Goal: Task Accomplishment & Management: Use online tool/utility

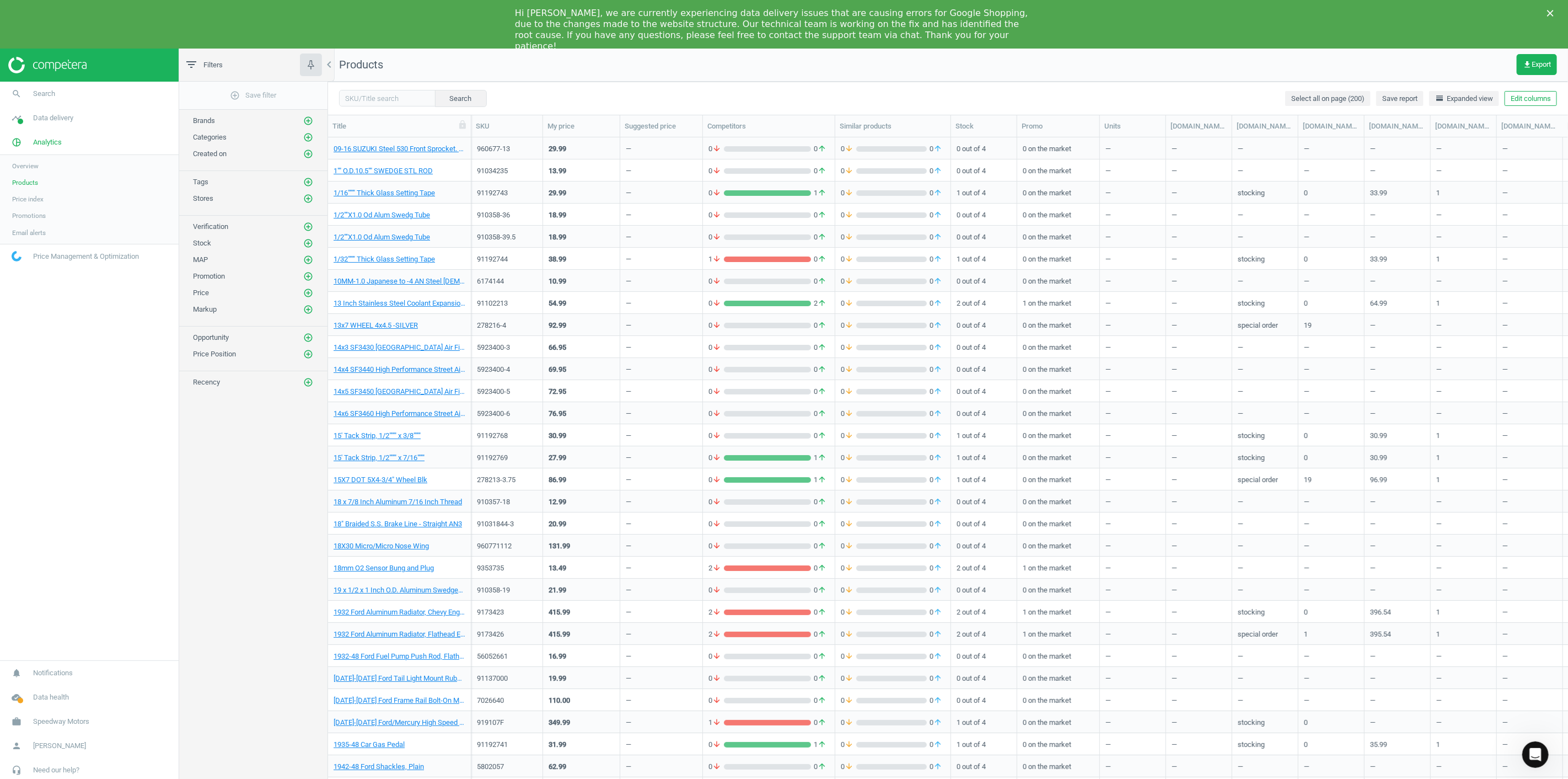
scroll to position [650, 1231]
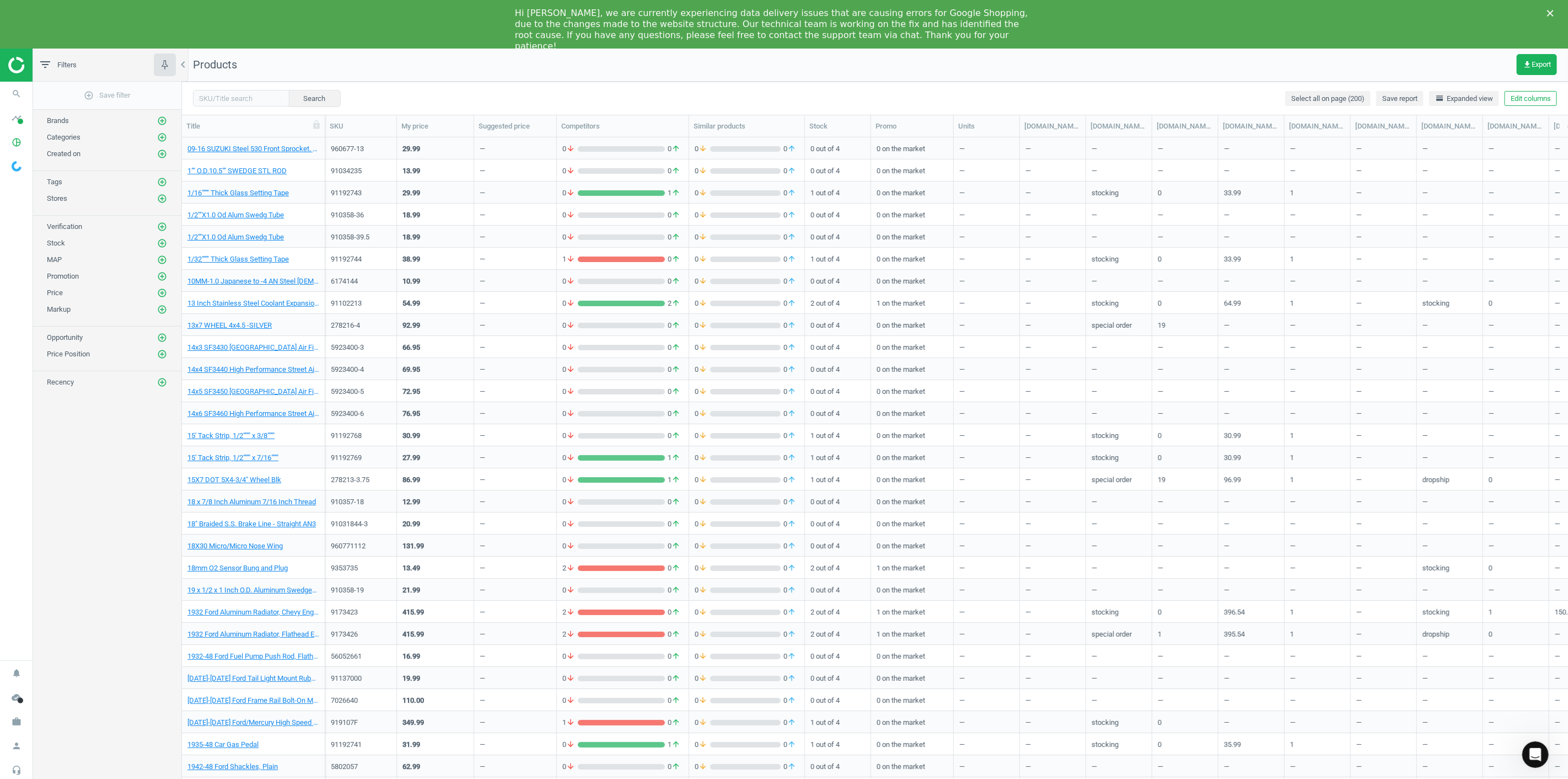
click at [106, 420] on div "add_circle_outline Save filter Brands add_circle_outline Categories add_circle_…" at bounding box center [107, 439] width 149 height 715
click at [19, 126] on icon "timeline" at bounding box center [16, 118] width 21 height 21
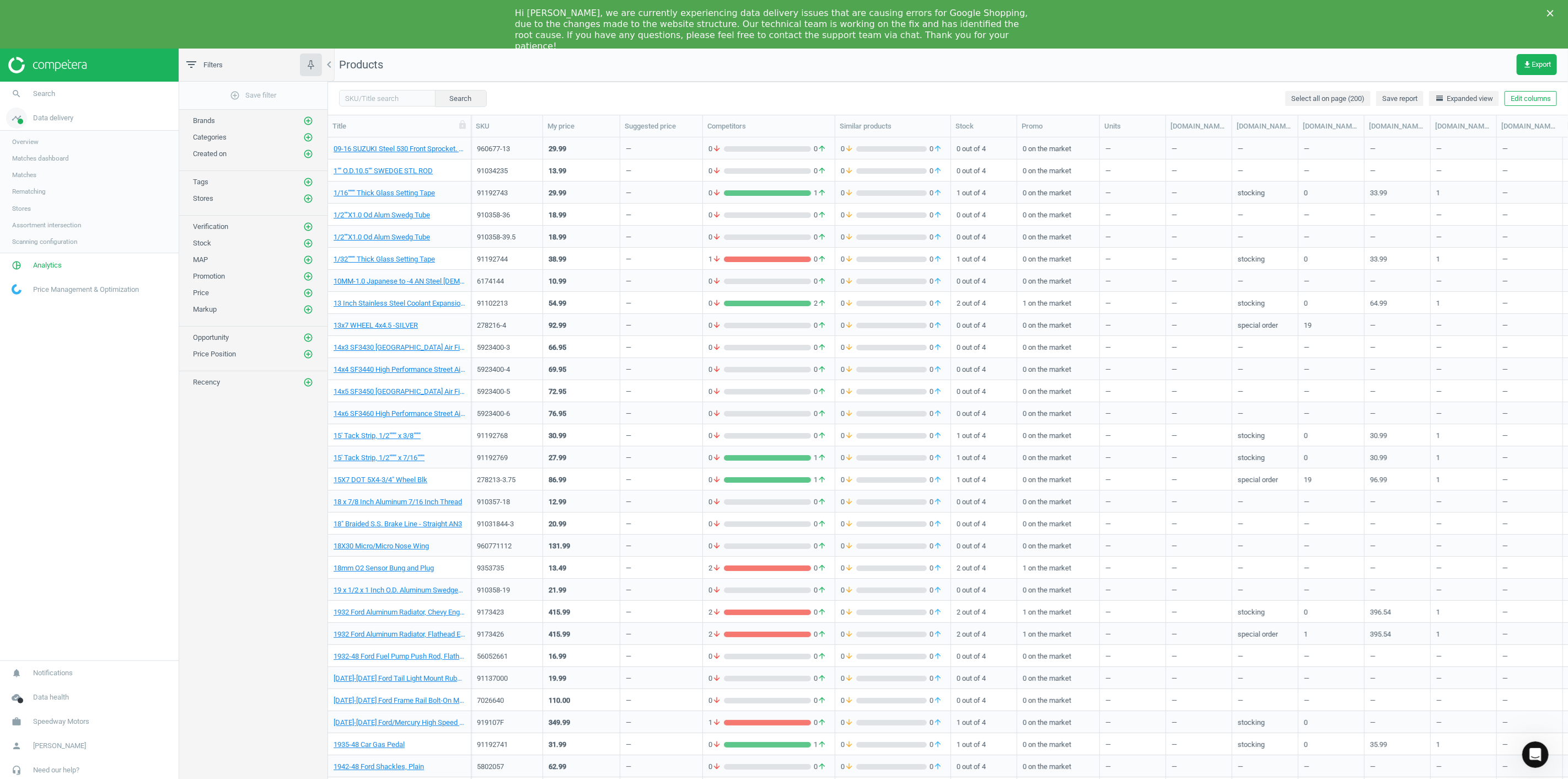
scroll to position [9, 9]
click at [28, 175] on span "Matches" at bounding box center [24, 175] width 24 height 9
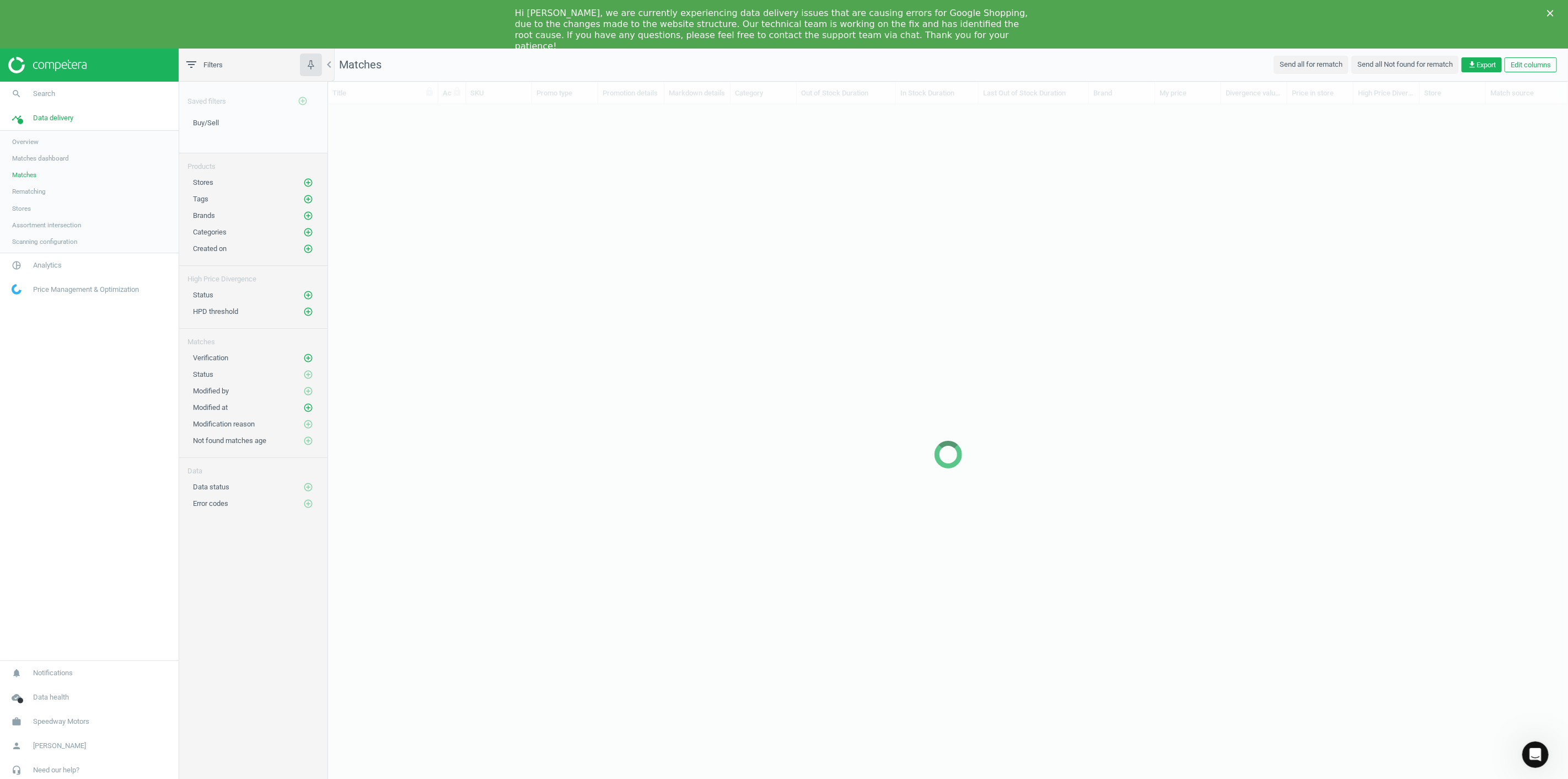
scroll to position [9, 9]
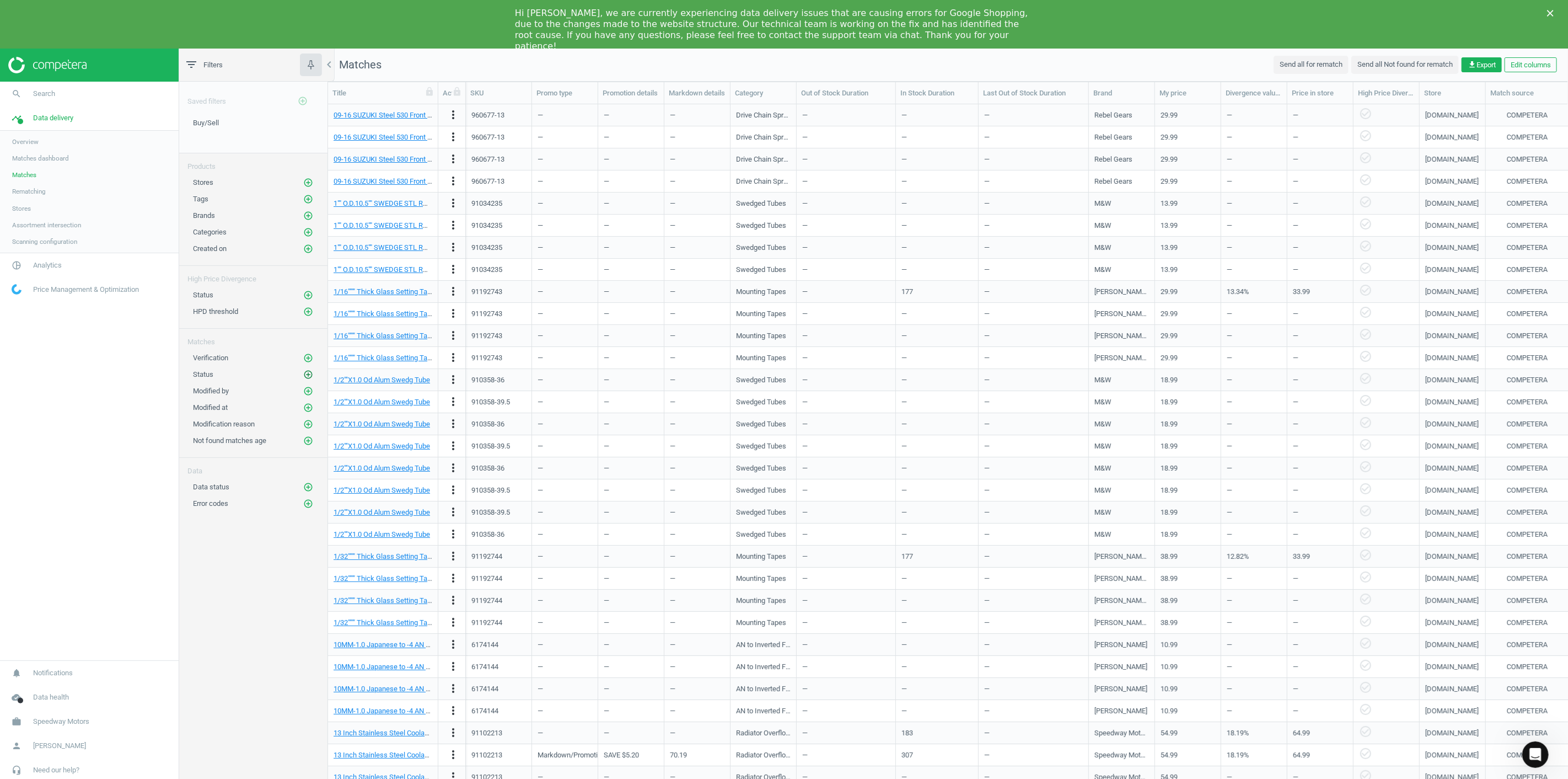
click at [307, 374] on icon "add_circle_outline" at bounding box center [308, 375] width 10 height 10
click at [352, 428] on input "radio" at bounding box center [349, 426] width 11 height 11
radio input "true"
click at [362, 460] on button "Select" at bounding box center [359, 462] width 43 height 20
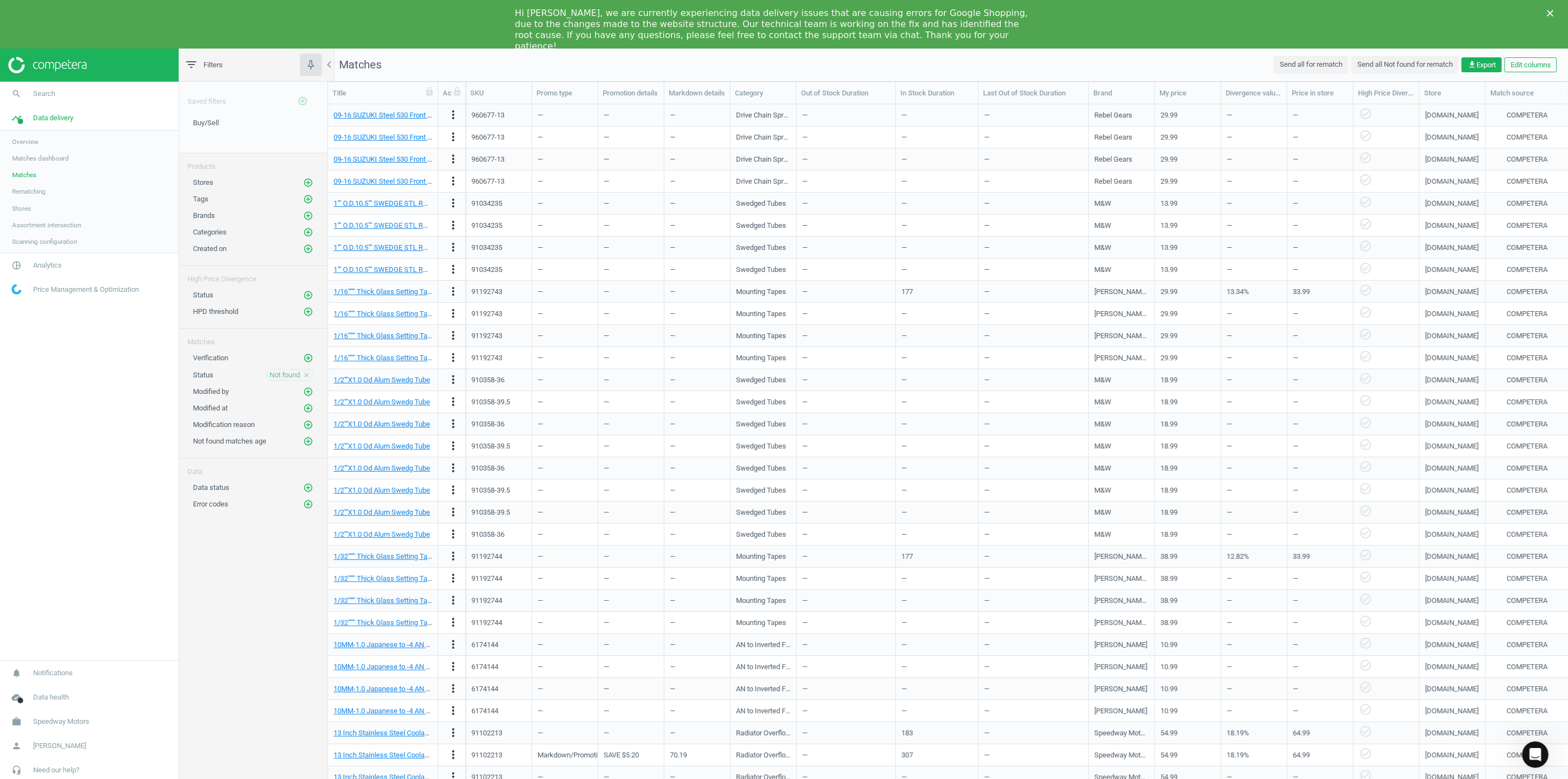
click at [307, 373] on icon "close" at bounding box center [306, 375] width 8 height 8
click at [310, 374] on icon "add_circle_outline" at bounding box center [308, 375] width 10 height 10
click at [44, 101] on link "search Search" at bounding box center [89, 94] width 178 height 24
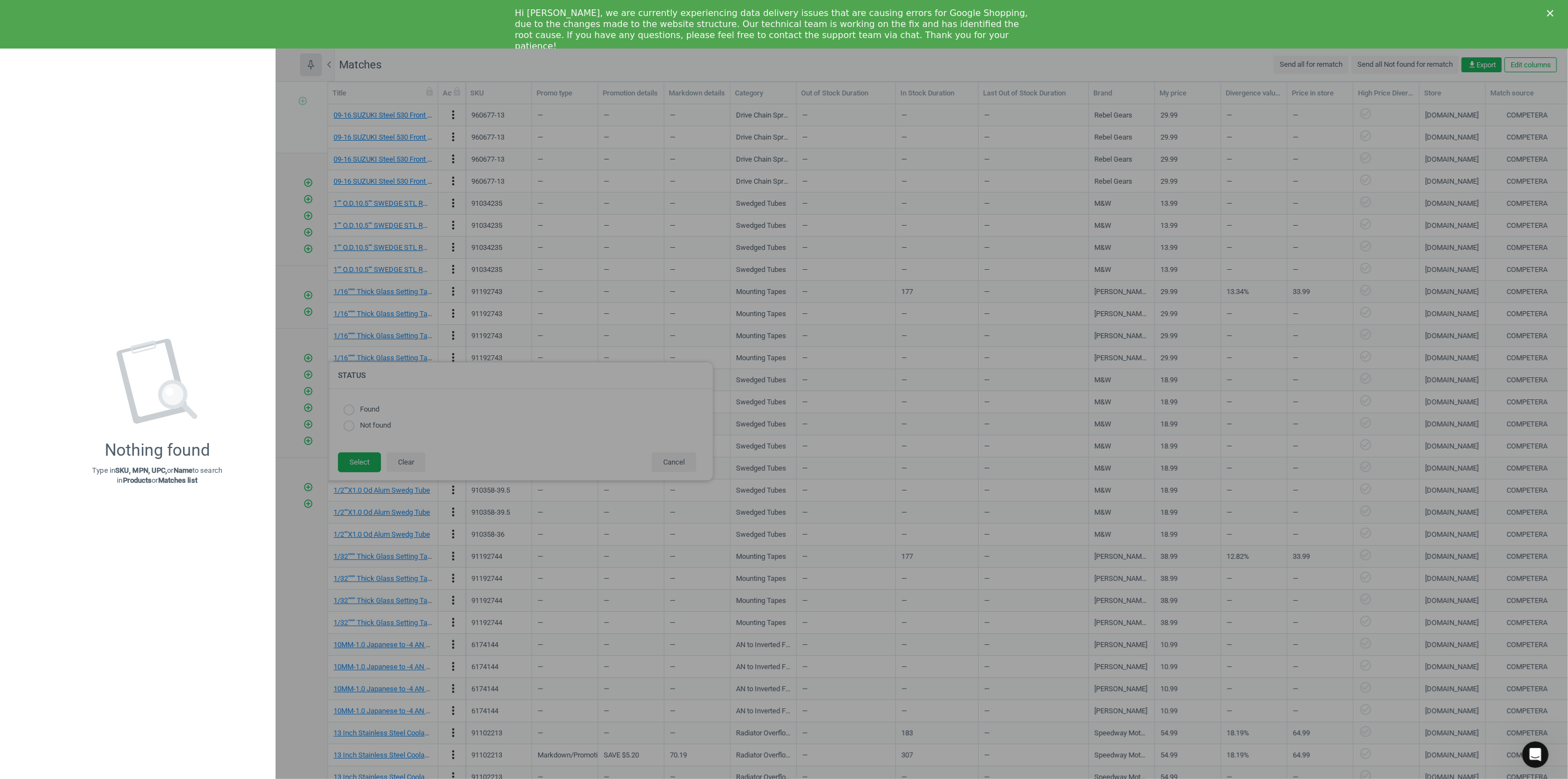
click at [785, 105] on div at bounding box center [784, 389] width 1568 height 779
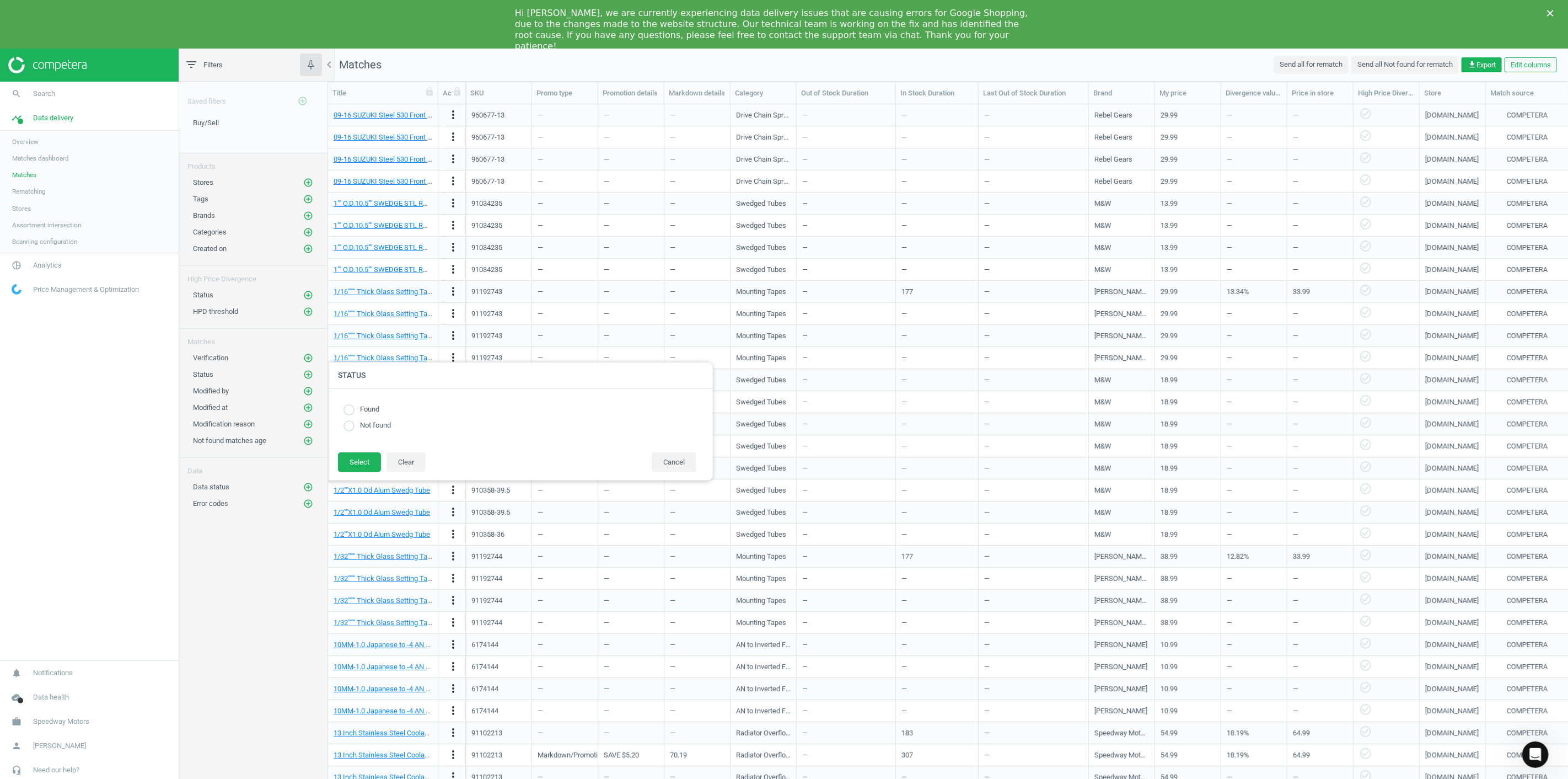
click at [32, 143] on span "Overview" at bounding box center [25, 142] width 26 height 9
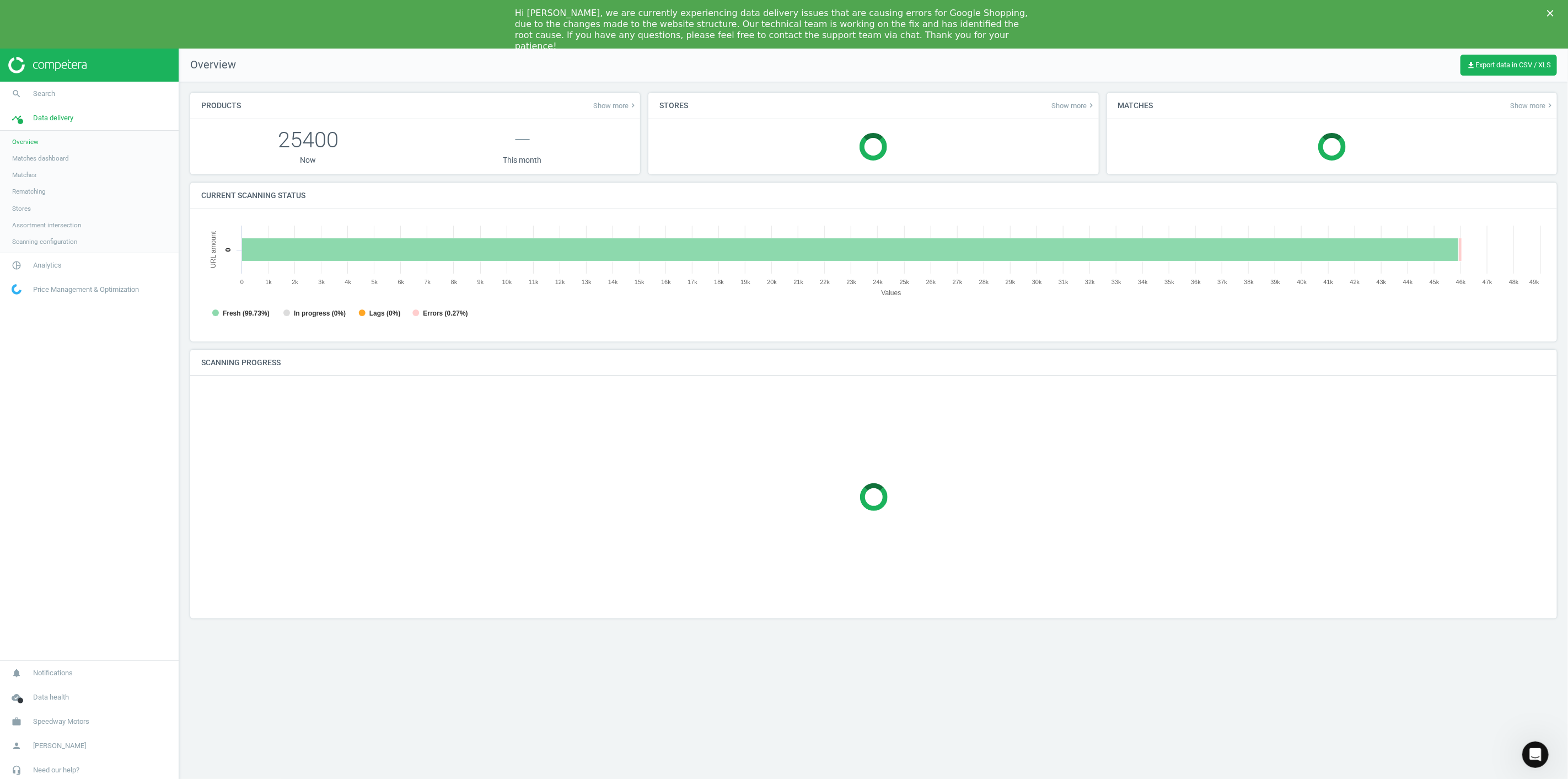
scroll to position [240, 1364]
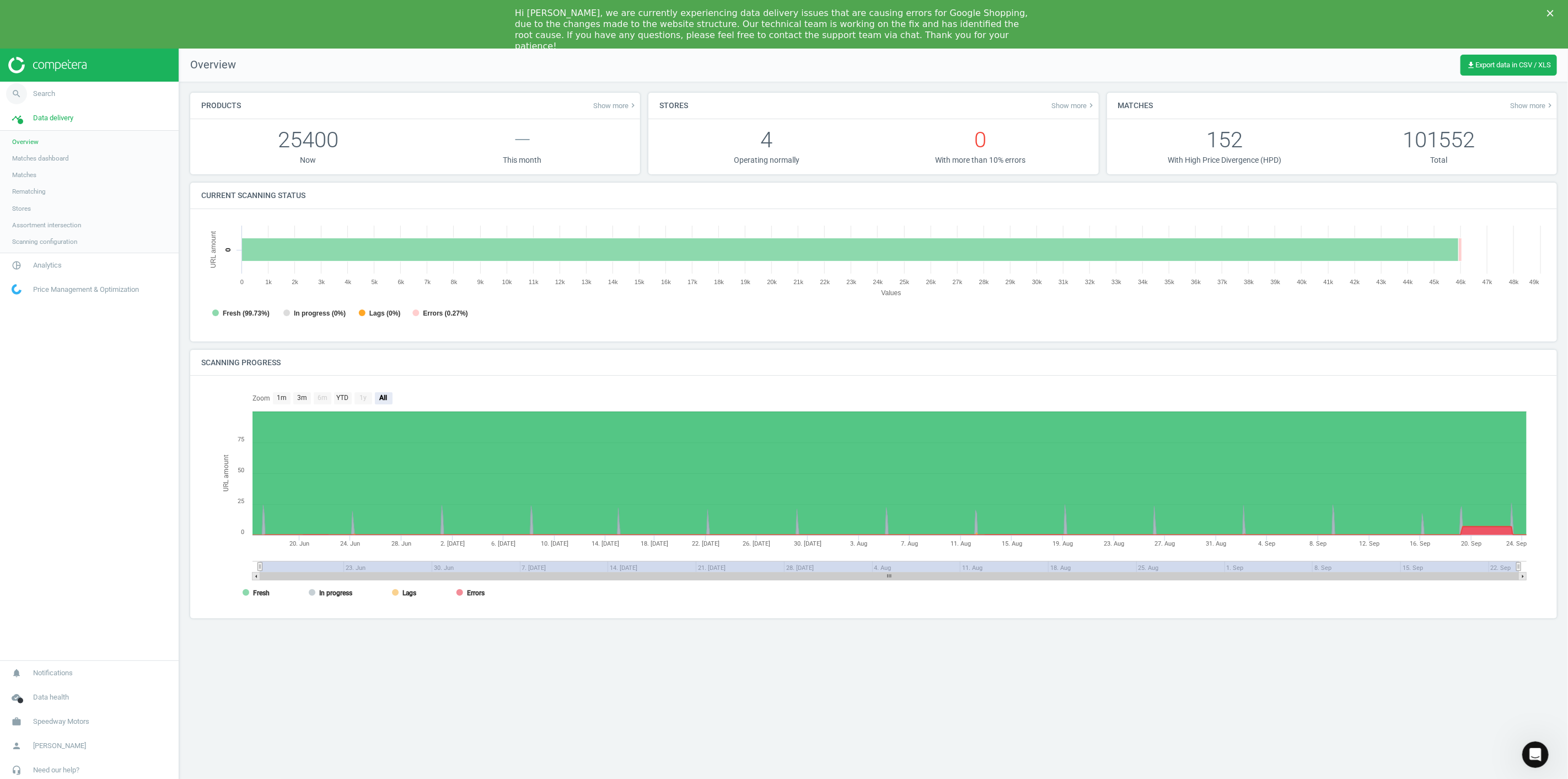
click at [58, 95] on link "search Search" at bounding box center [89, 94] width 178 height 24
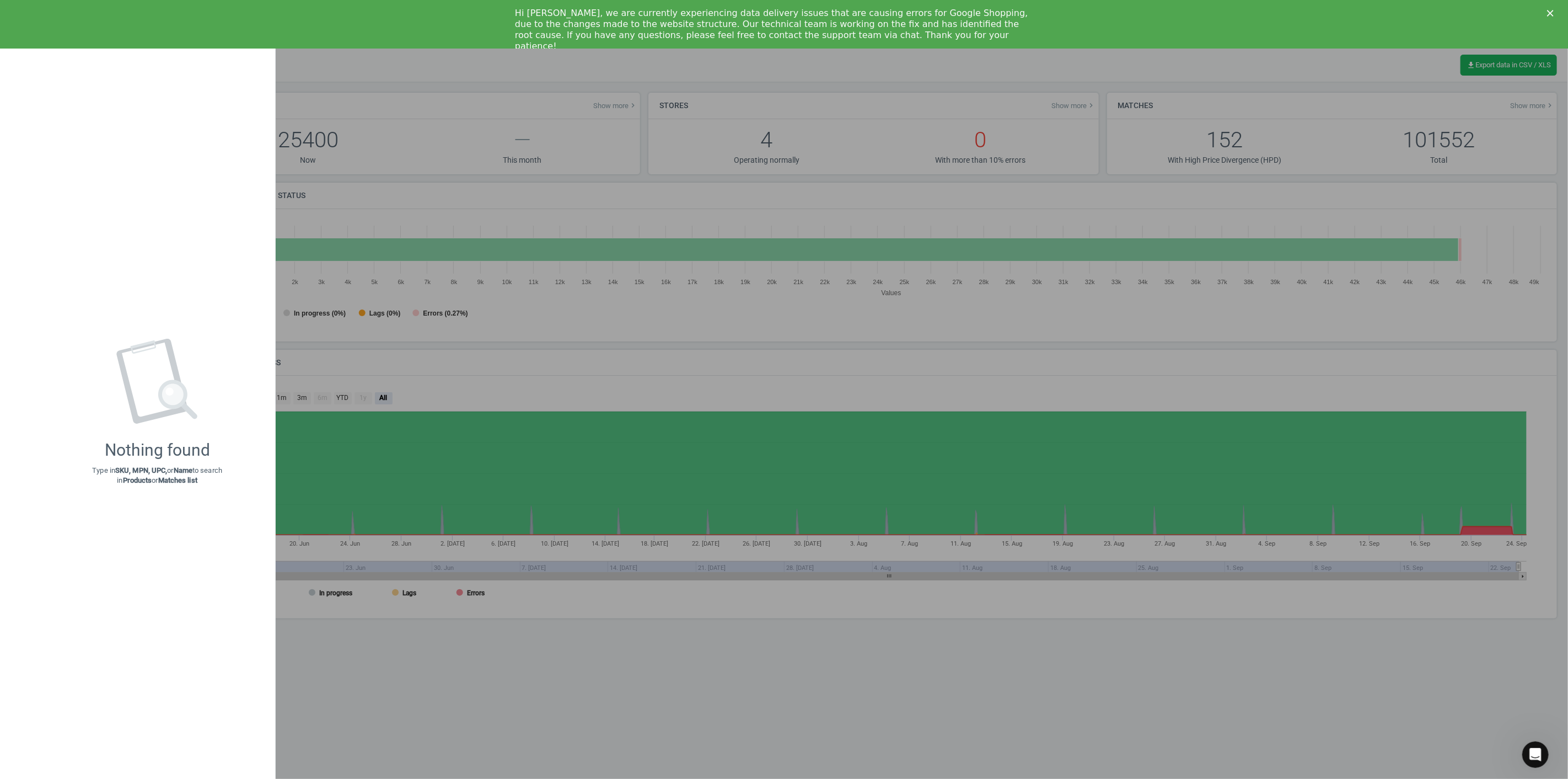
click at [58, 95] on div "Nothing found Type in SKU, MPN, UPC, or Name to search in Products or Matches l…" at bounding box center [157, 412] width 236 height 711
click at [387, 149] on div at bounding box center [784, 389] width 1568 height 779
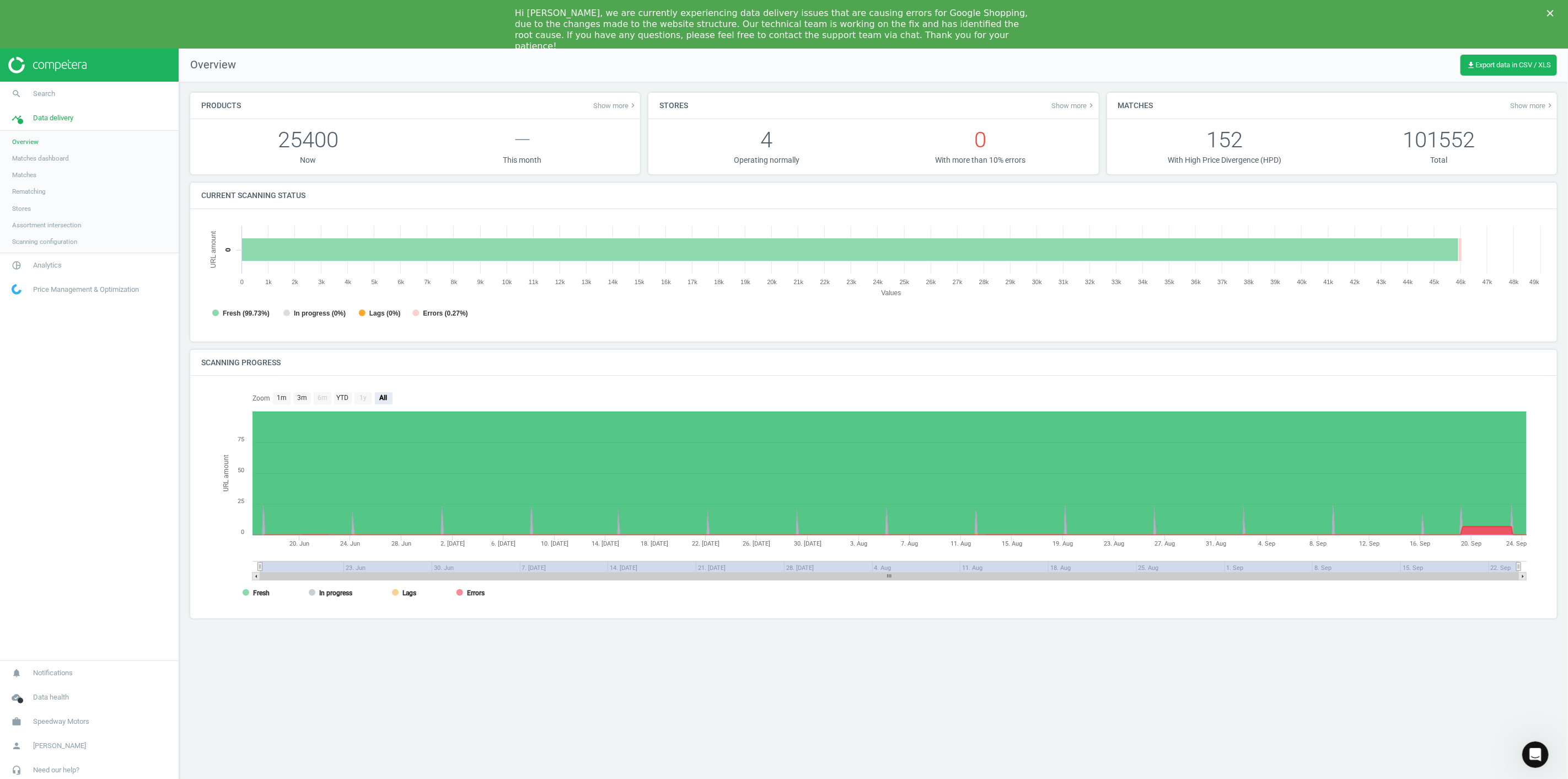
click at [28, 168] on link "Matches" at bounding box center [89, 175] width 178 height 16
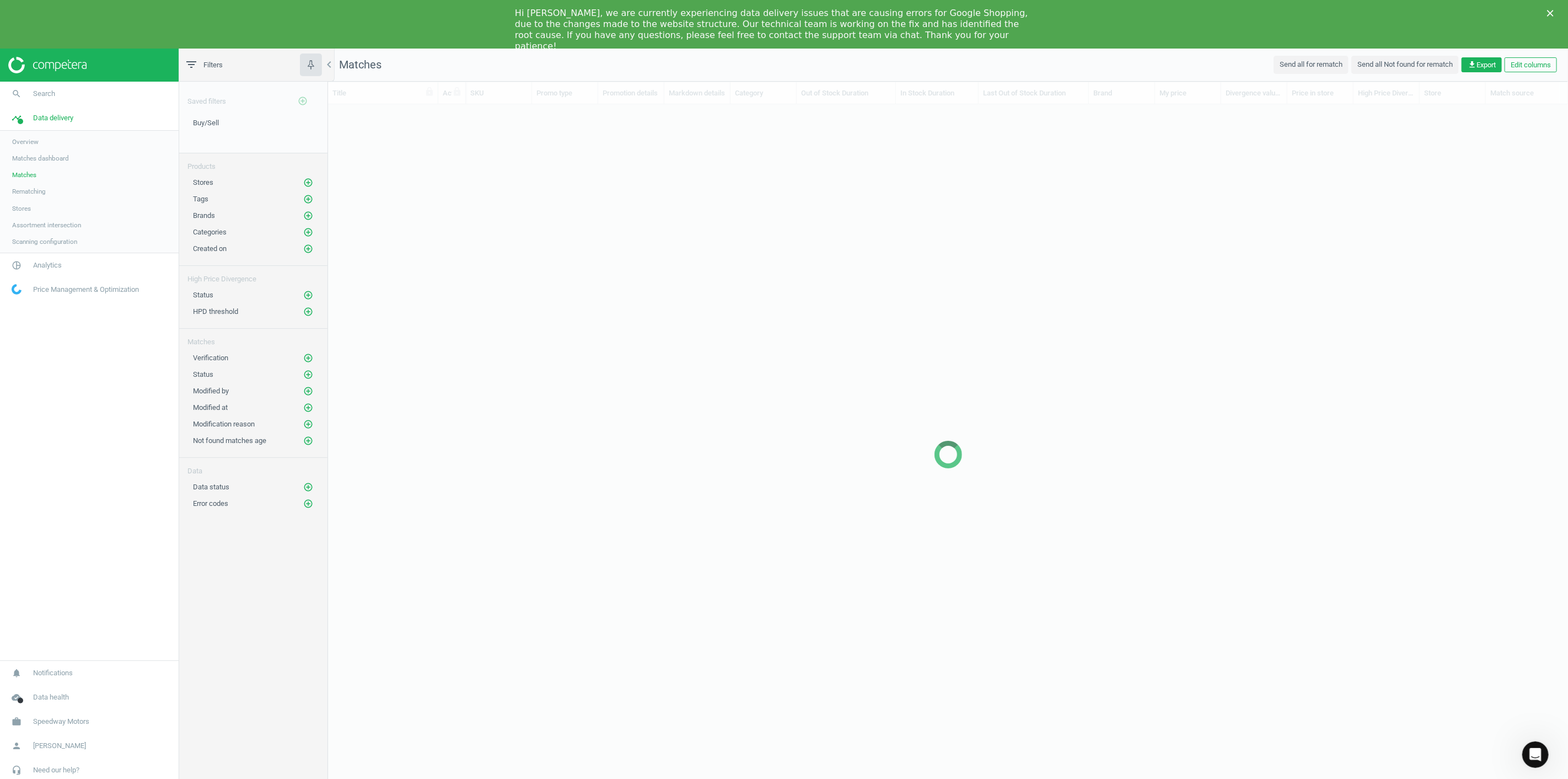
scroll to position [683, 1231]
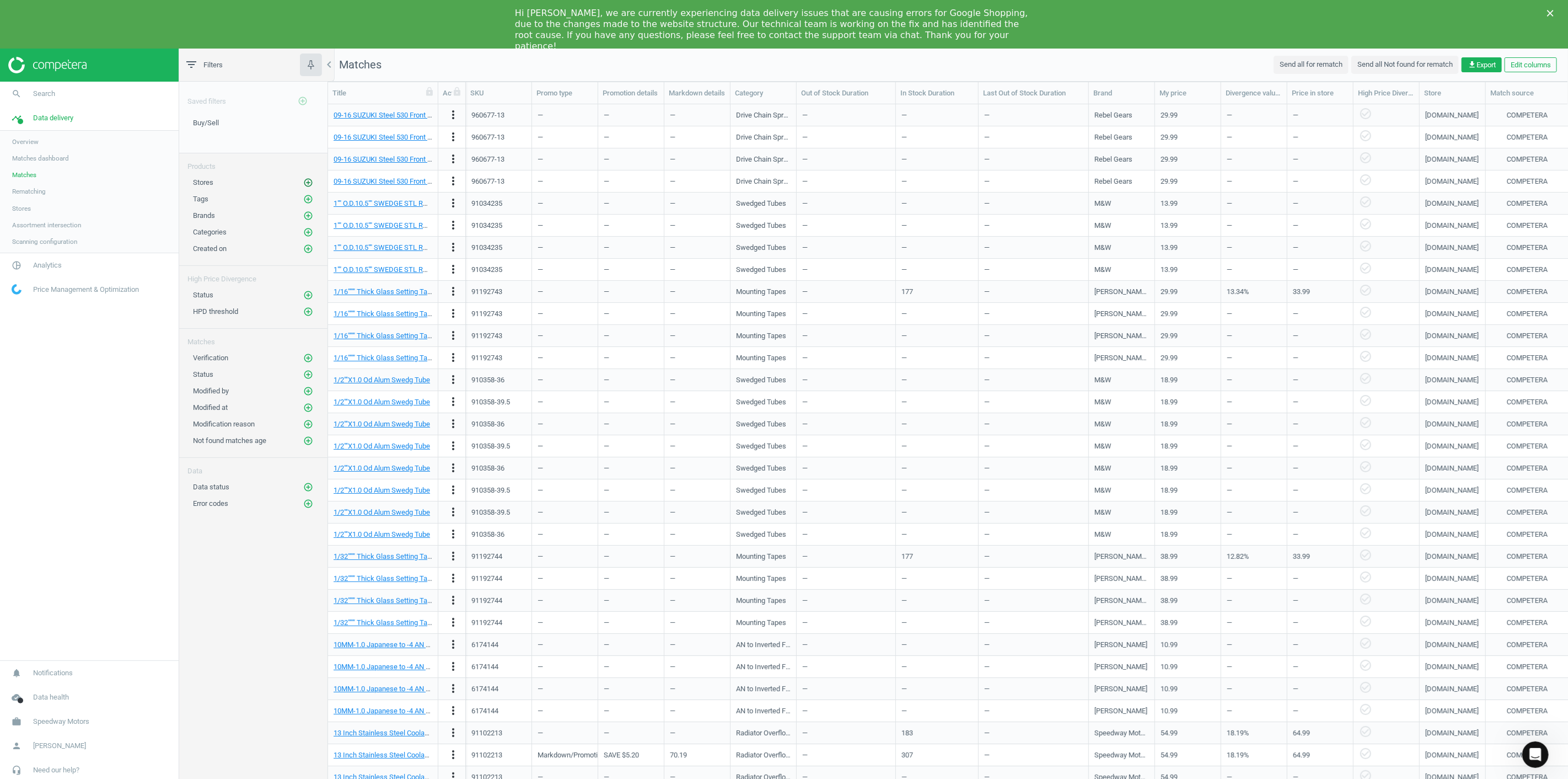
click at [310, 180] on icon "add_circle_outline" at bounding box center [308, 183] width 10 height 10
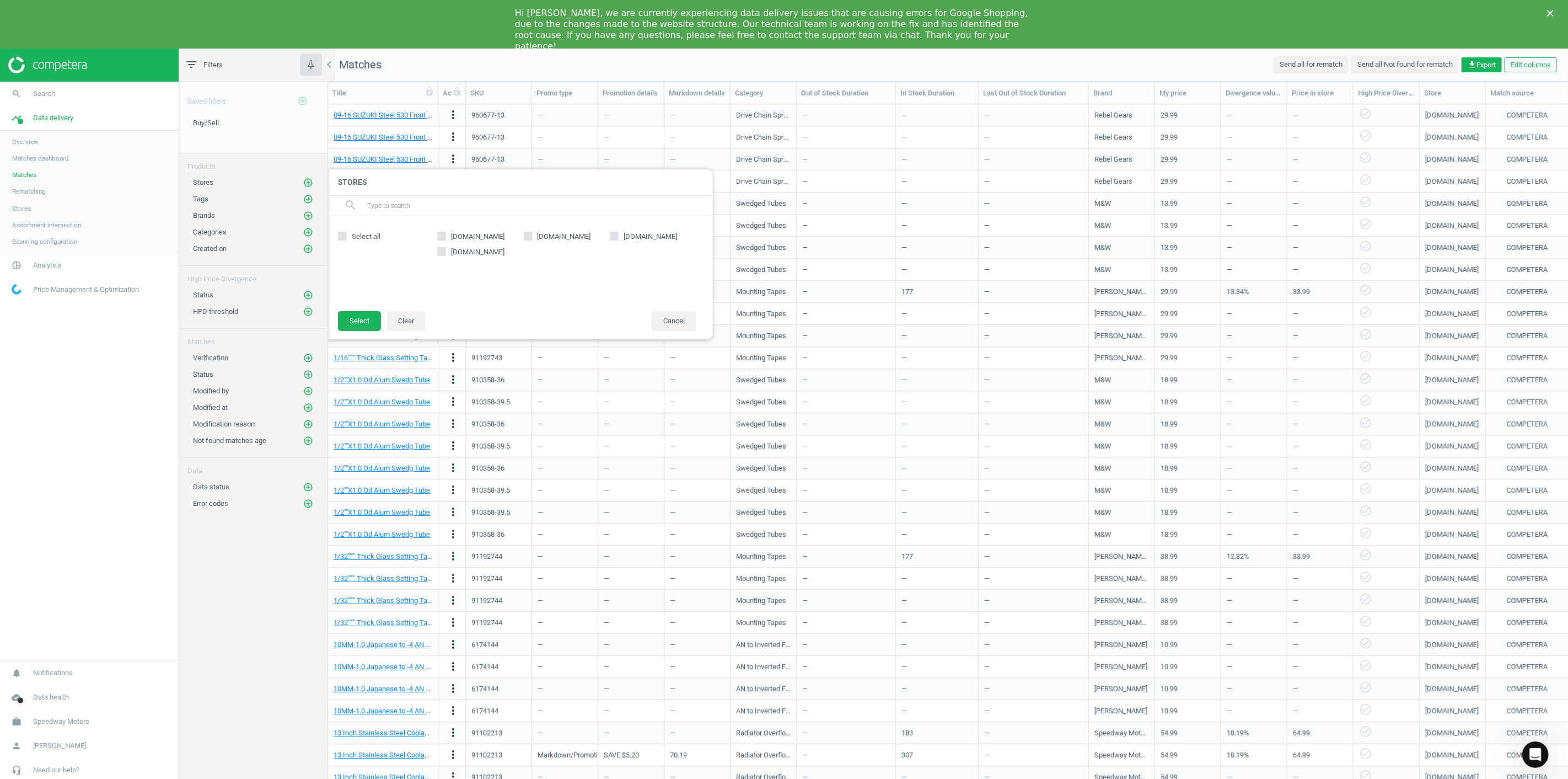
click at [444, 234] on input "[DOMAIN_NAME]" at bounding box center [441, 236] width 7 height 7
checkbox input "true"
click at [368, 321] on button "Select" at bounding box center [359, 321] width 43 height 20
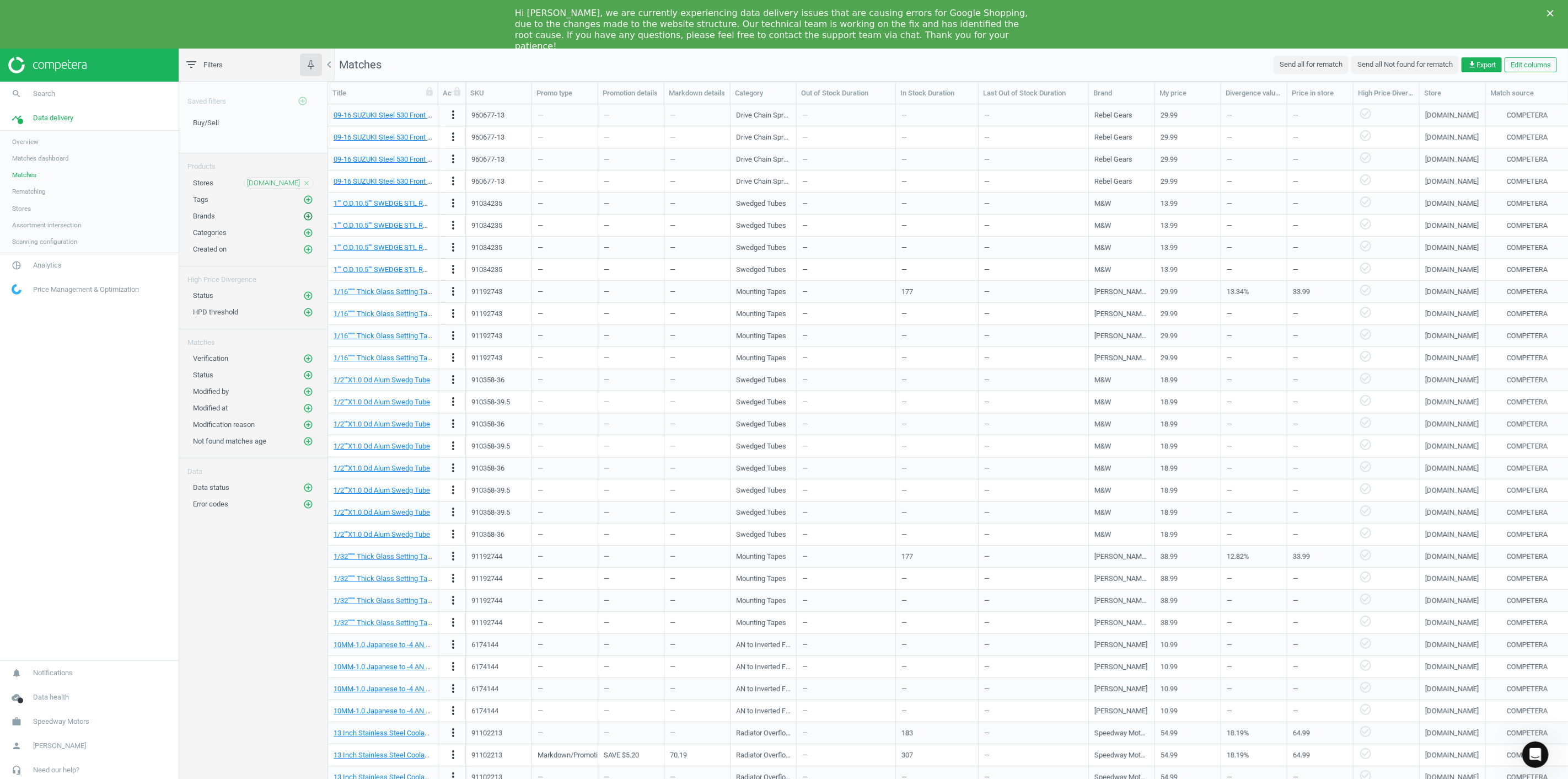
click at [309, 218] on icon "add_circle_outline" at bounding box center [308, 216] width 10 height 10
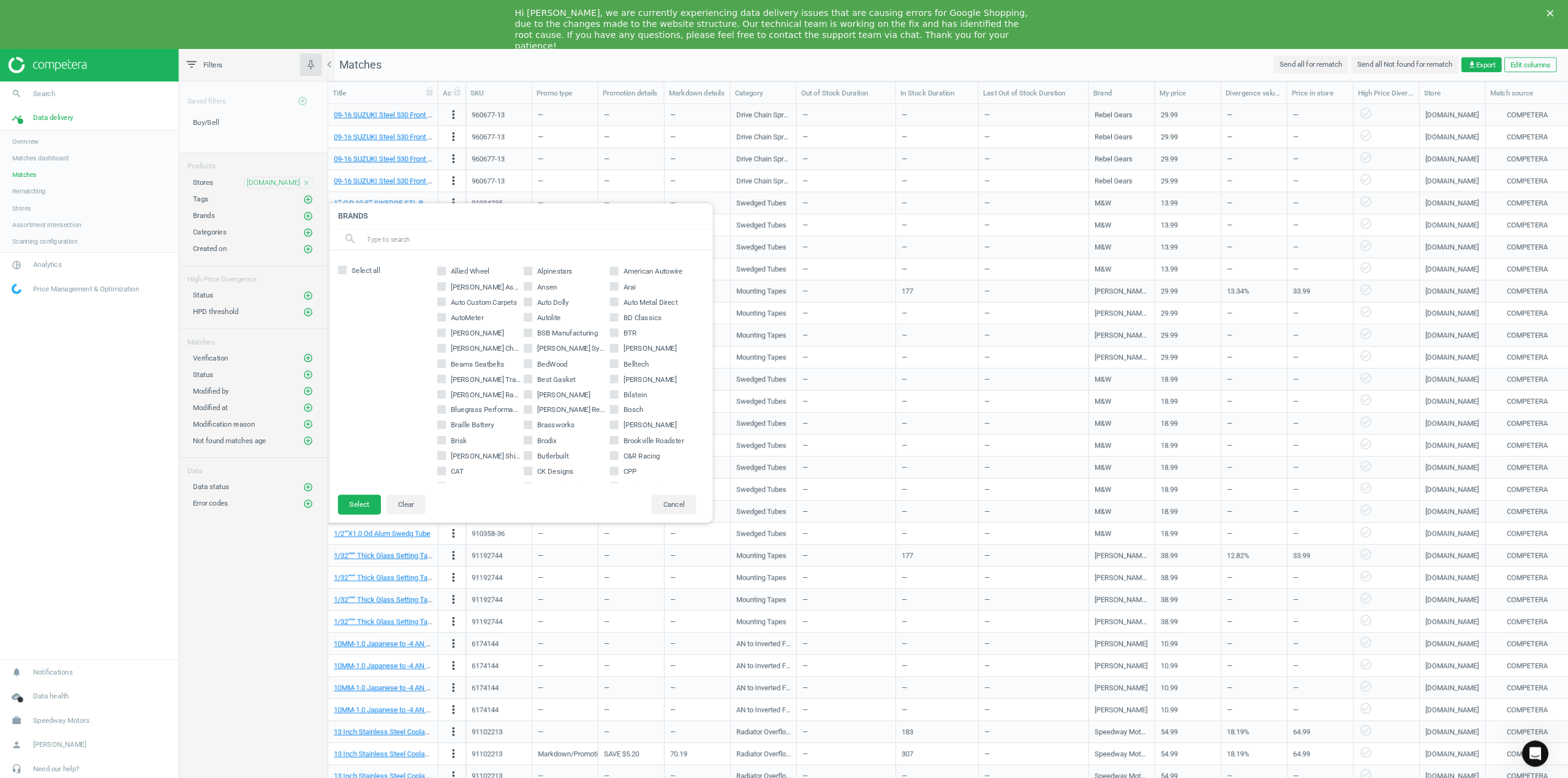
scroll to position [136, 0]
click at [679, 384] on input "Bassett" at bounding box center [683, 386] width 8 height 8
checkbox input "true"
click at [400, 560] on button "Select" at bounding box center [399, 560] width 48 height 22
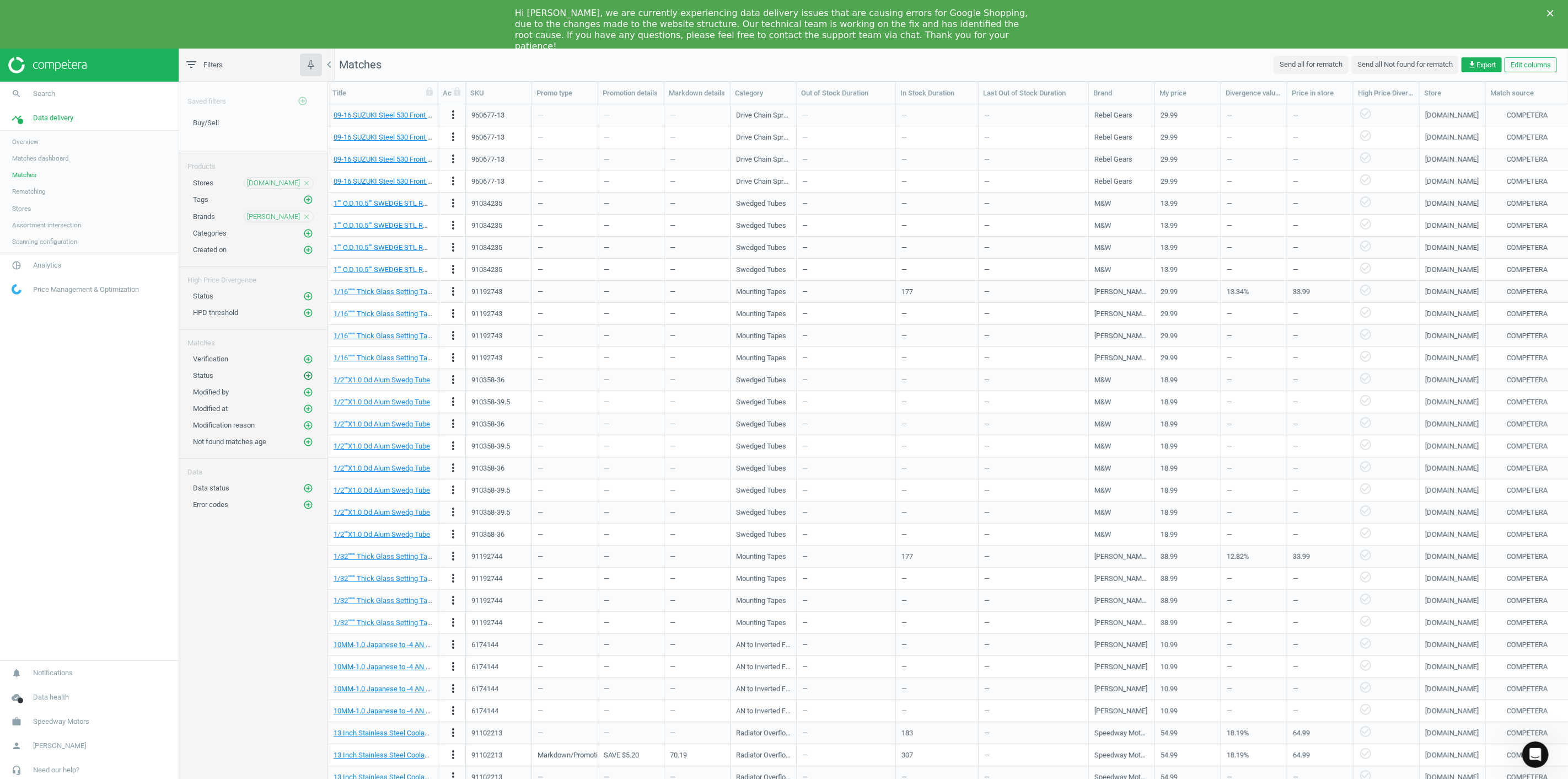
click at [309, 374] on icon "add_circle_outline" at bounding box center [308, 376] width 10 height 10
click at [351, 429] on input "radio" at bounding box center [349, 427] width 11 height 11
radio input "true"
click at [361, 467] on button "Select" at bounding box center [359, 464] width 43 height 20
click at [234, 758] on div "Saved filters add_circle_outline Buy/Sell edit delete Products Stores summitrac…" at bounding box center [253, 439] width 149 height 715
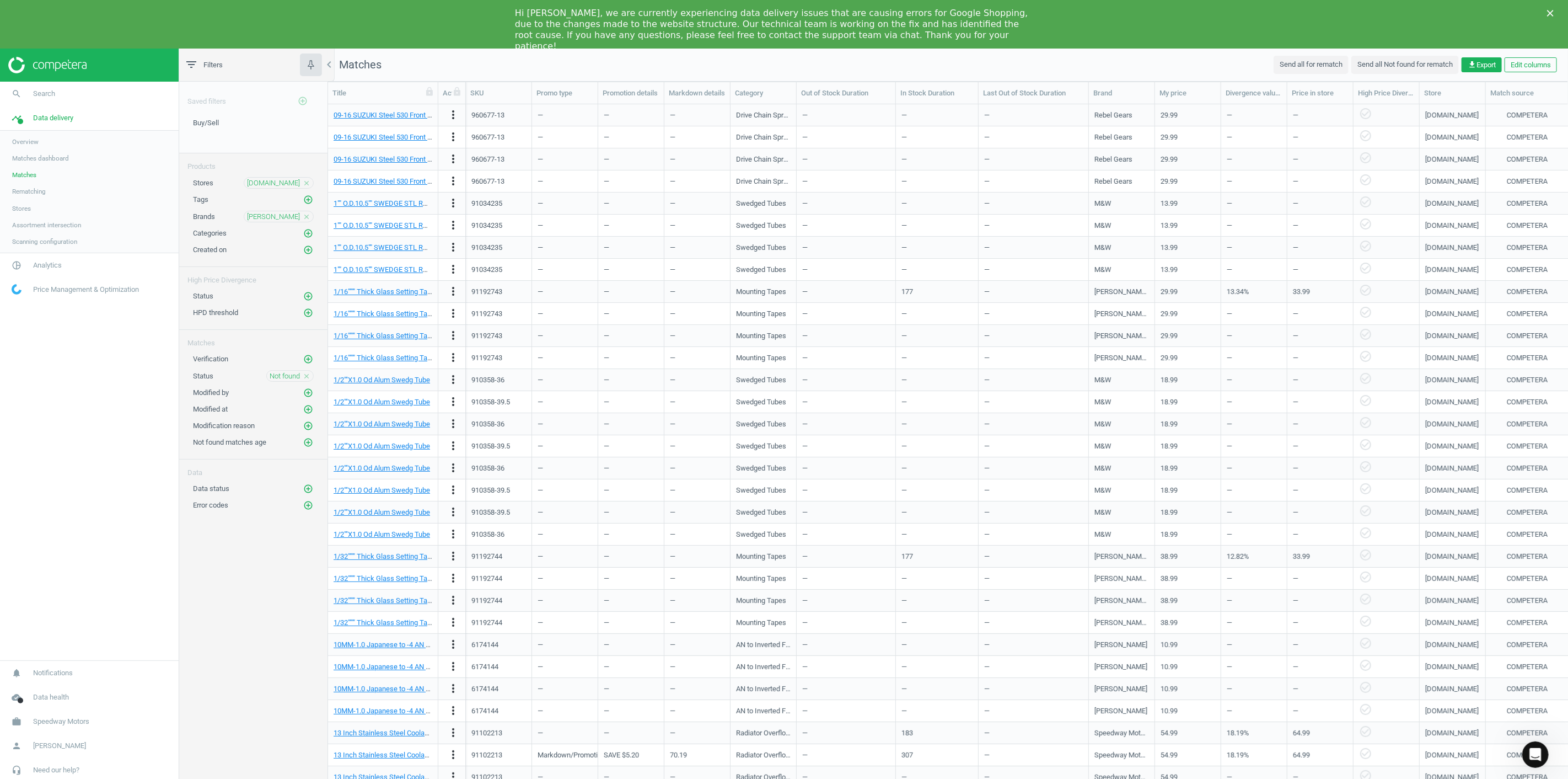
click at [234, 758] on div "Saved filters add_circle_outline Buy/Sell edit delete Products Stores summitrac…" at bounding box center [253, 439] width 149 height 715
click at [228, 766] on div "Saved filters add_circle_outline Buy/Sell edit delete Products Stores summitrac…" at bounding box center [253, 439] width 149 height 715
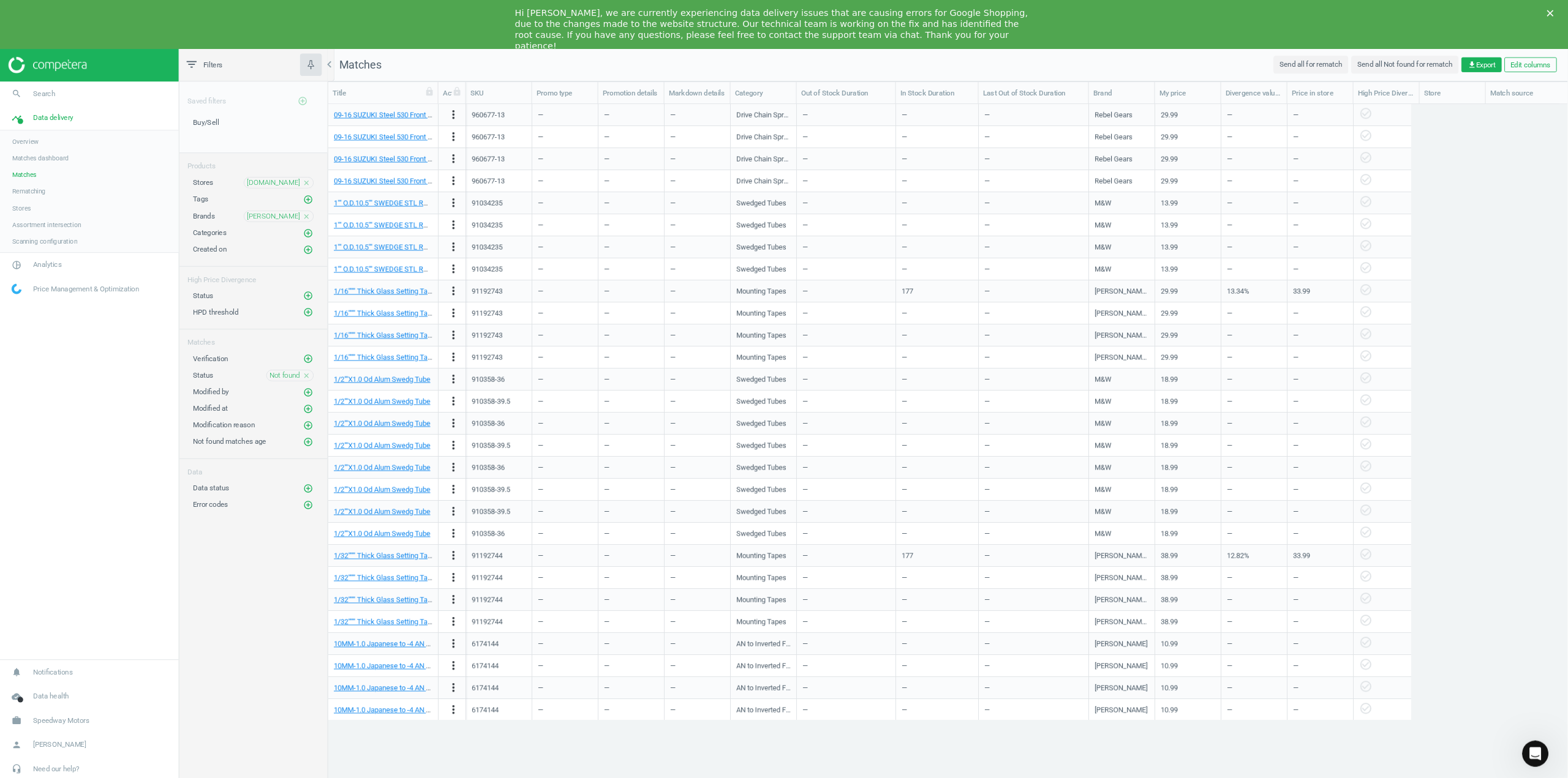
scroll to position [675, 1194]
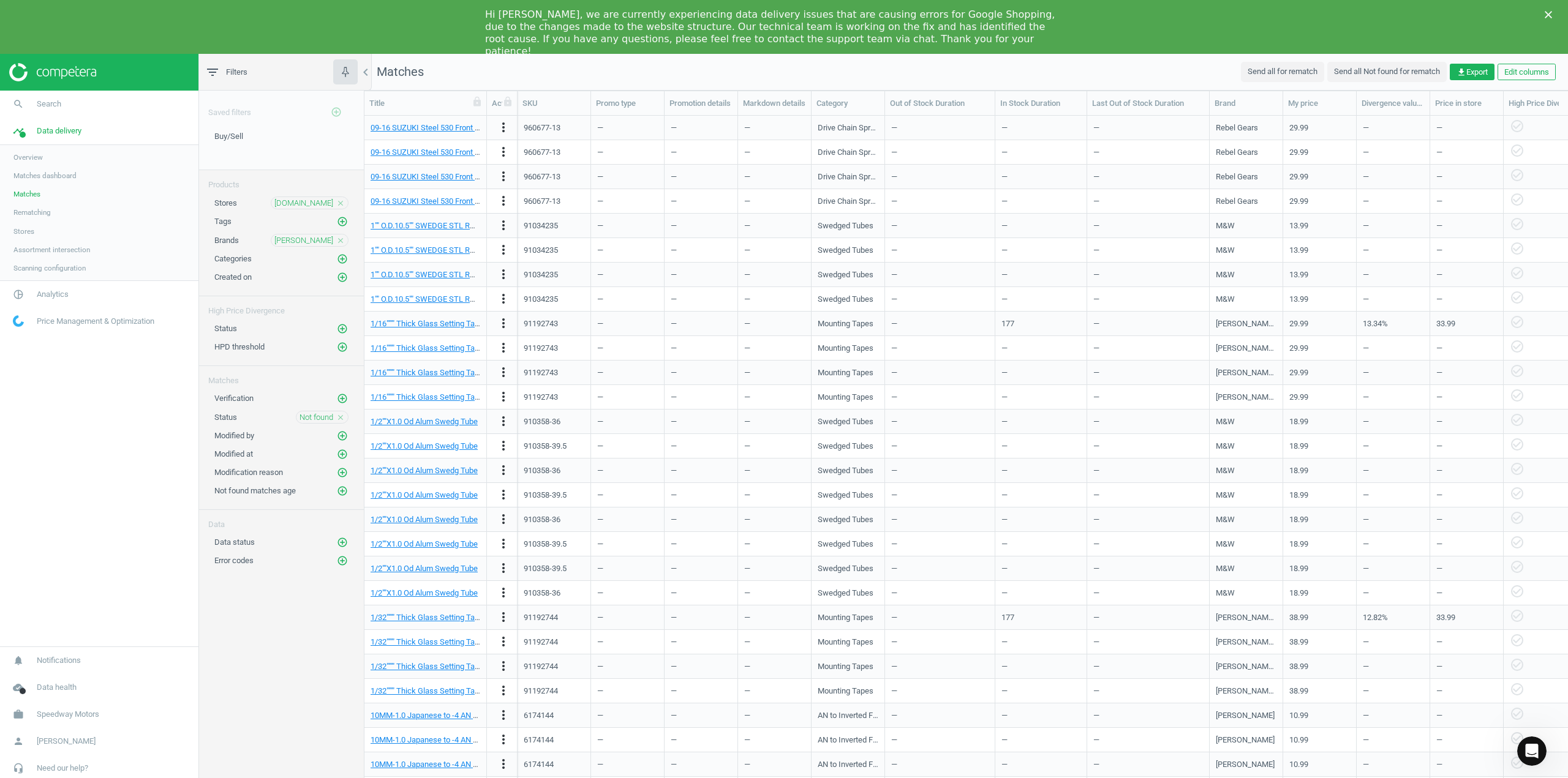
click at [283, 70] on div "filter_list Filters" at bounding box center [281, 72] width 165 height 37
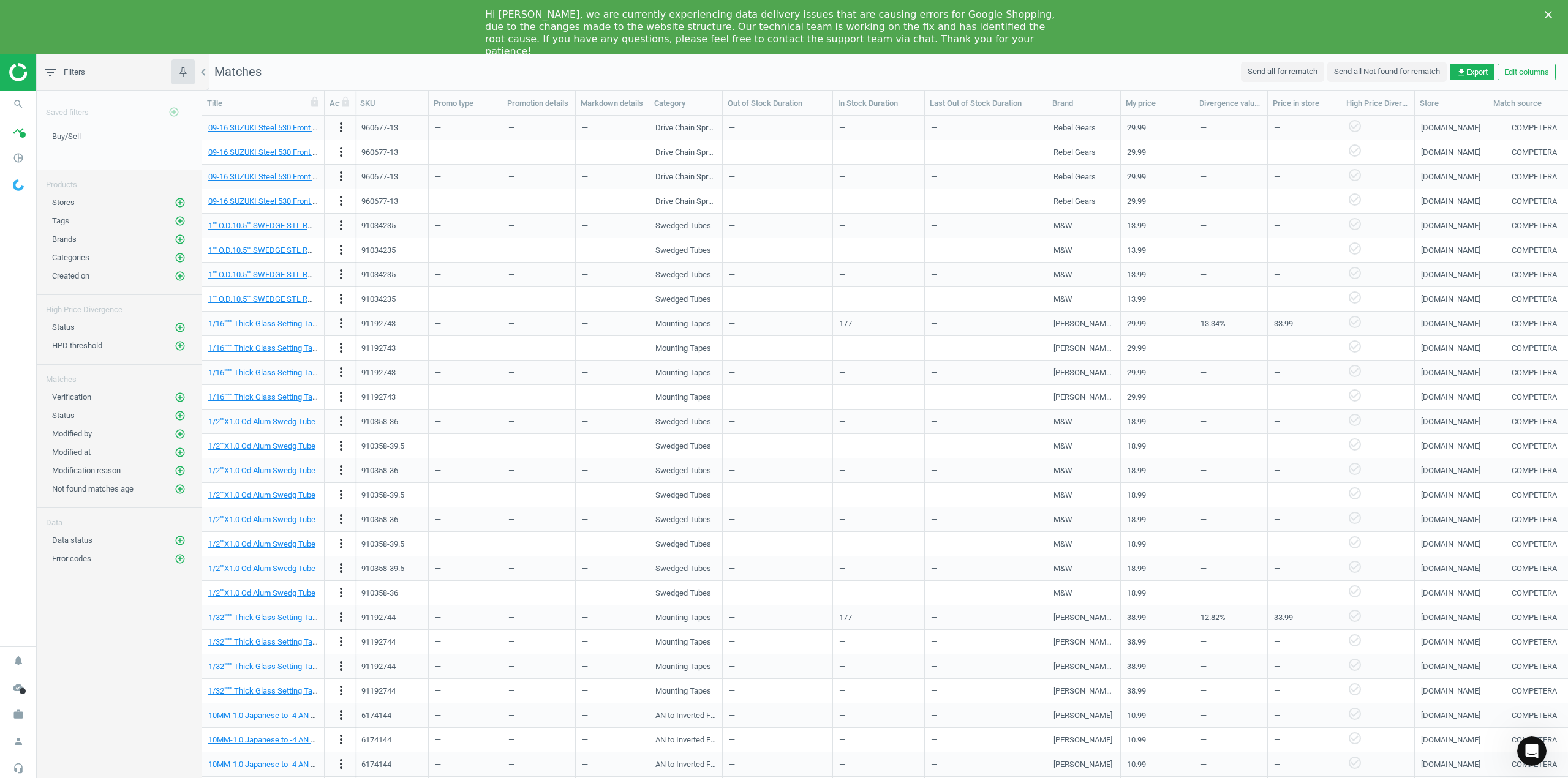
click at [126, 705] on div "Saved filters add_circle_outline Buy/Sell edit delete Products Stores add_circl…" at bounding box center [119, 444] width 165 height 707
click at [20, 131] on icon "timeline" at bounding box center [18, 131] width 23 height 23
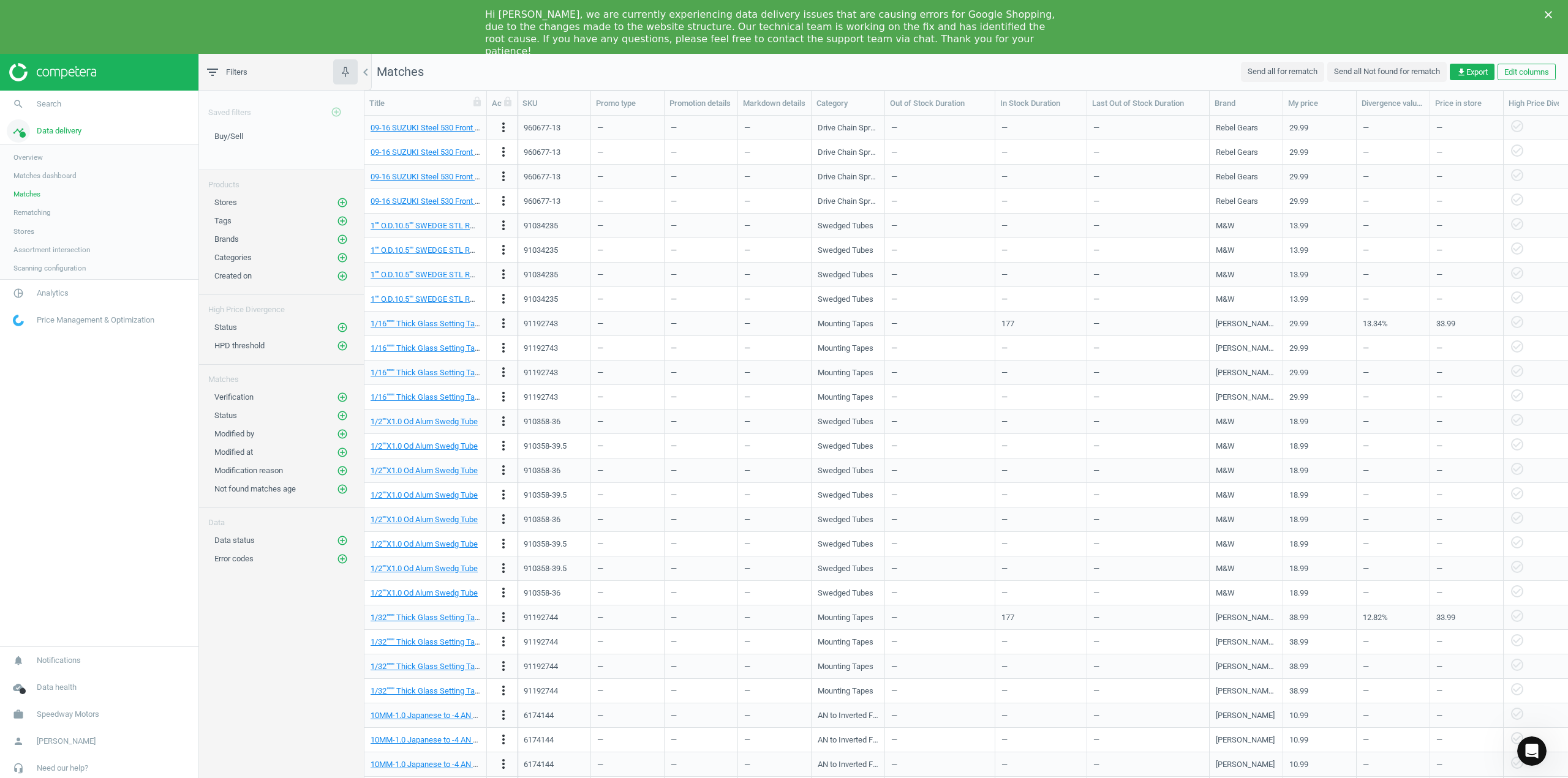
scroll to position [675, 1194]
click at [32, 179] on span "Matches dashboard" at bounding box center [45, 176] width 63 height 9
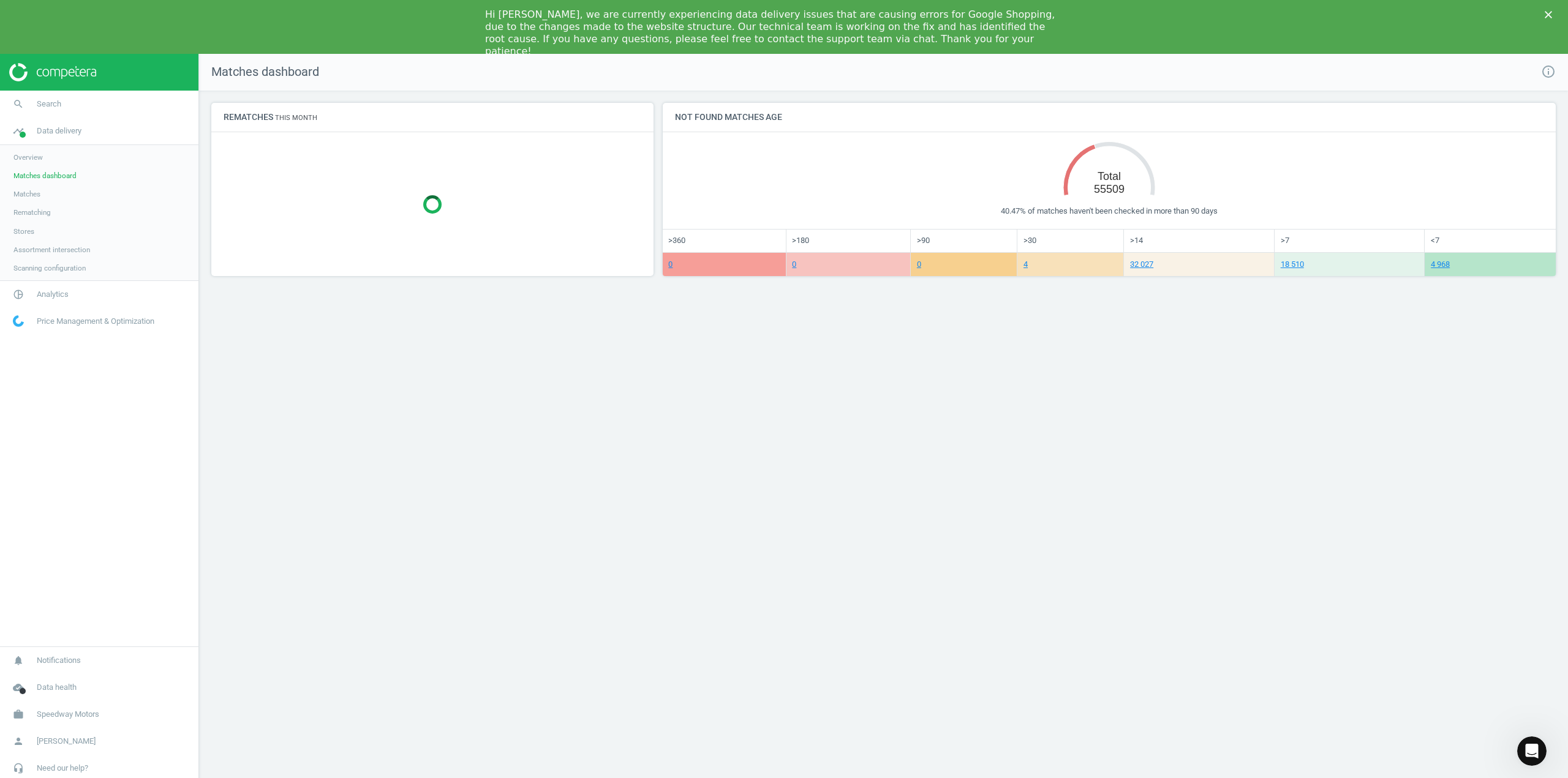
click at [33, 192] on span "Matches" at bounding box center [27, 194] width 27 height 9
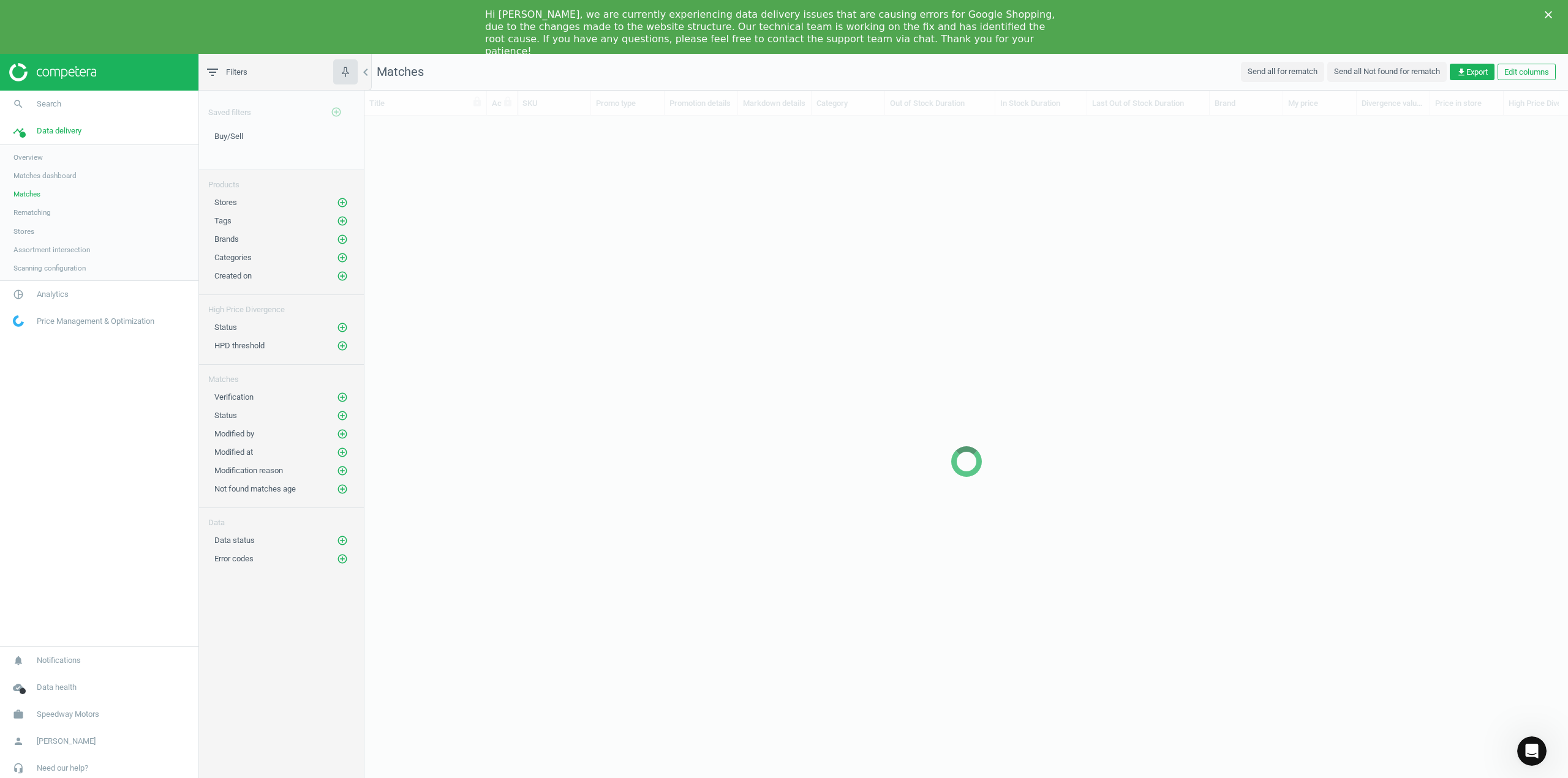
scroll to position [675, 1194]
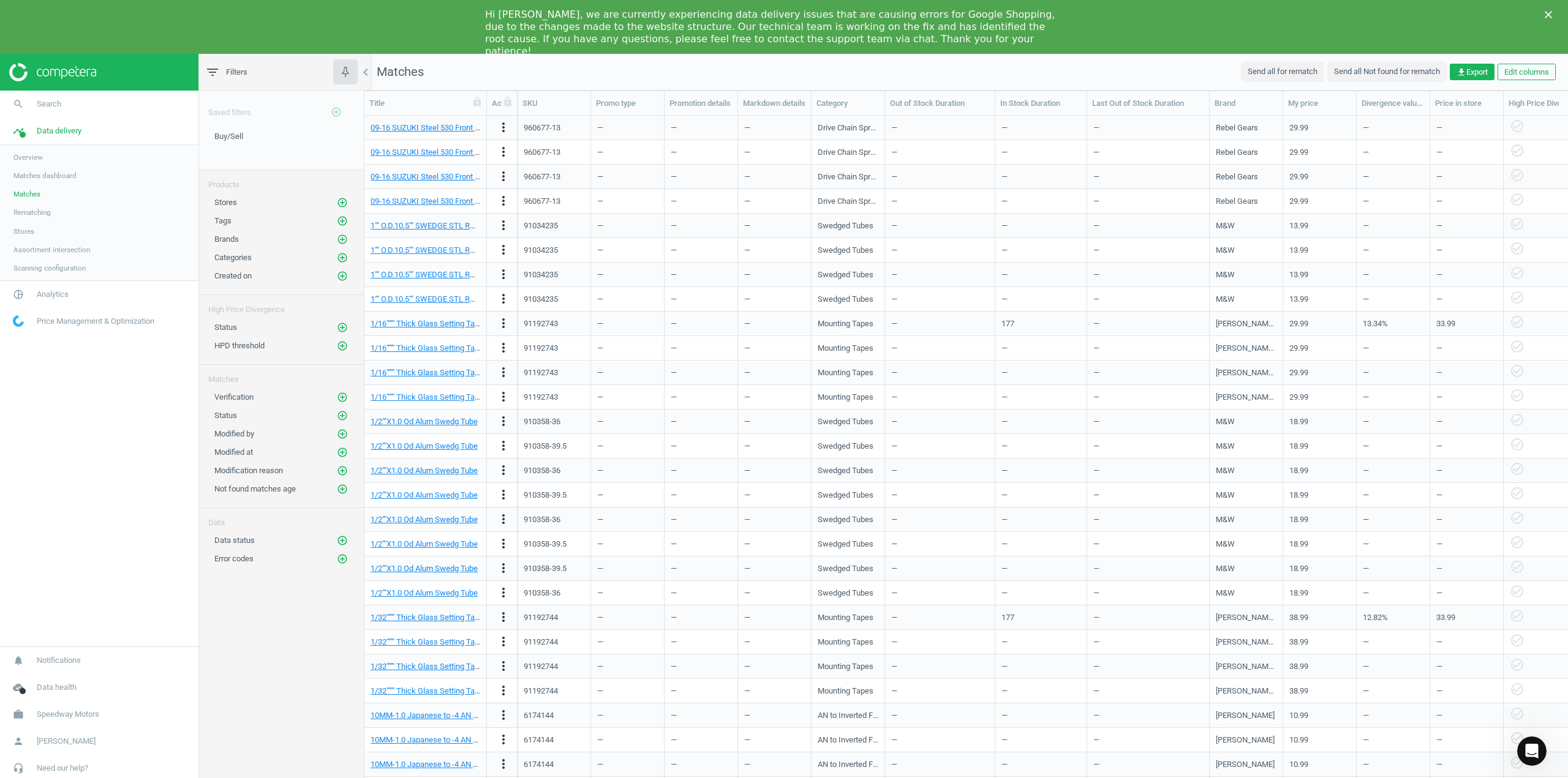
click at [268, 652] on div "Saved filters add_circle_outline Buy/Sell edit delete Products Stores add_circl…" at bounding box center [281, 444] width 165 height 707
click at [347, 416] on icon "add_circle_outline" at bounding box center [342, 416] width 11 height 11
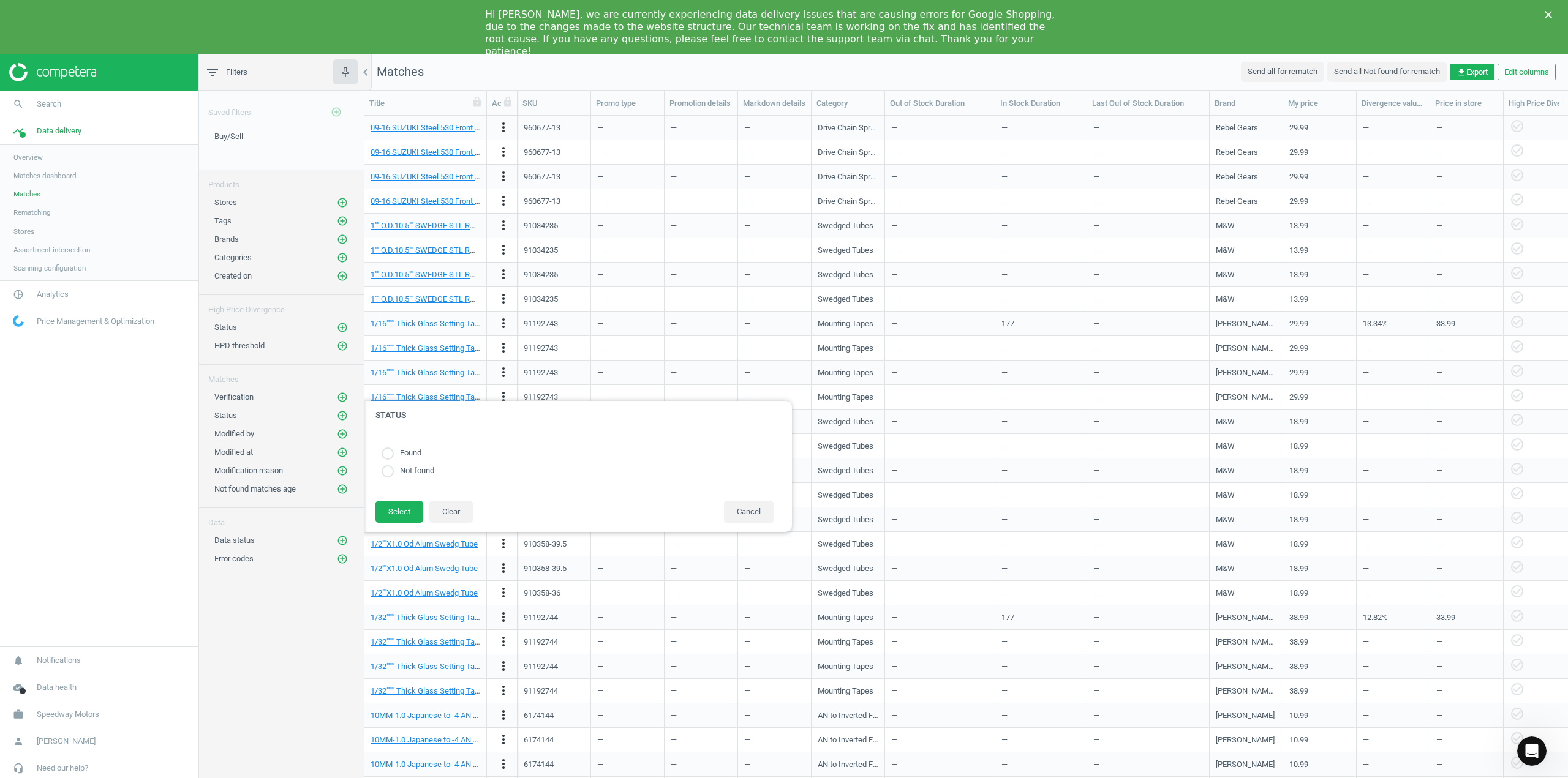
click at [391, 472] on input "radio" at bounding box center [387, 471] width 12 height 12
radio input "true"
click at [396, 510] on button "Select" at bounding box center [399, 512] width 48 height 22
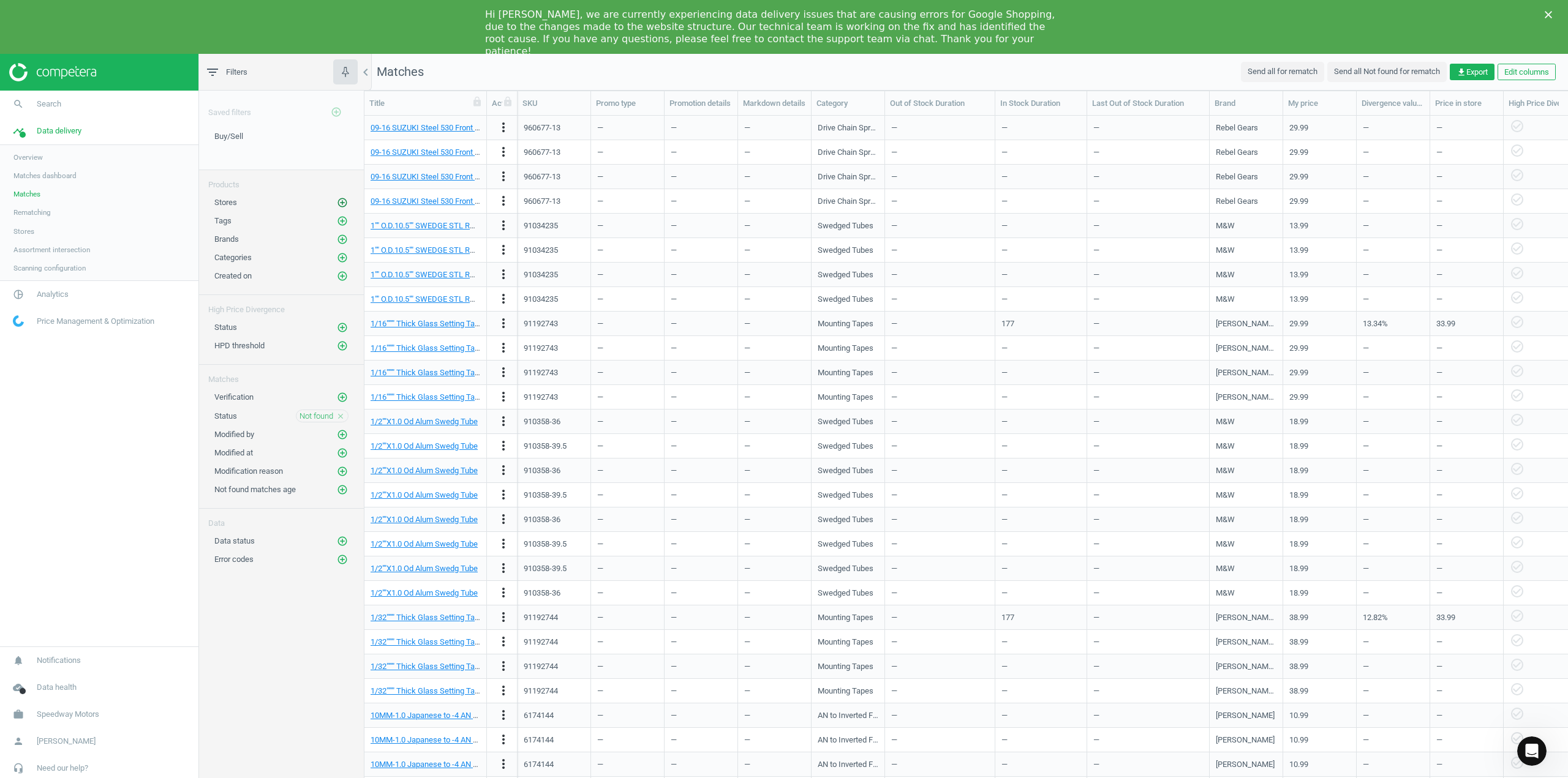
click at [344, 204] on icon "add_circle_outline" at bounding box center [342, 203] width 11 height 11
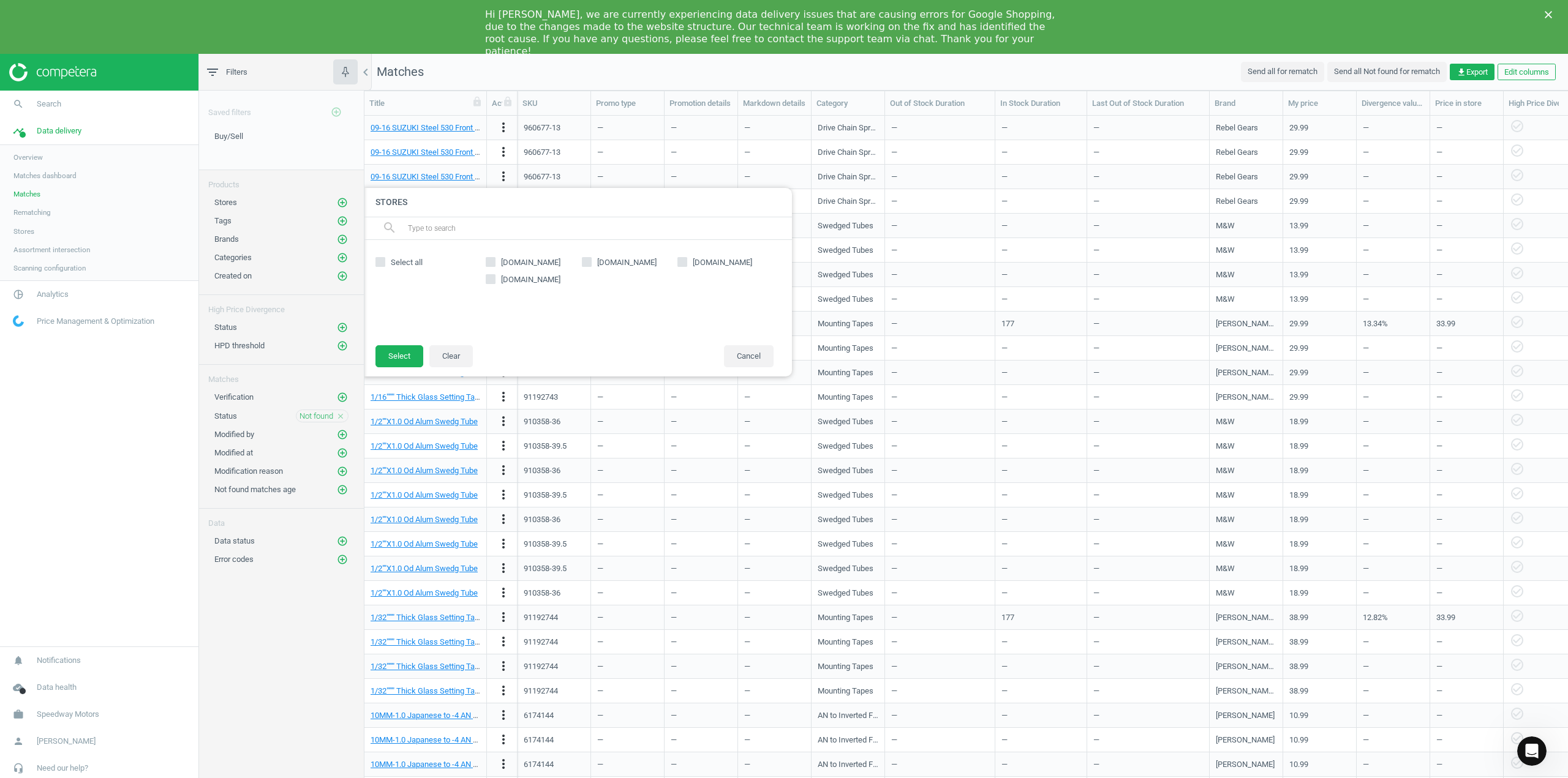
click at [508, 264] on span "[DOMAIN_NAME]" at bounding box center [530, 262] width 64 height 11
click at [495, 264] on input "[DOMAIN_NAME]" at bounding box center [491, 262] width 8 height 8
checkbox input "true"
click at [408, 358] on button "Select" at bounding box center [399, 356] width 48 height 22
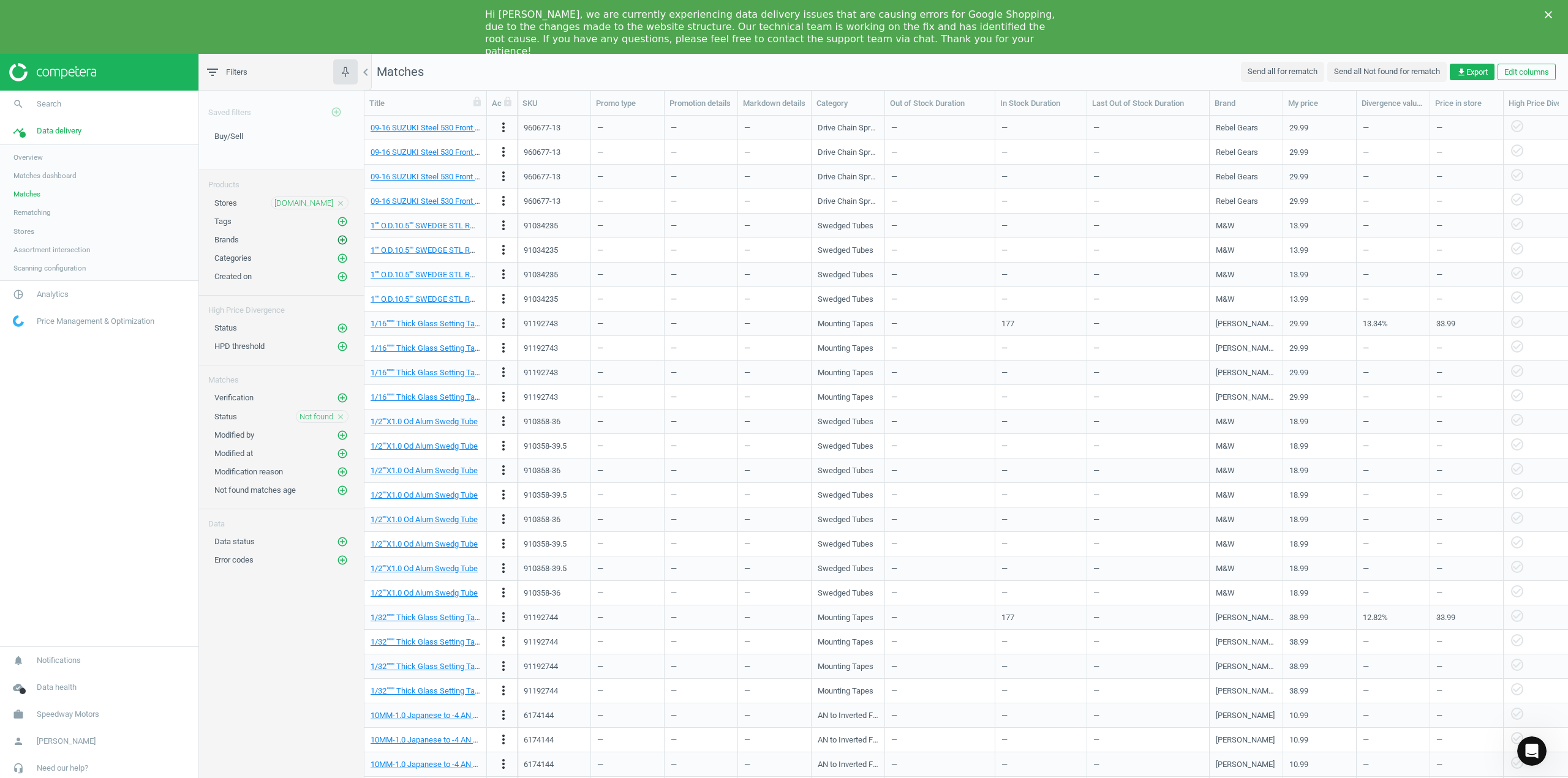
click at [339, 241] on icon "add_circle_outline" at bounding box center [342, 240] width 11 height 11
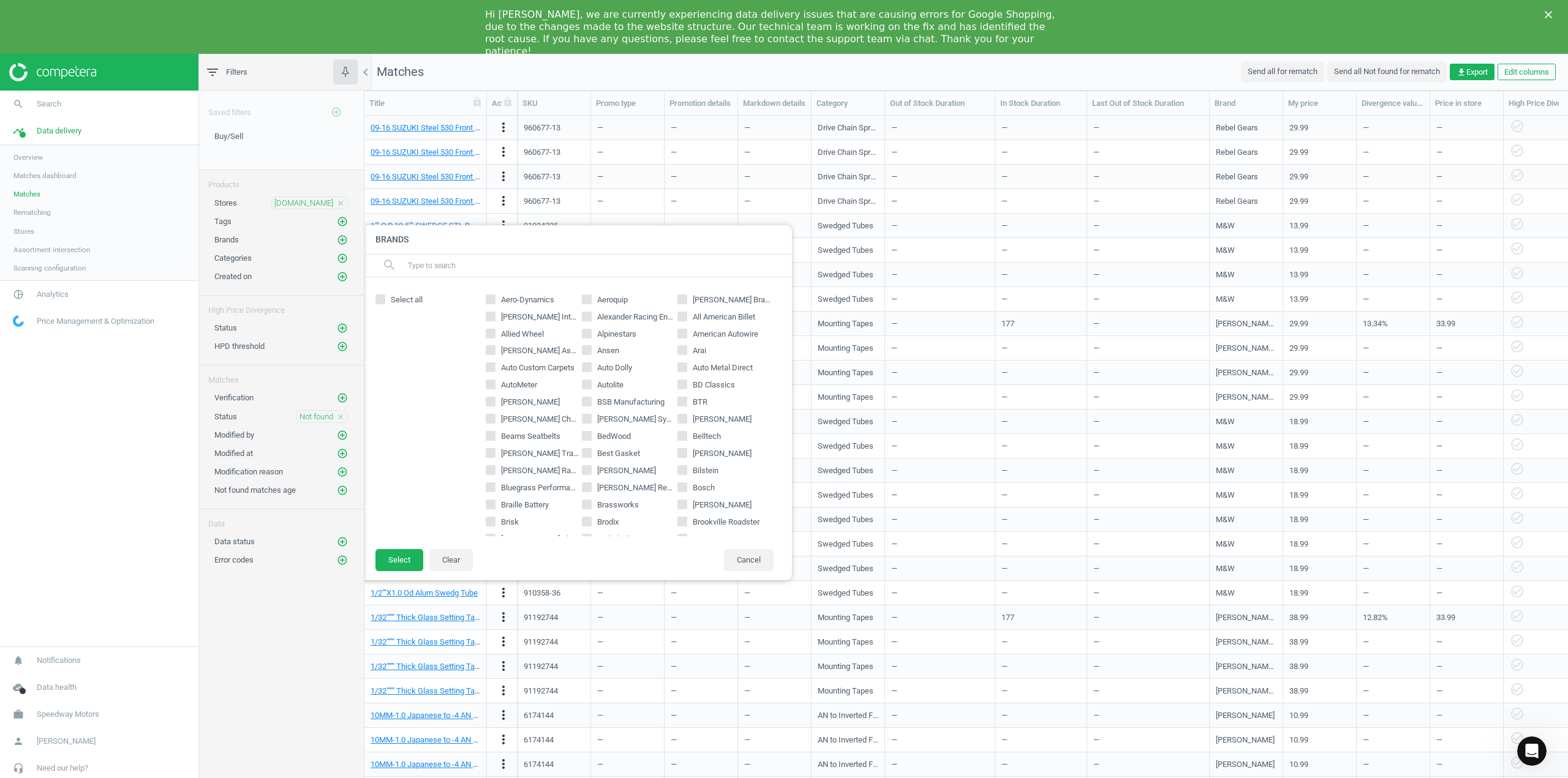
scroll to position [122, 0]
click at [679, 397] on input "Bassett" at bounding box center [683, 399] width 8 height 8
checkbox input "true"
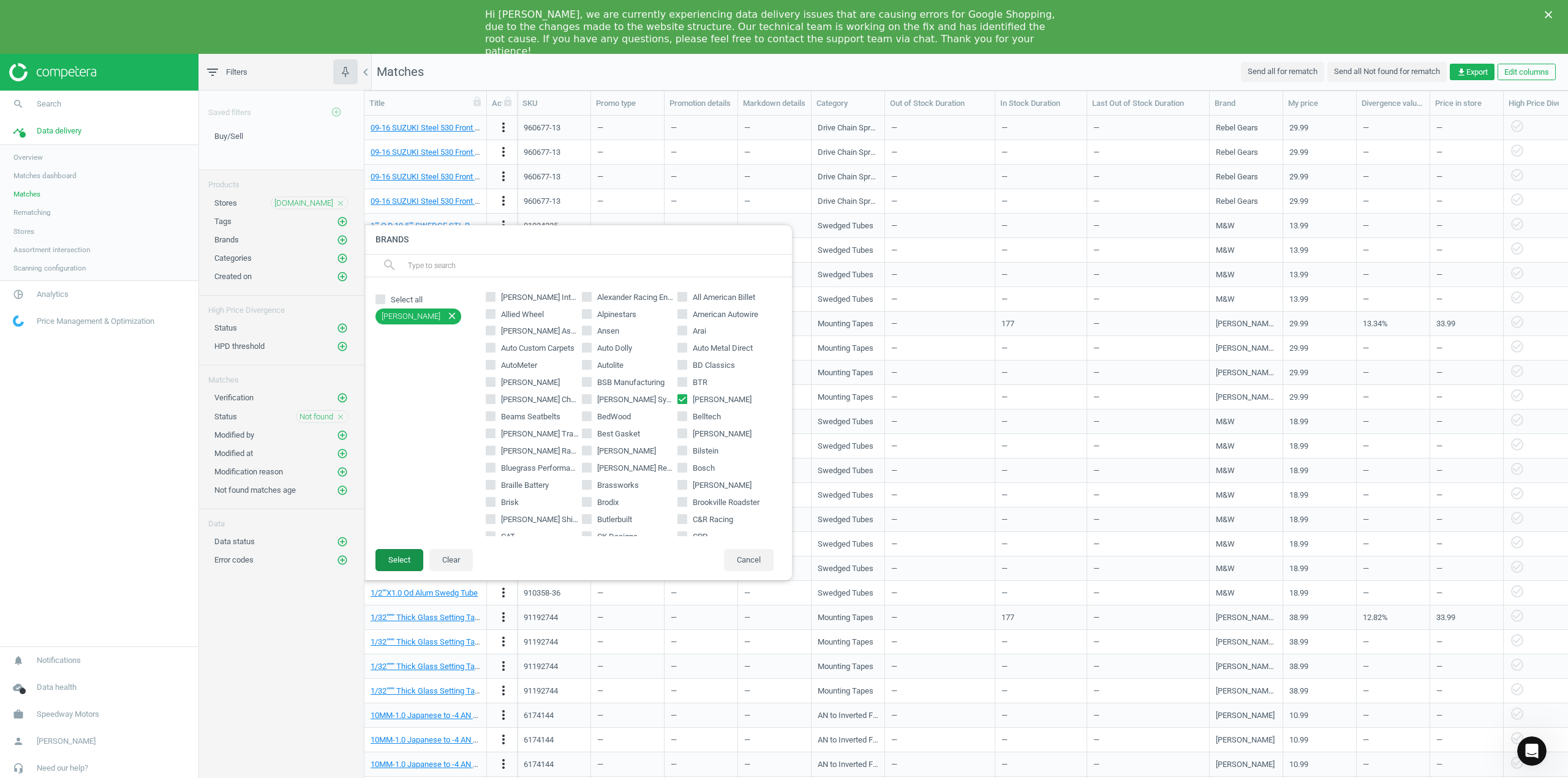
click at [402, 563] on button "Select" at bounding box center [399, 560] width 48 height 22
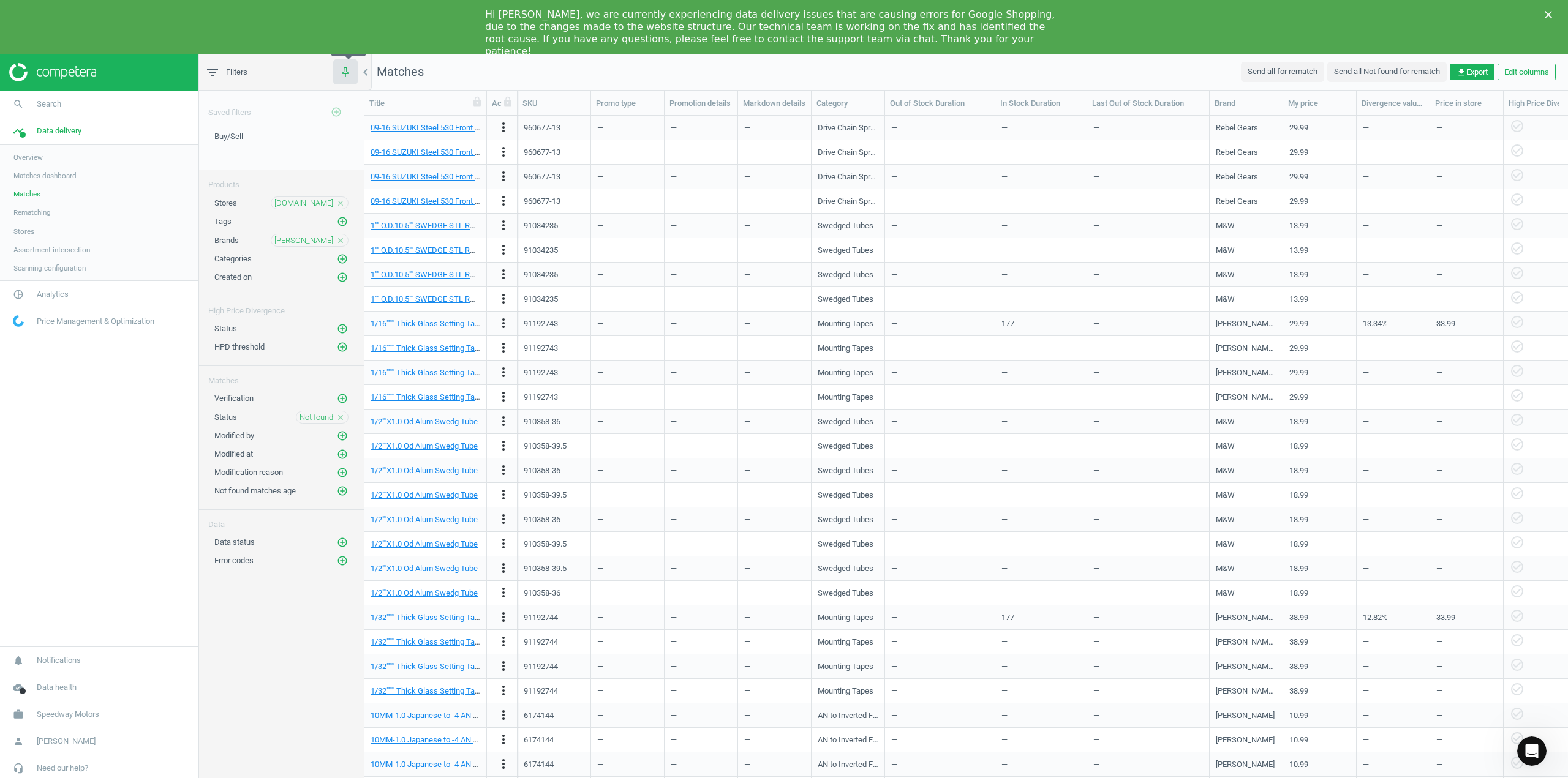
click at [349, 69] on icon "button" at bounding box center [345, 71] width 16 height 16
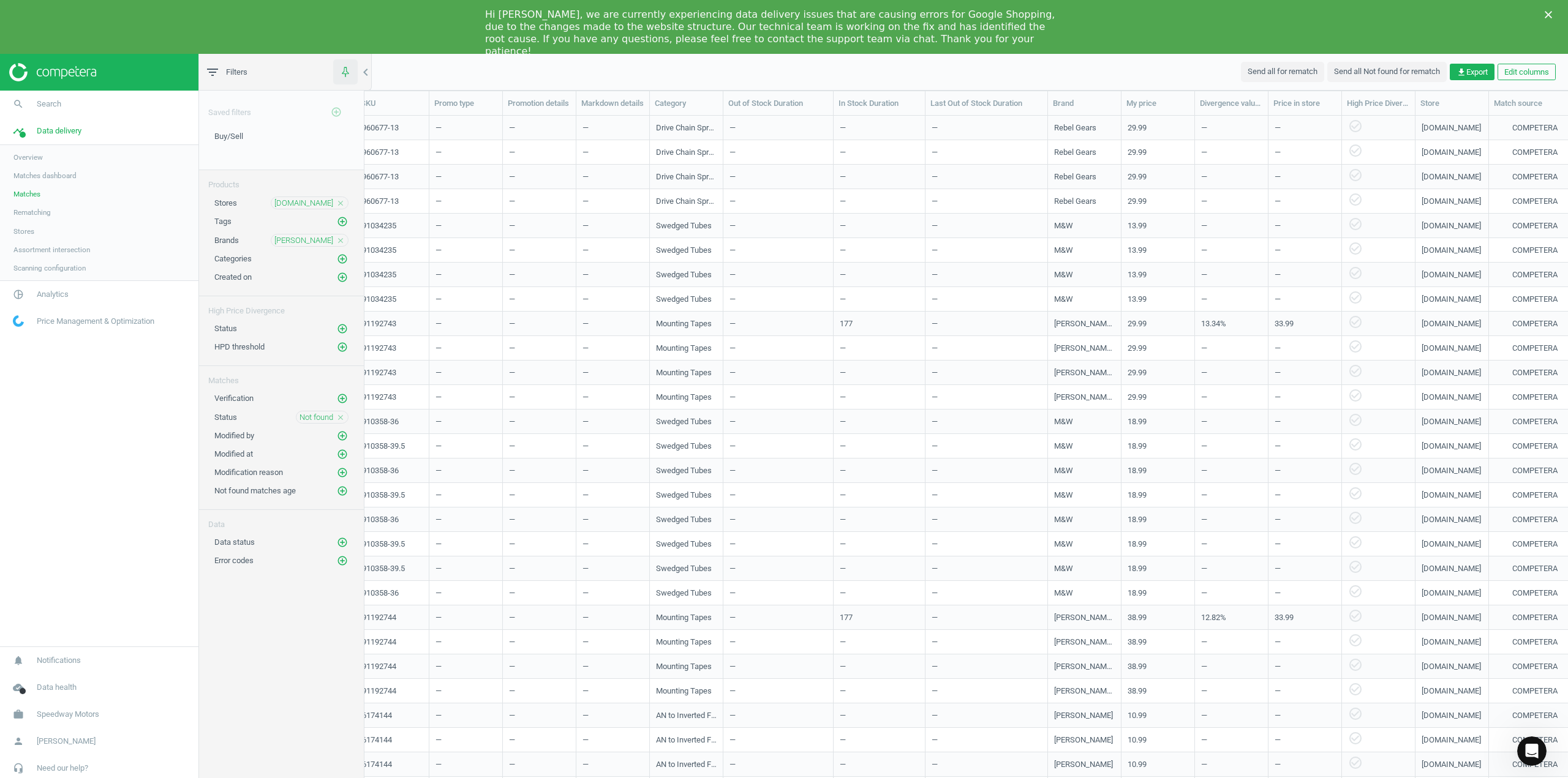
click at [348, 68] on icon "button" at bounding box center [345, 71] width 16 height 16
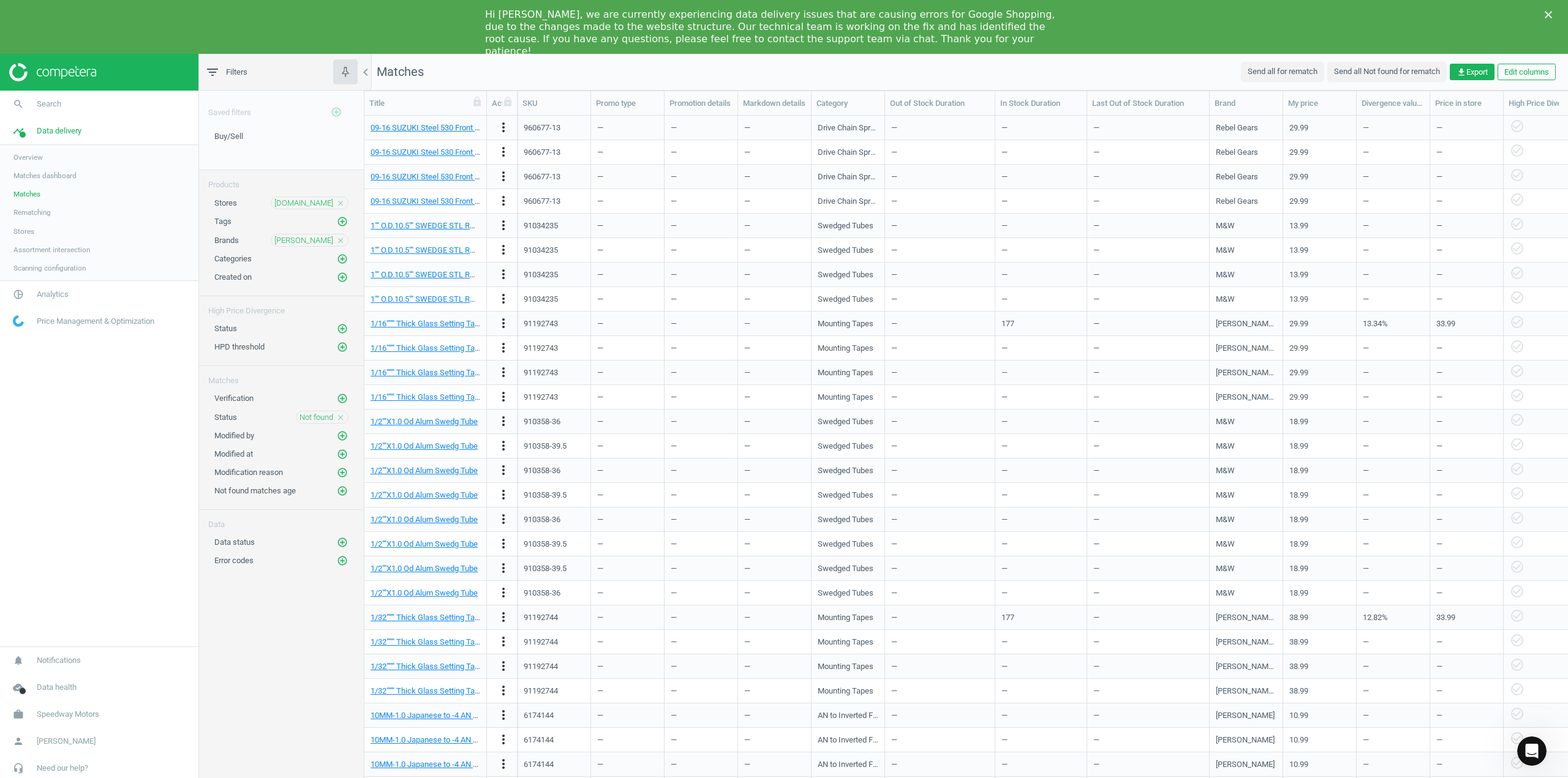
click at [267, 694] on div "Saved filters add_circle_outline Buy/Sell edit delete Products Stores summitrac…" at bounding box center [281, 444] width 165 height 707
click at [295, 696] on div "Saved filters add_circle_outline Buy/Sell edit delete Products Stores summitrac…" at bounding box center [281, 444] width 165 height 707
drag, startPoint x: 295, startPoint y: 696, endPoint x: 226, endPoint y: 679, distance: 71.1
click at [226, 679] on div "Saved filters add_circle_outline Buy/Sell edit delete Products Stores summitrac…" at bounding box center [281, 444] width 165 height 707
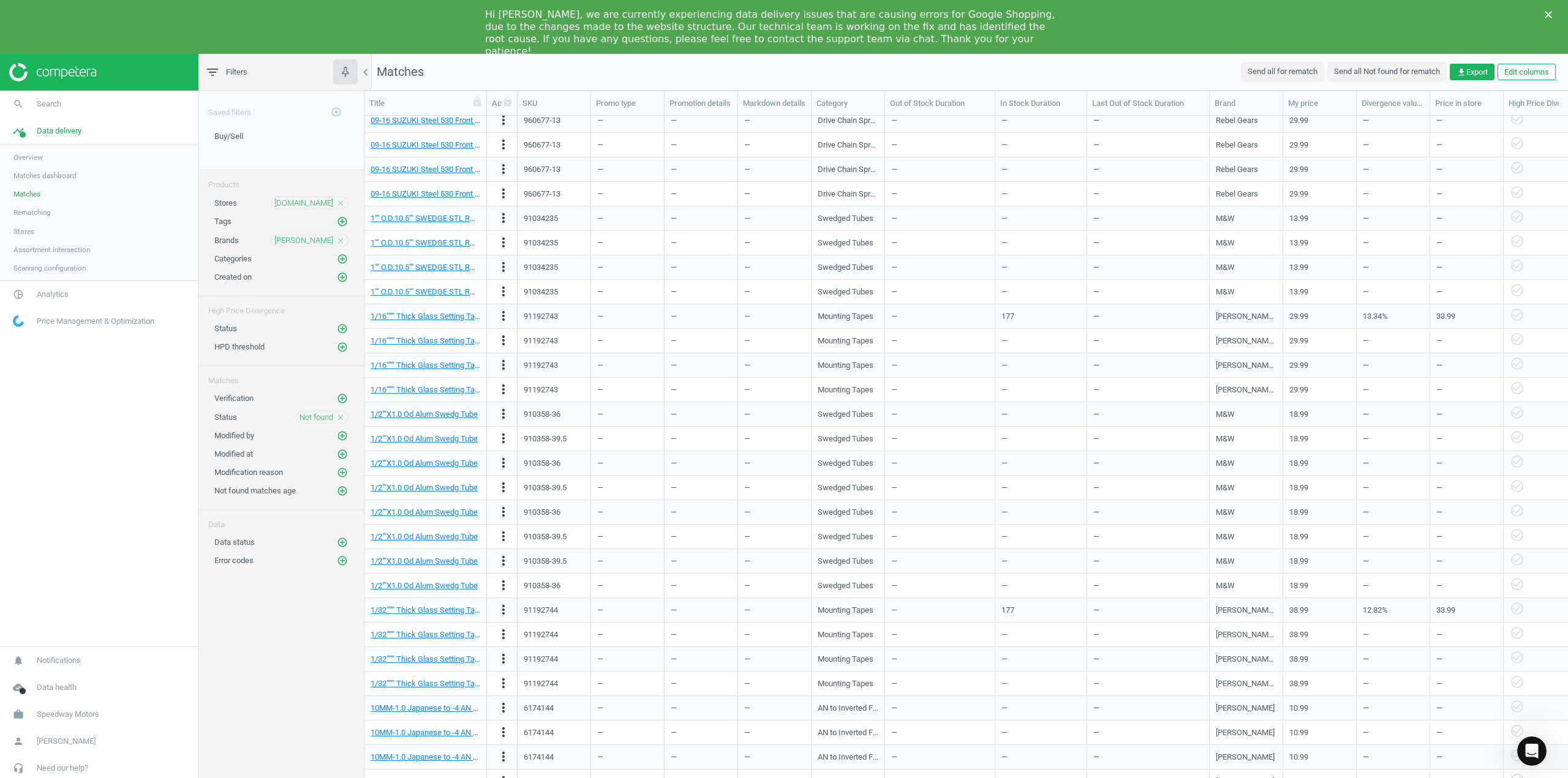
scroll to position [0, 0]
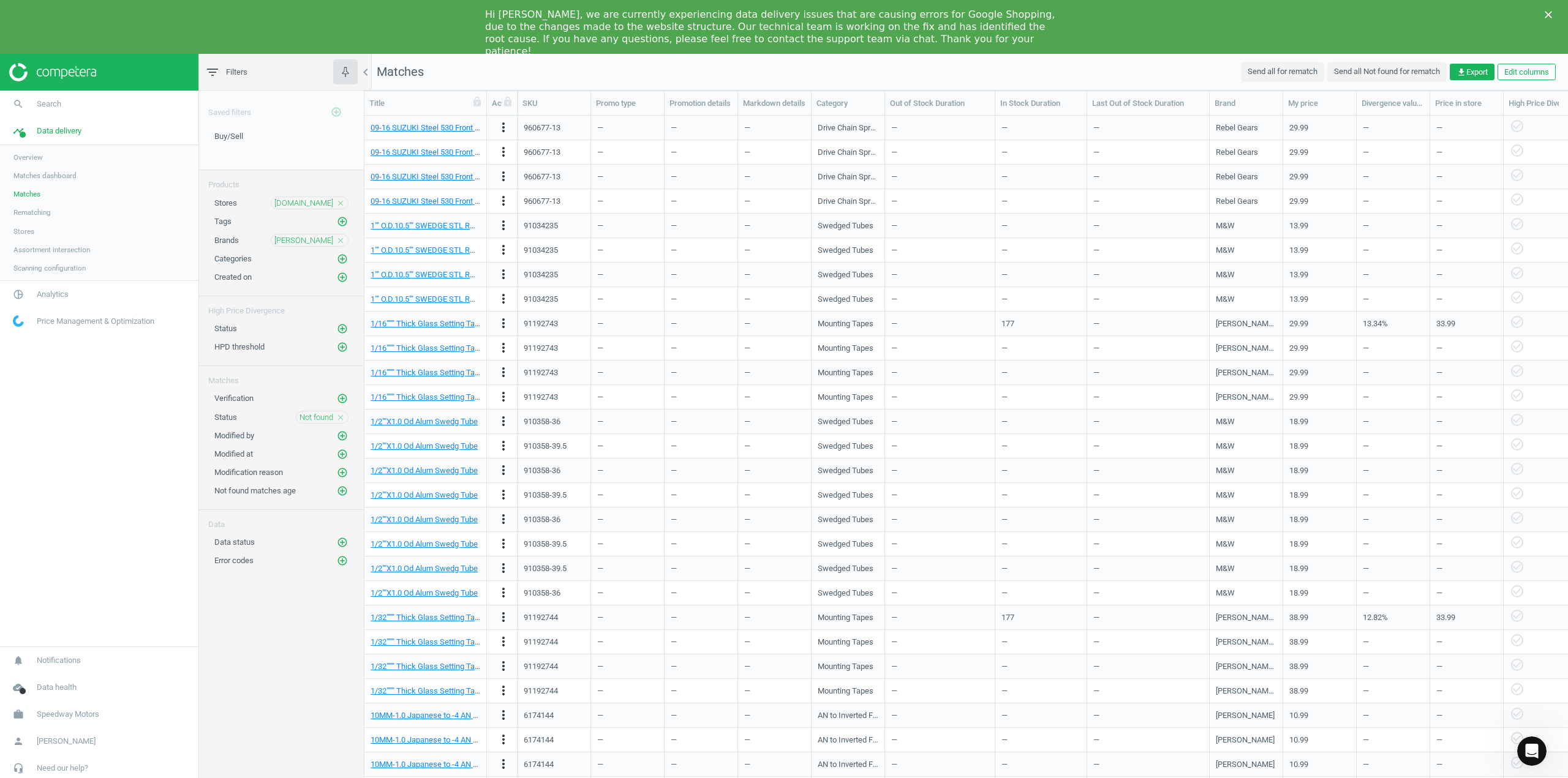
click at [268, 763] on div "Saved filters add_circle_outline Buy/Sell edit delete Products Stores summitrac…" at bounding box center [281, 444] width 165 height 707
click at [234, 771] on div "Saved filters add_circle_outline Buy/Sell edit delete Products Stores summitrac…" at bounding box center [281, 444] width 165 height 707
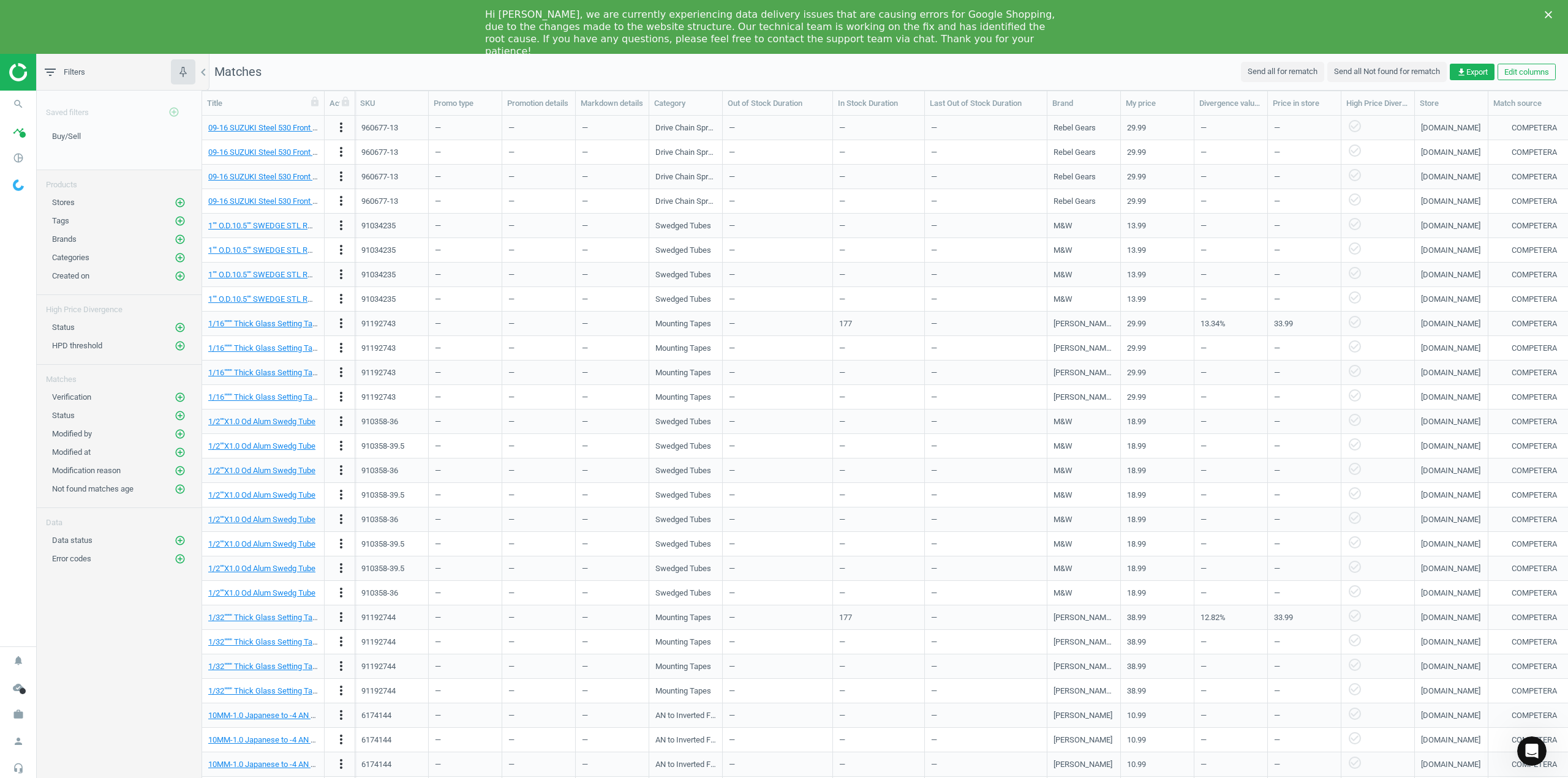
click at [133, 705] on div "Saved filters add_circle_outline Buy/Sell edit delete Products Stores add_circl…" at bounding box center [119, 444] width 165 height 707
click at [1546, 10] on div "Hi Kayla, we are currently experiencing data delivery issues that are causing e…" at bounding box center [784, 32] width 1568 height 56
click at [1548, 17] on icon "Close" at bounding box center [1548, 14] width 7 height 7
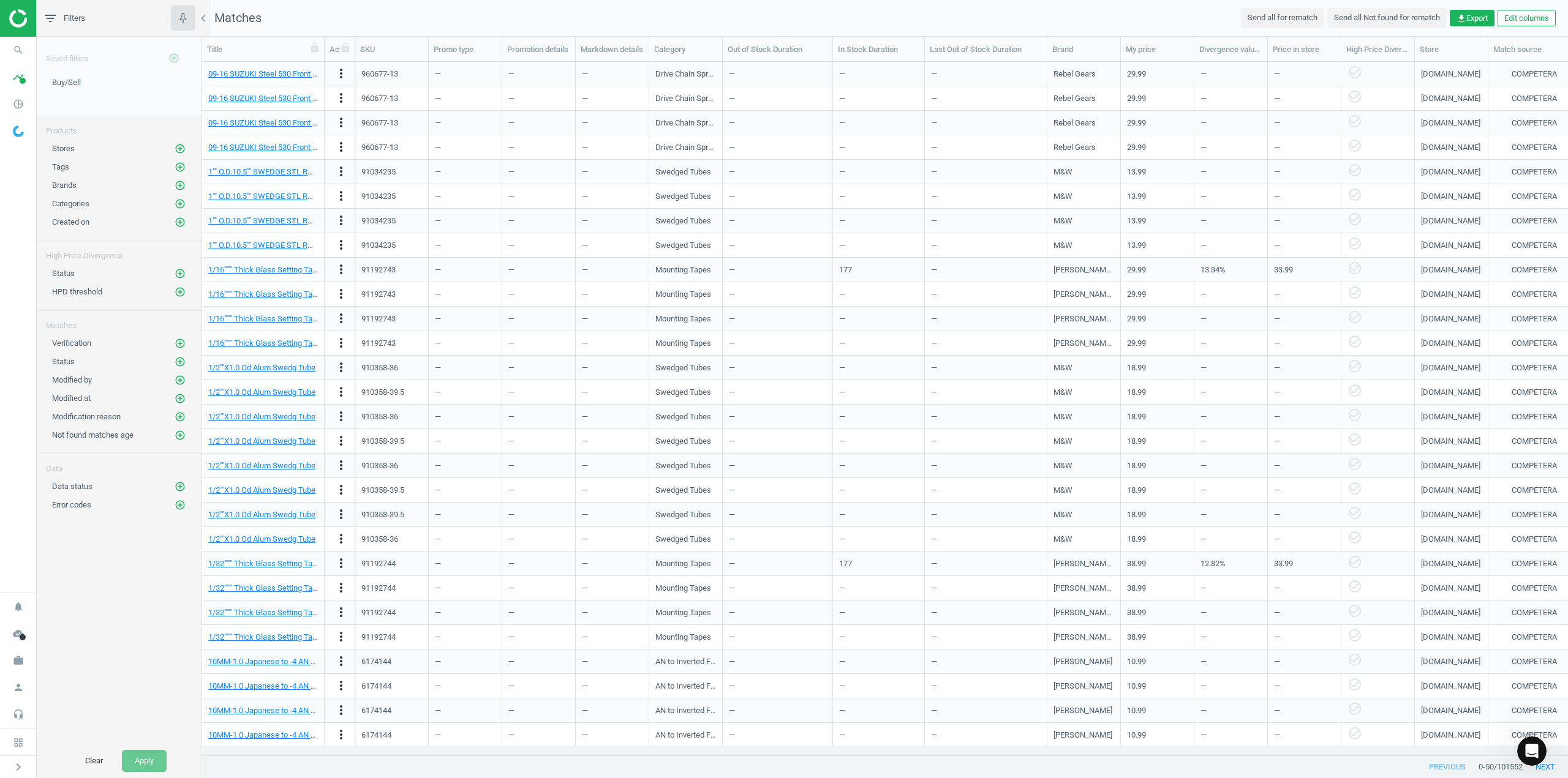
click at [139, 617] on div "Saved filters add_circle_outline Buy/Sell edit delete Products Stores add_circl…" at bounding box center [119, 390] width 165 height 707
click at [183, 188] on icon "add_circle_outline" at bounding box center [180, 185] width 11 height 11
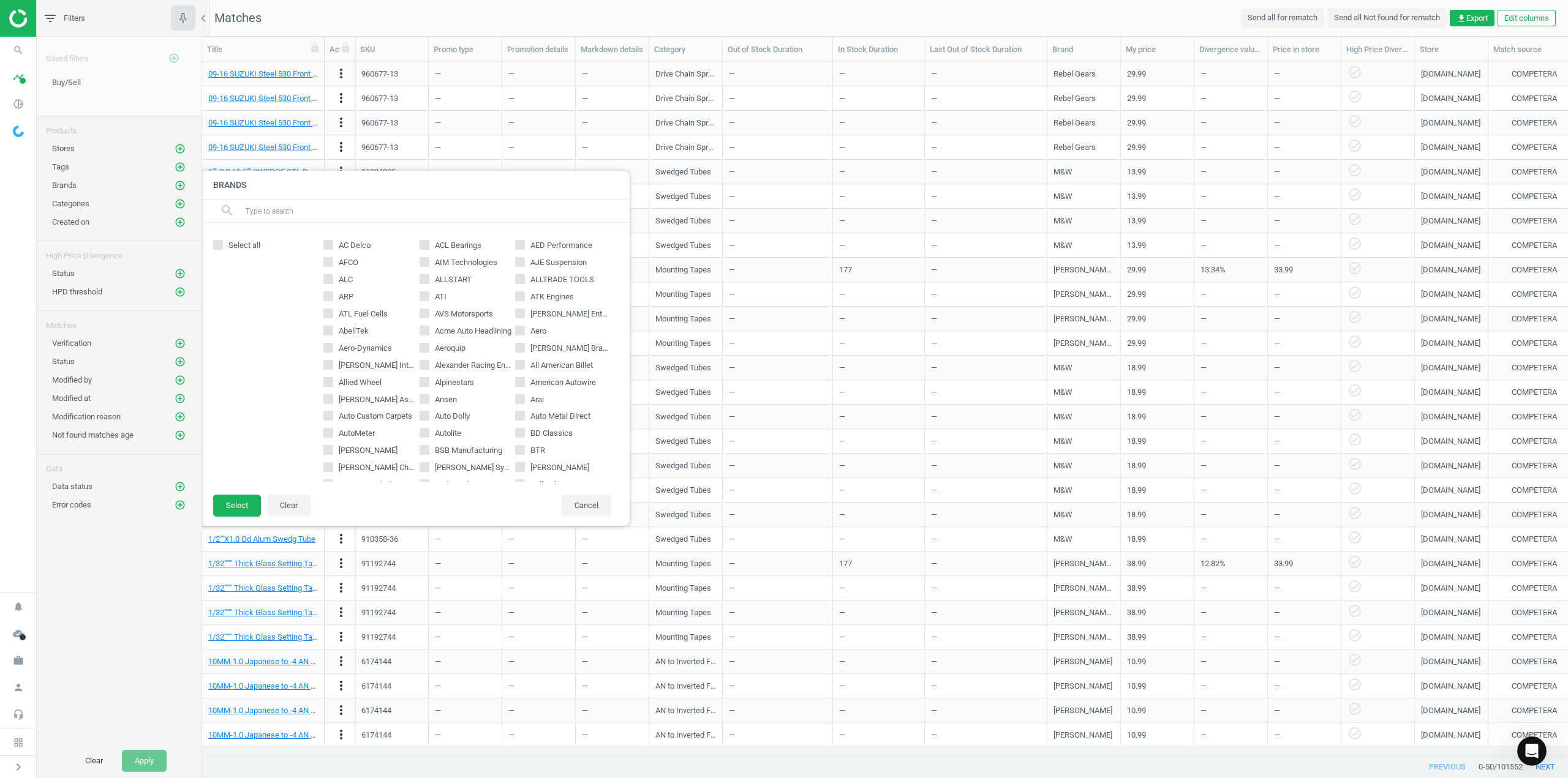
click at [517, 470] on input "Bassett" at bounding box center [521, 468] width 8 height 8
checkbox input "true"
click at [224, 508] on button "Select" at bounding box center [237, 506] width 48 height 22
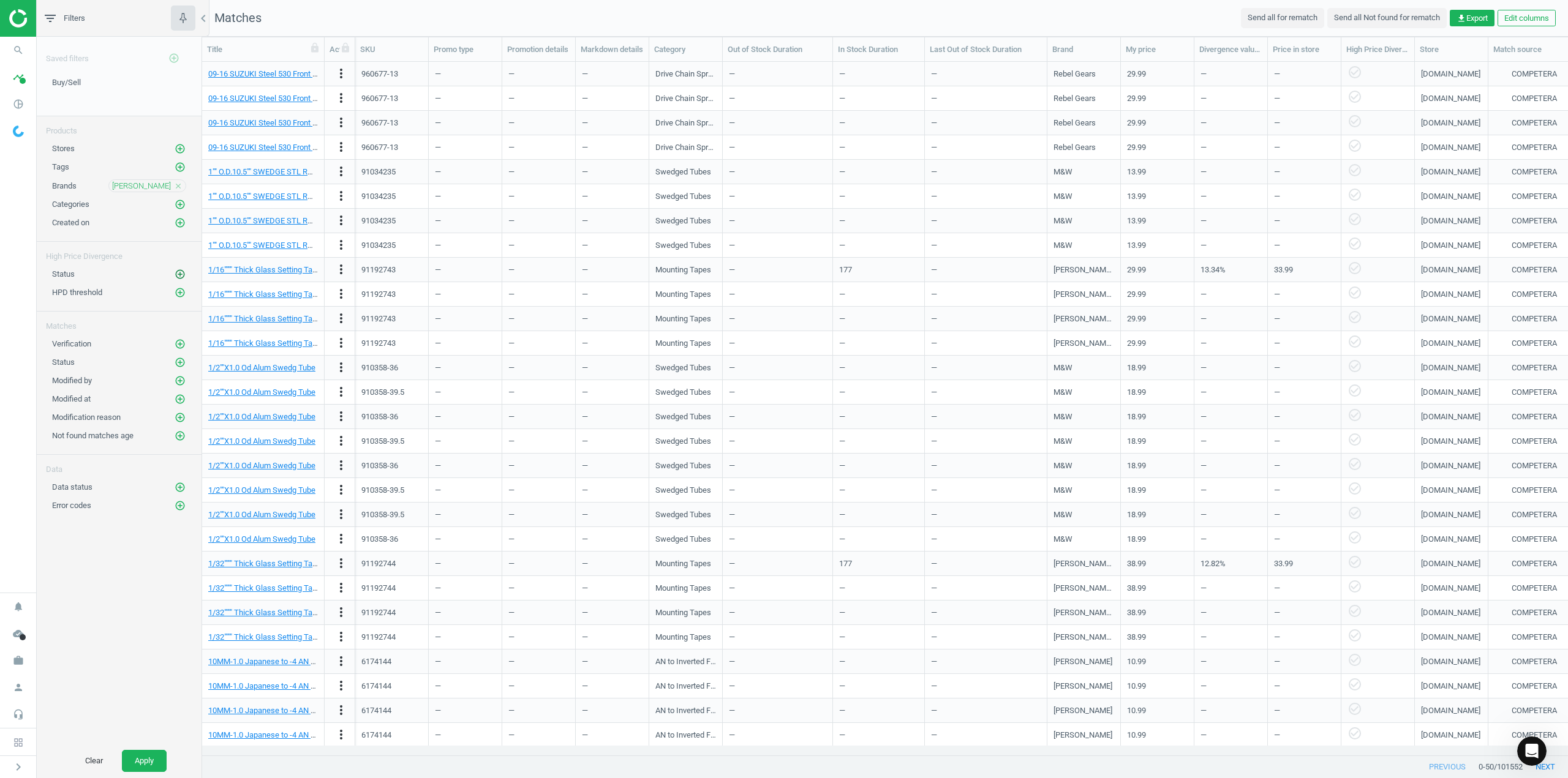
click at [184, 276] on icon "add_circle_outline" at bounding box center [180, 274] width 11 height 11
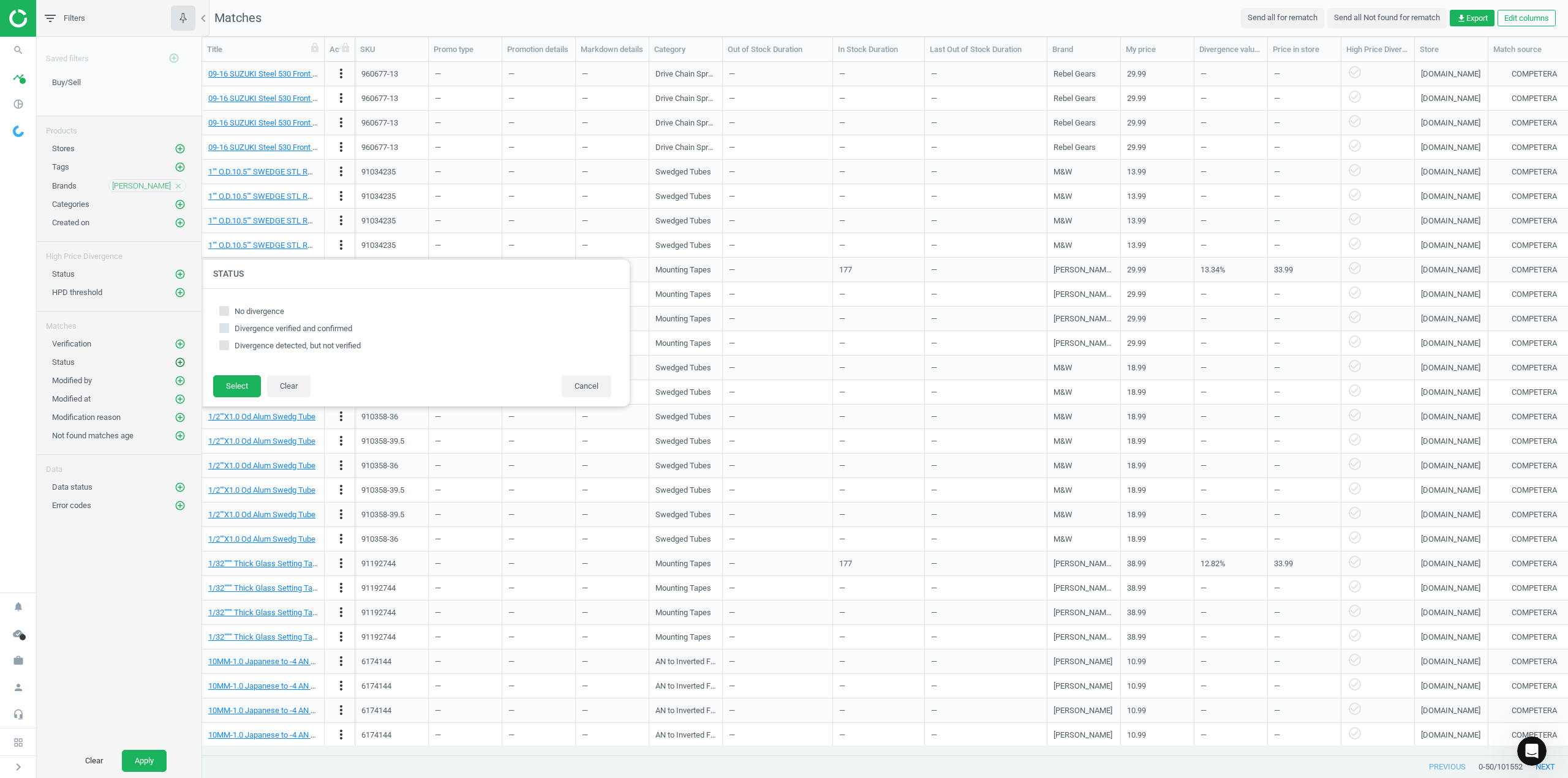
click at [175, 359] on icon "add_circle_outline" at bounding box center [180, 362] width 11 height 11
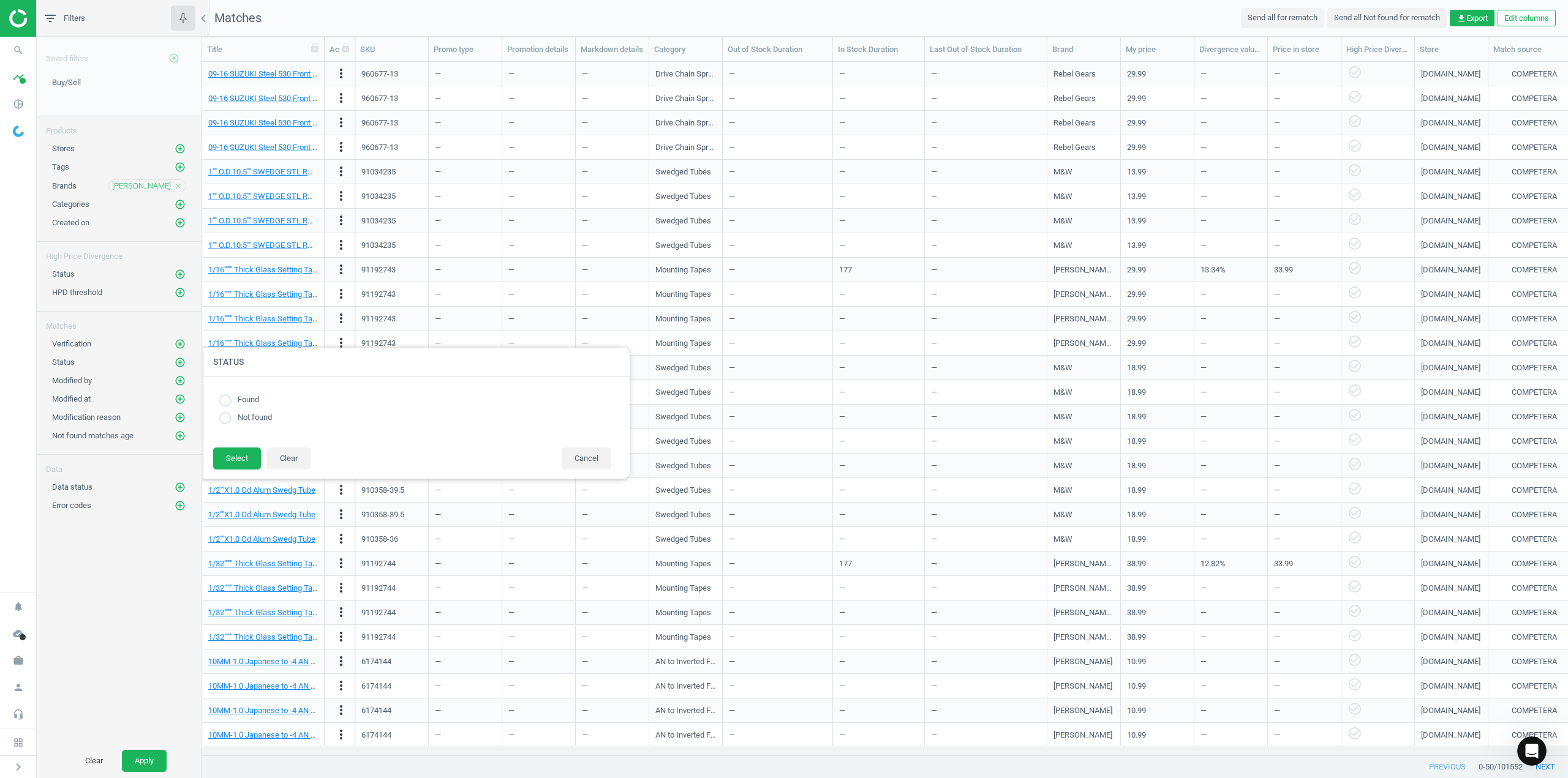
click at [252, 423] on label "Not found" at bounding box center [252, 418] width 41 height 11
click at [239, 419] on label "Not found" at bounding box center [252, 418] width 41 height 11
click at [222, 417] on input "radio" at bounding box center [225, 418] width 12 height 12
radio input "true"
click at [229, 454] on button "Select" at bounding box center [237, 458] width 48 height 22
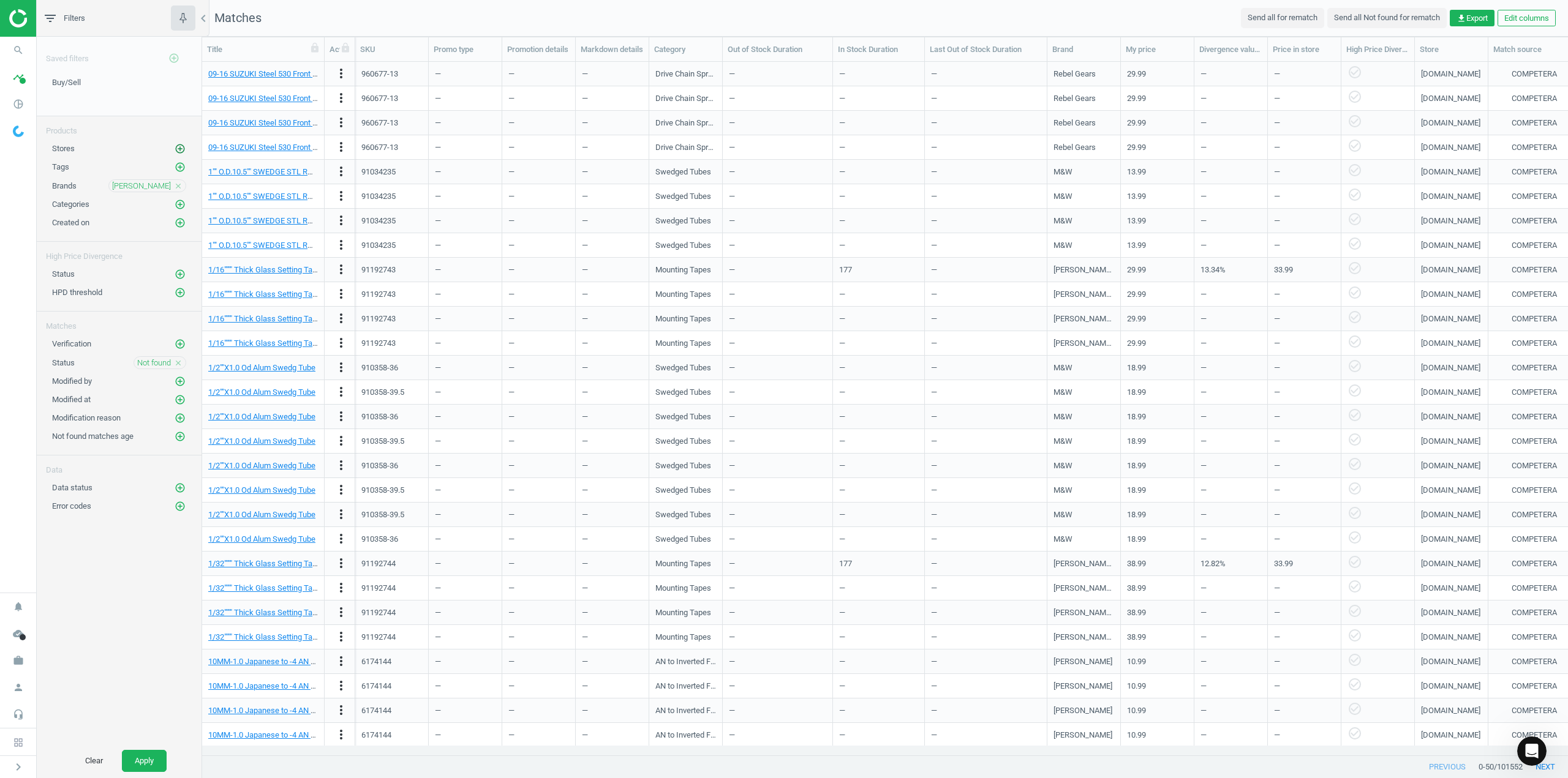
click at [185, 147] on button "add_circle_outline" at bounding box center [180, 149] width 12 height 12
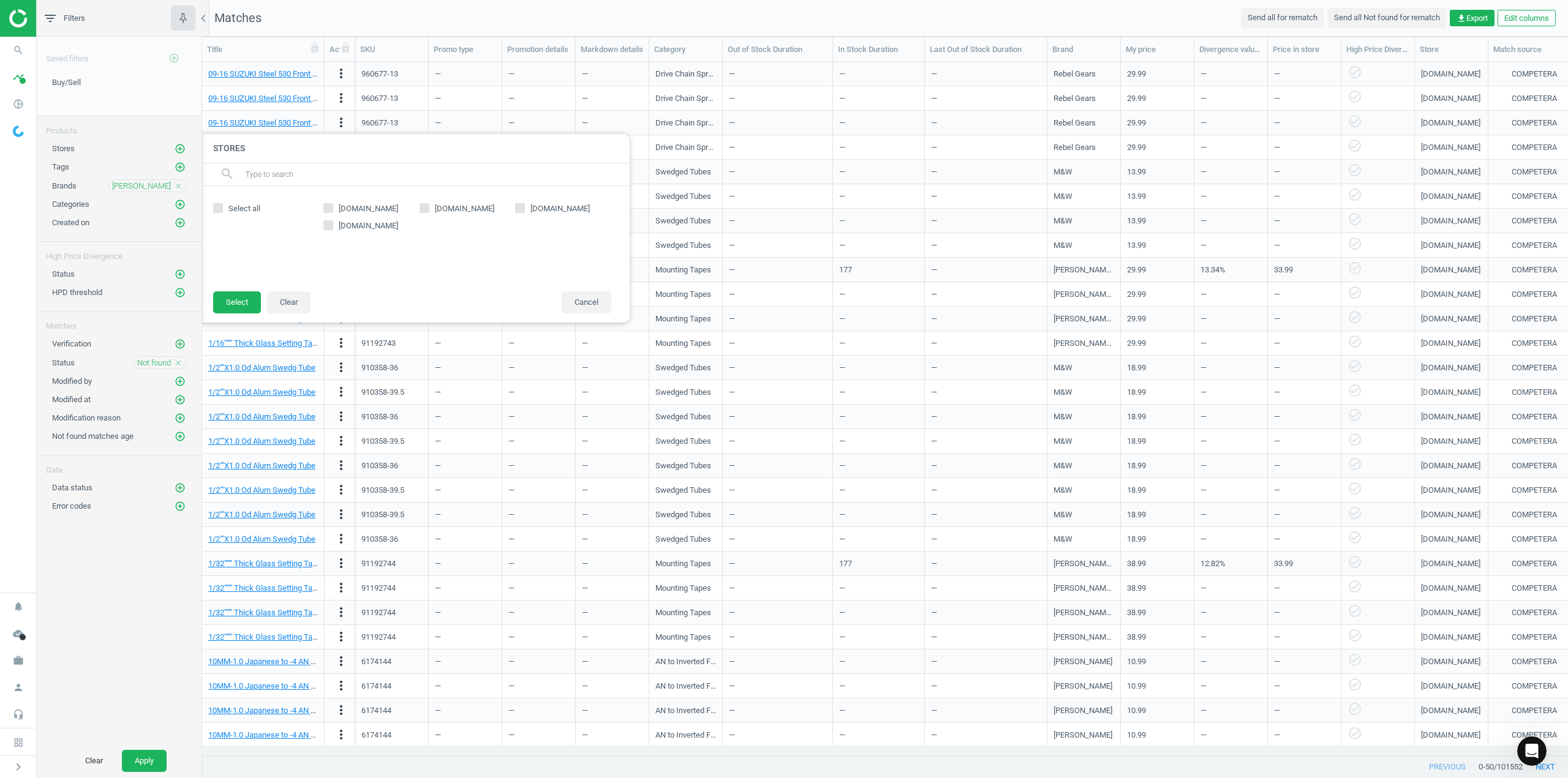
click at [383, 205] on span "[DOMAIN_NAME]" at bounding box center [368, 209] width 64 height 11
click at [333, 205] on input "[DOMAIN_NAME]" at bounding box center [329, 209] width 8 height 8
checkbox input "true"
click at [236, 301] on button "Select" at bounding box center [237, 302] width 48 height 22
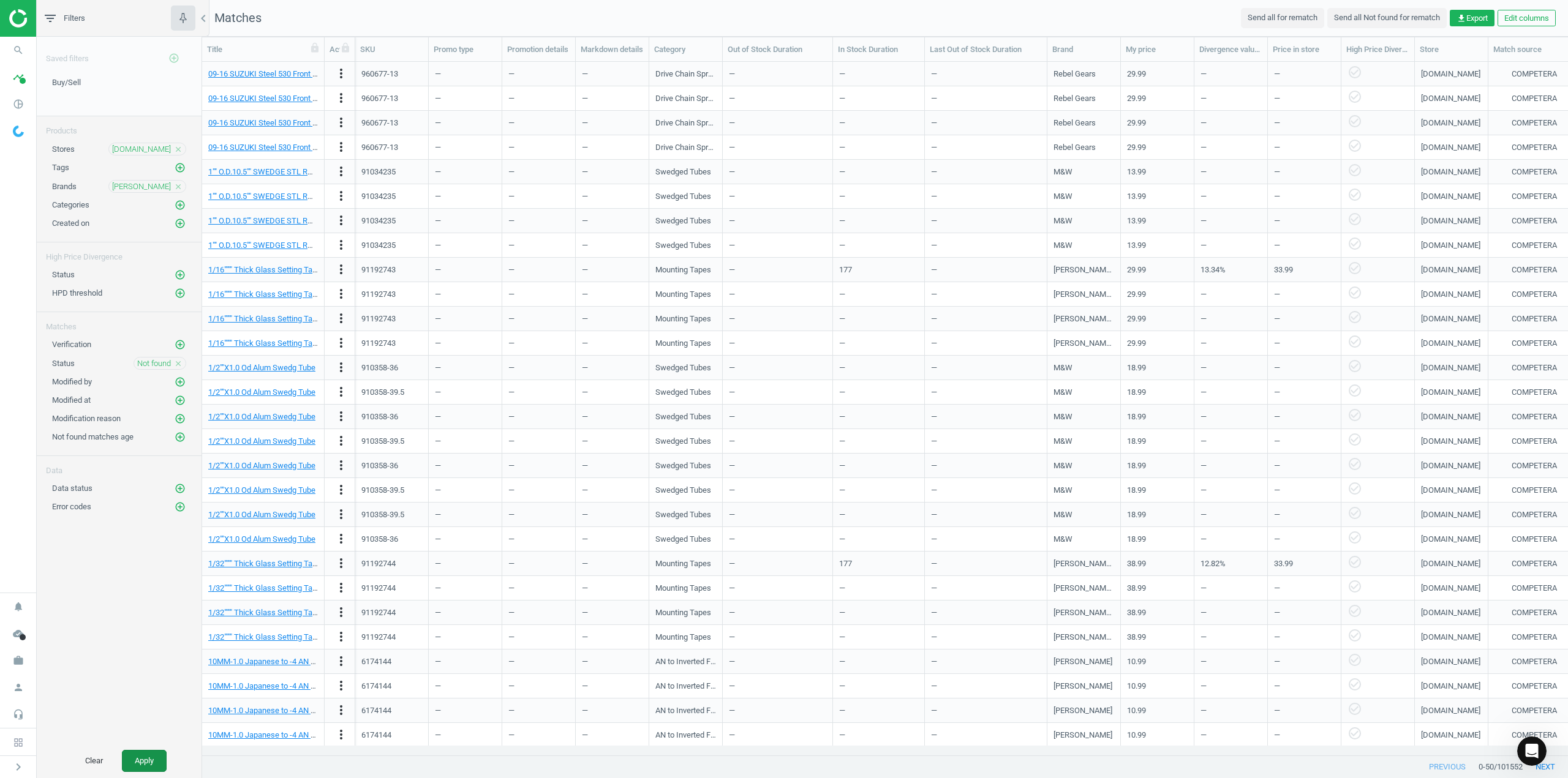
click at [147, 760] on button "Apply" at bounding box center [144, 761] width 45 height 22
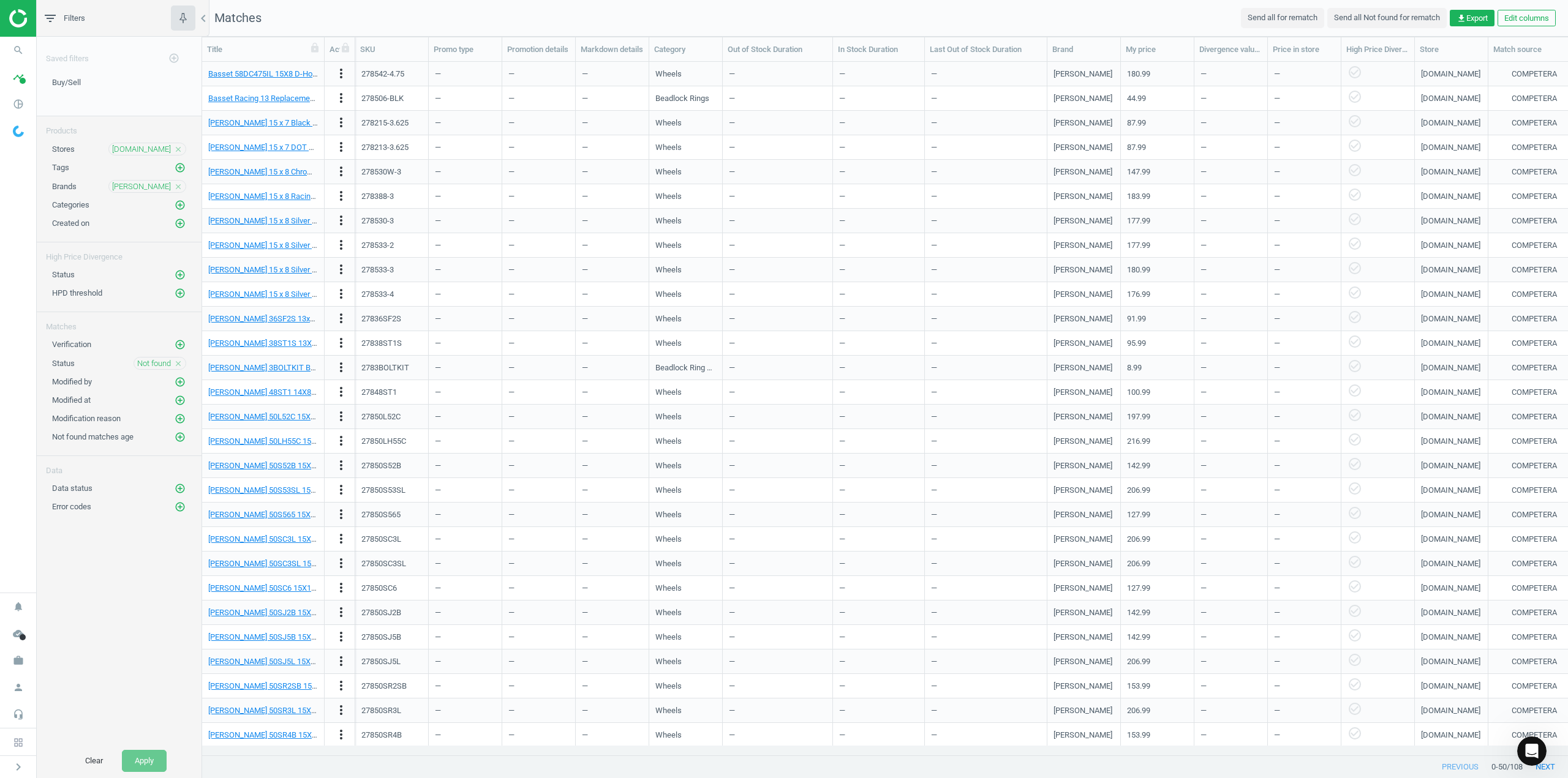
click at [91, 620] on div "Saved filters add_circle_outline Buy/Sell edit delete Products Stores summitrac…" at bounding box center [119, 390] width 165 height 707
click at [100, 624] on div "Saved filters add_circle_outline Buy/Sell edit delete Products Stores summitrac…" at bounding box center [119, 390] width 165 height 707
click at [147, 153] on span "[DOMAIN_NAME]" at bounding box center [141, 149] width 59 height 11
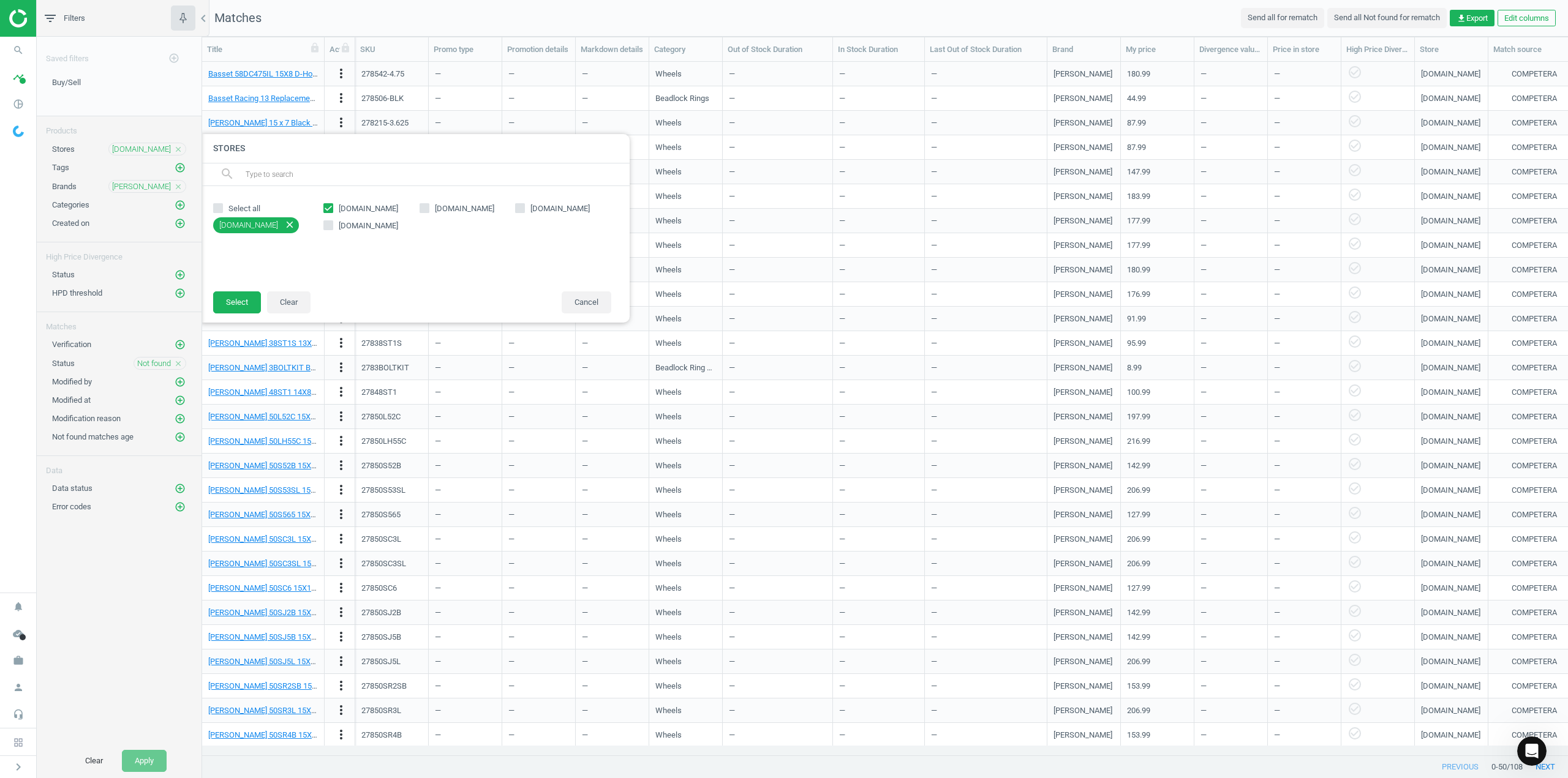
click at [294, 226] on icon "close" at bounding box center [289, 224] width 11 height 11
checkbox input "false"
click at [426, 209] on input "[DOMAIN_NAME]" at bounding box center [424, 209] width 8 height 8
checkbox input "true"
click at [244, 299] on button "Select" at bounding box center [237, 302] width 48 height 22
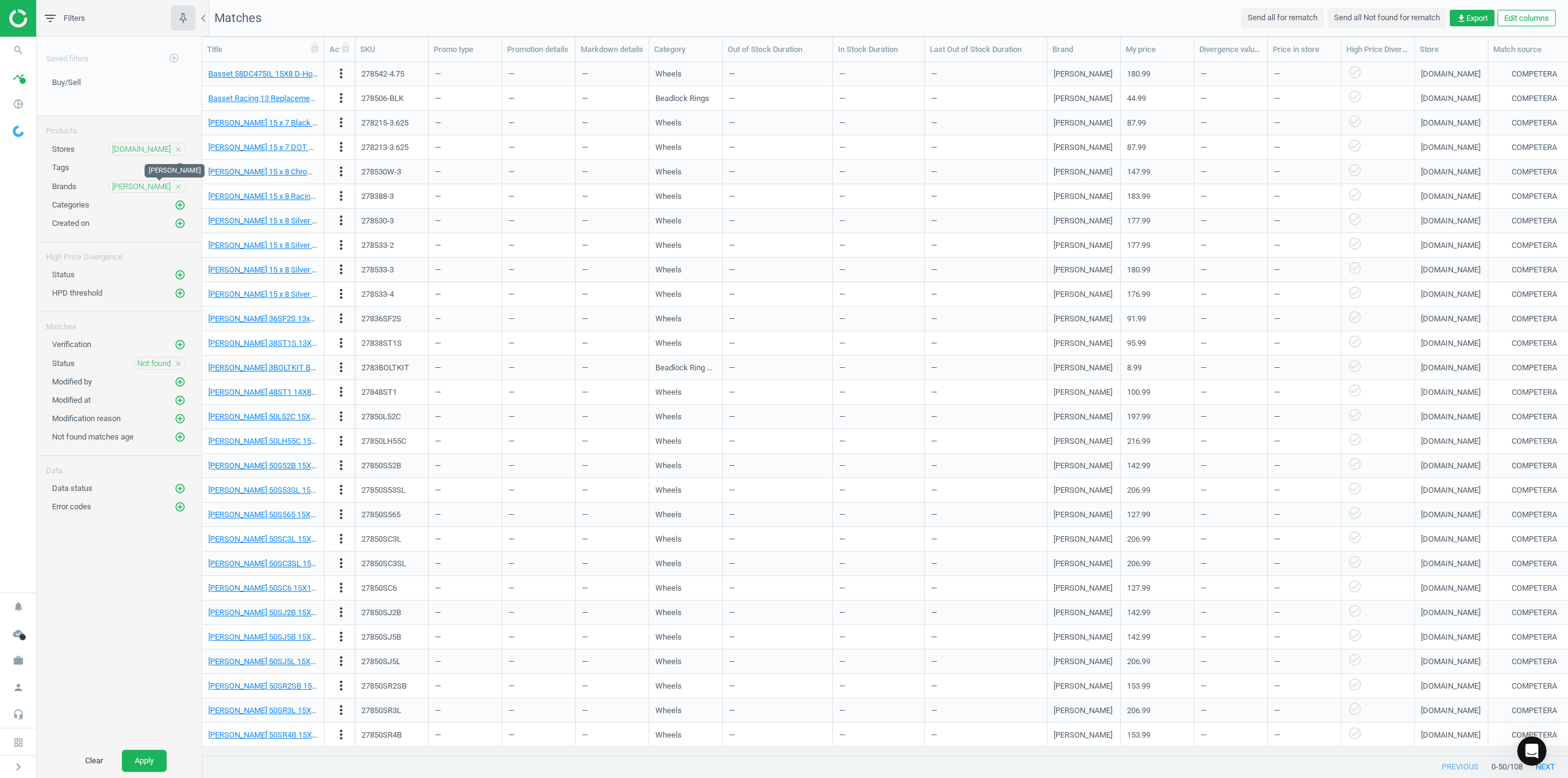
click at [162, 187] on span "Bassett" at bounding box center [141, 187] width 59 height 11
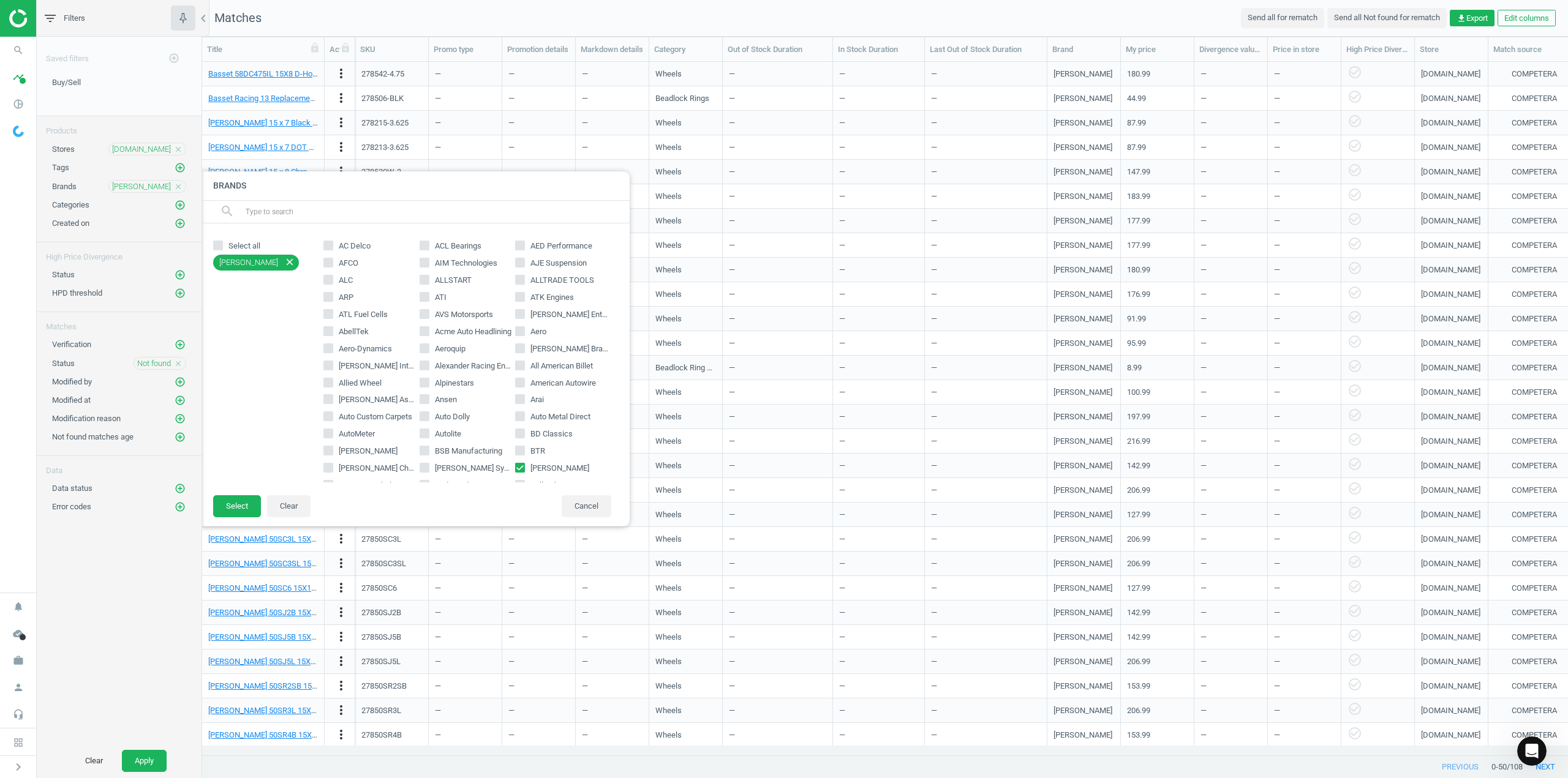
click at [517, 468] on input "Bassett" at bounding box center [521, 468] width 8 height 8
checkbox input "false"
click at [420, 379] on input "OER" at bounding box center [424, 379] width 8 height 8
checkbox input "true"
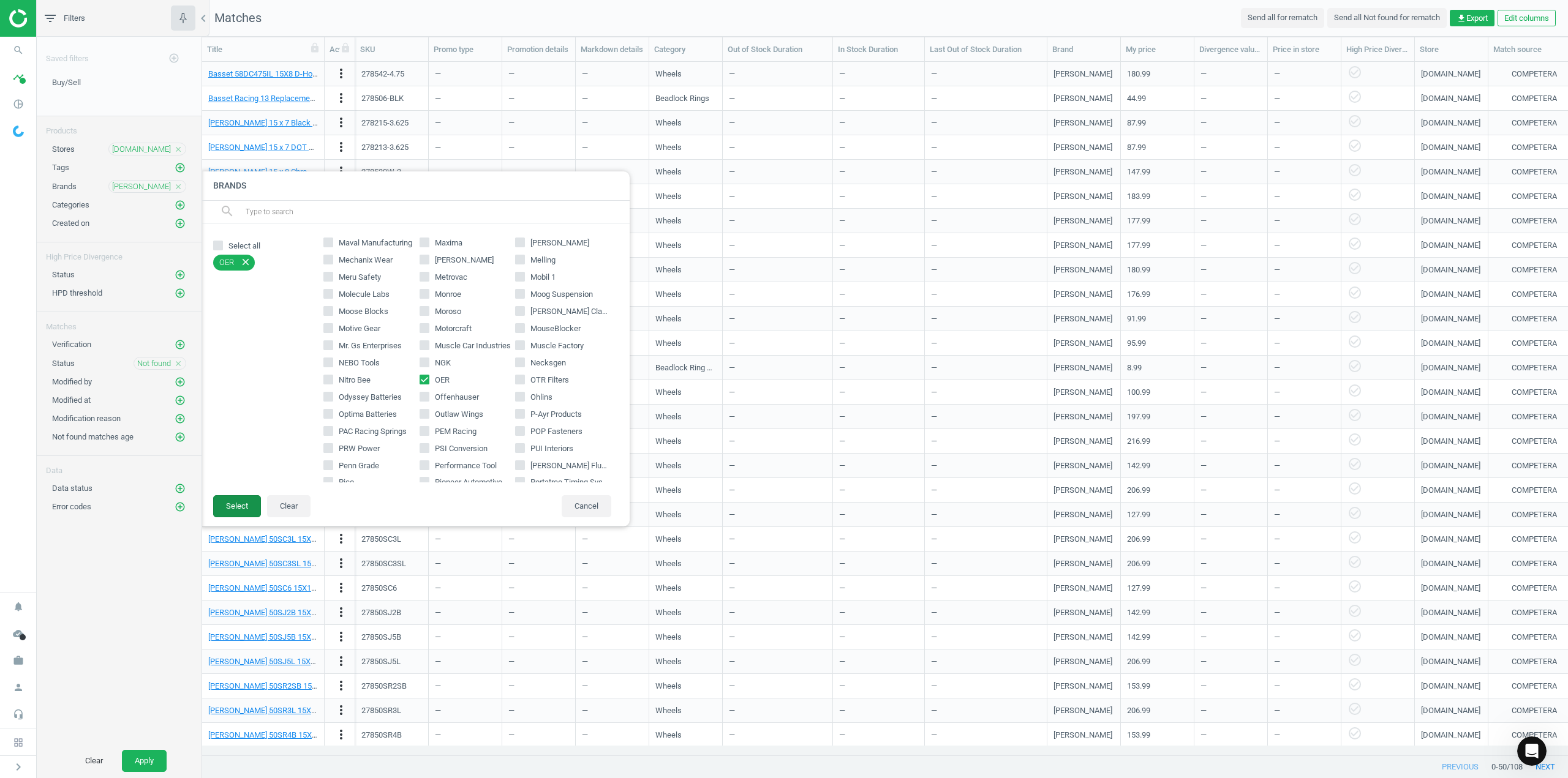
click at [243, 505] on button "Select" at bounding box center [237, 506] width 48 height 22
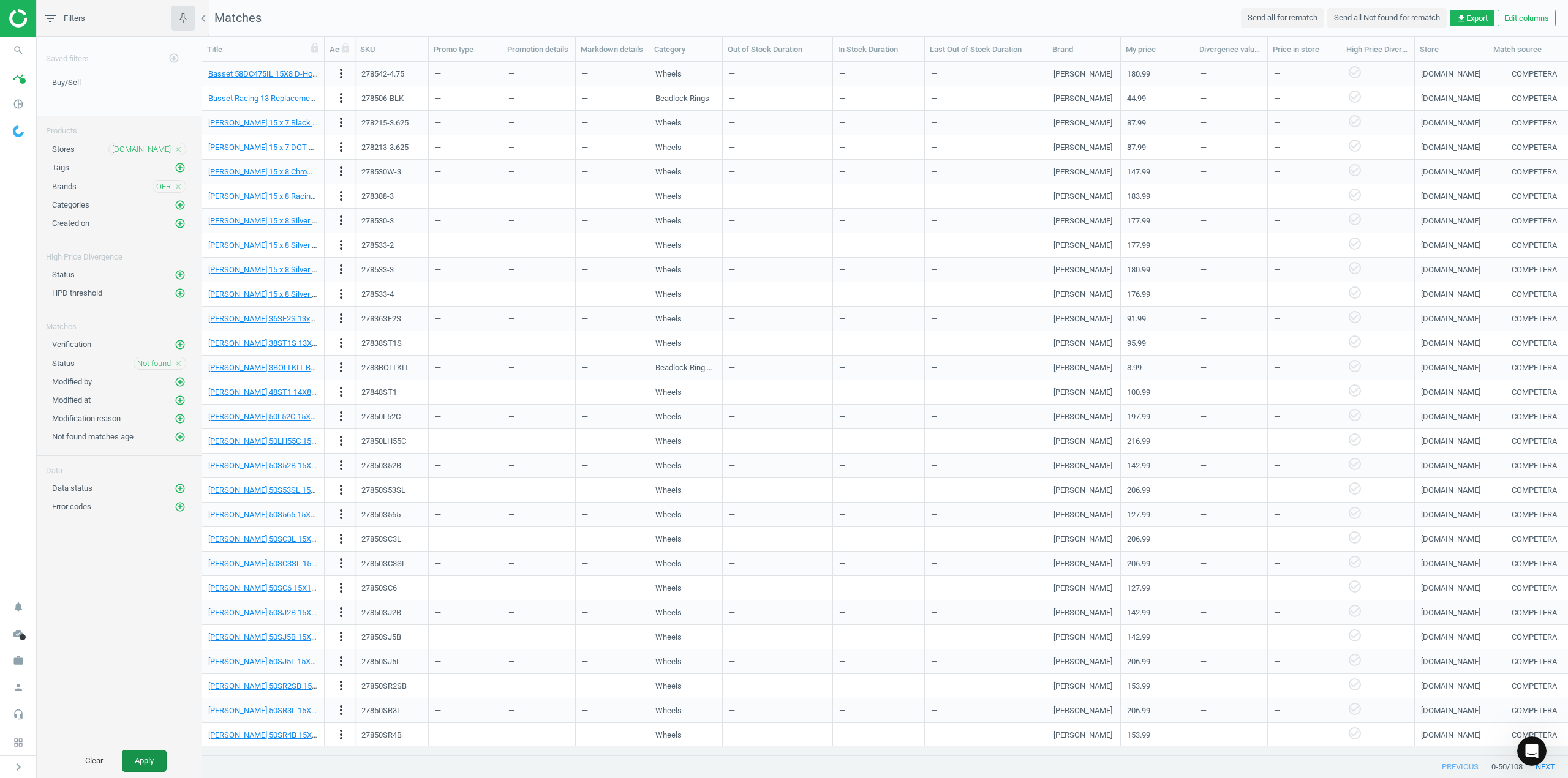
click at [137, 761] on button "Apply" at bounding box center [144, 761] width 45 height 22
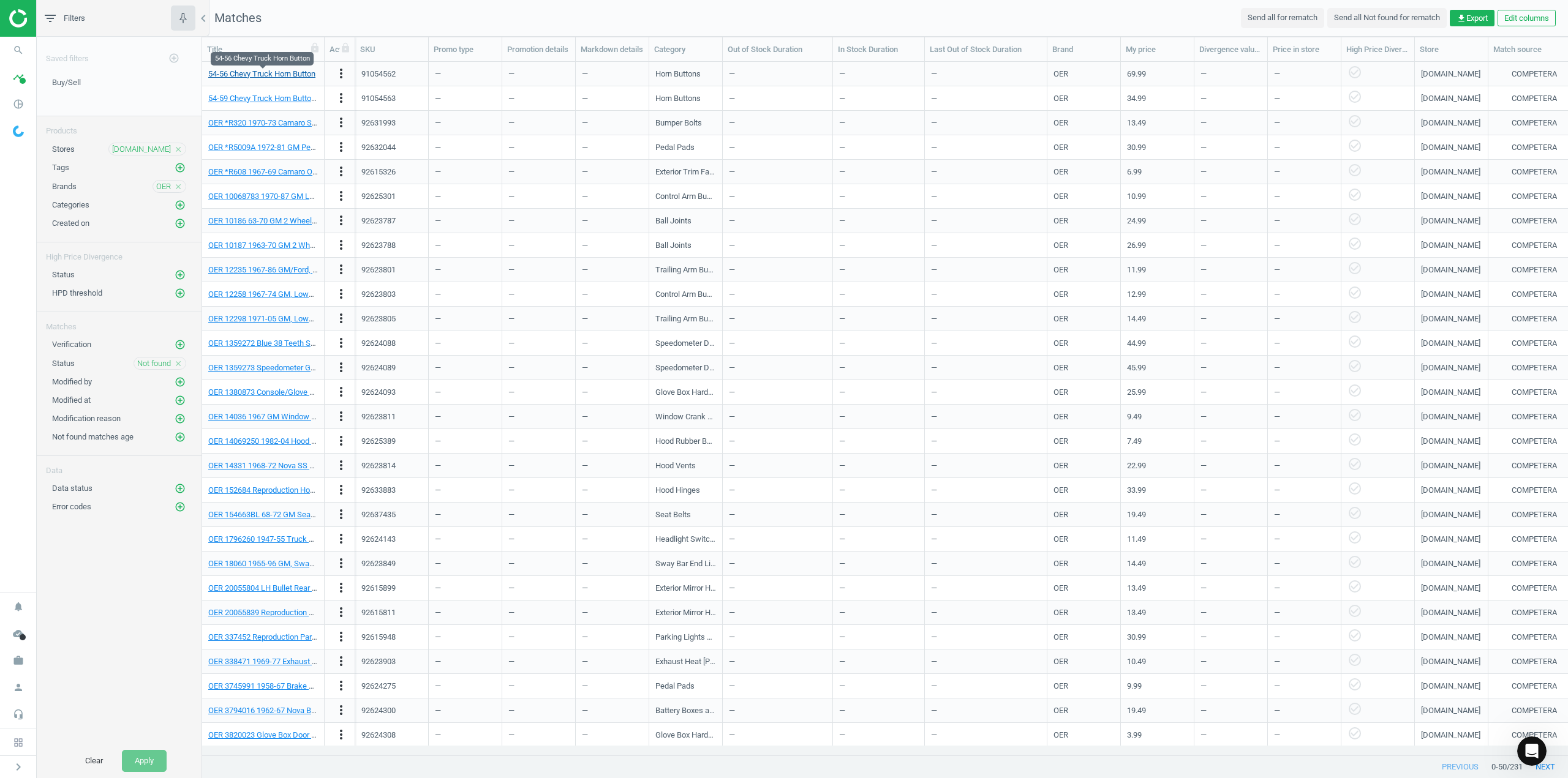
click at [281, 76] on link "54-56 Chevy Truck Horn Button" at bounding box center [262, 74] width 108 height 9
click at [287, 124] on link "OER *R320 1970-73 Camaro Sport Front Bumper Bolt Kit" at bounding box center [304, 123] width 192 height 9
click at [271, 539] on link "OER 3895954 1967-68 Camaro Kick Panel Vacuum Actuator Cover,w/AC" at bounding box center [332, 537] width 247 height 9
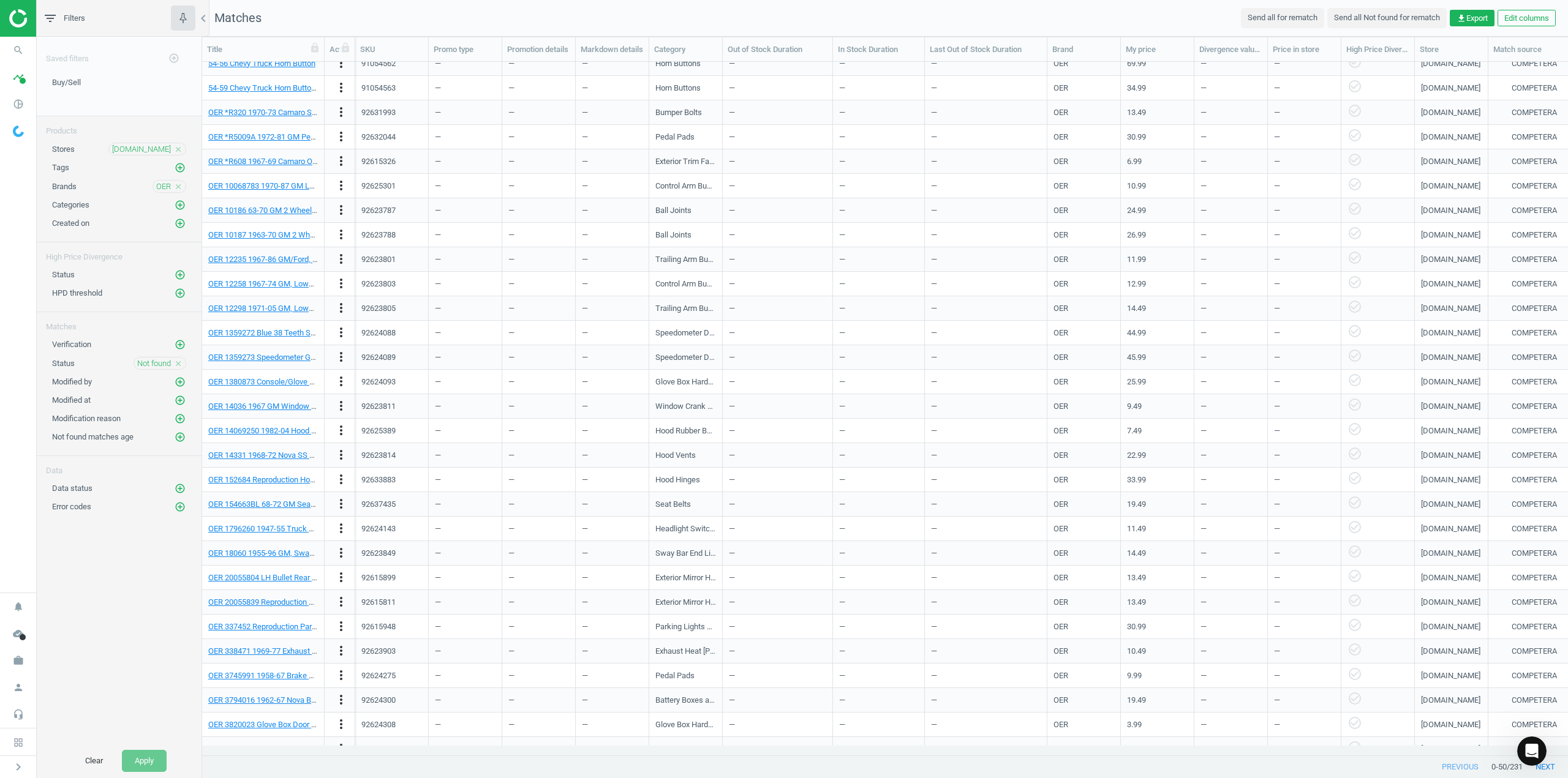
scroll to position [0, 0]
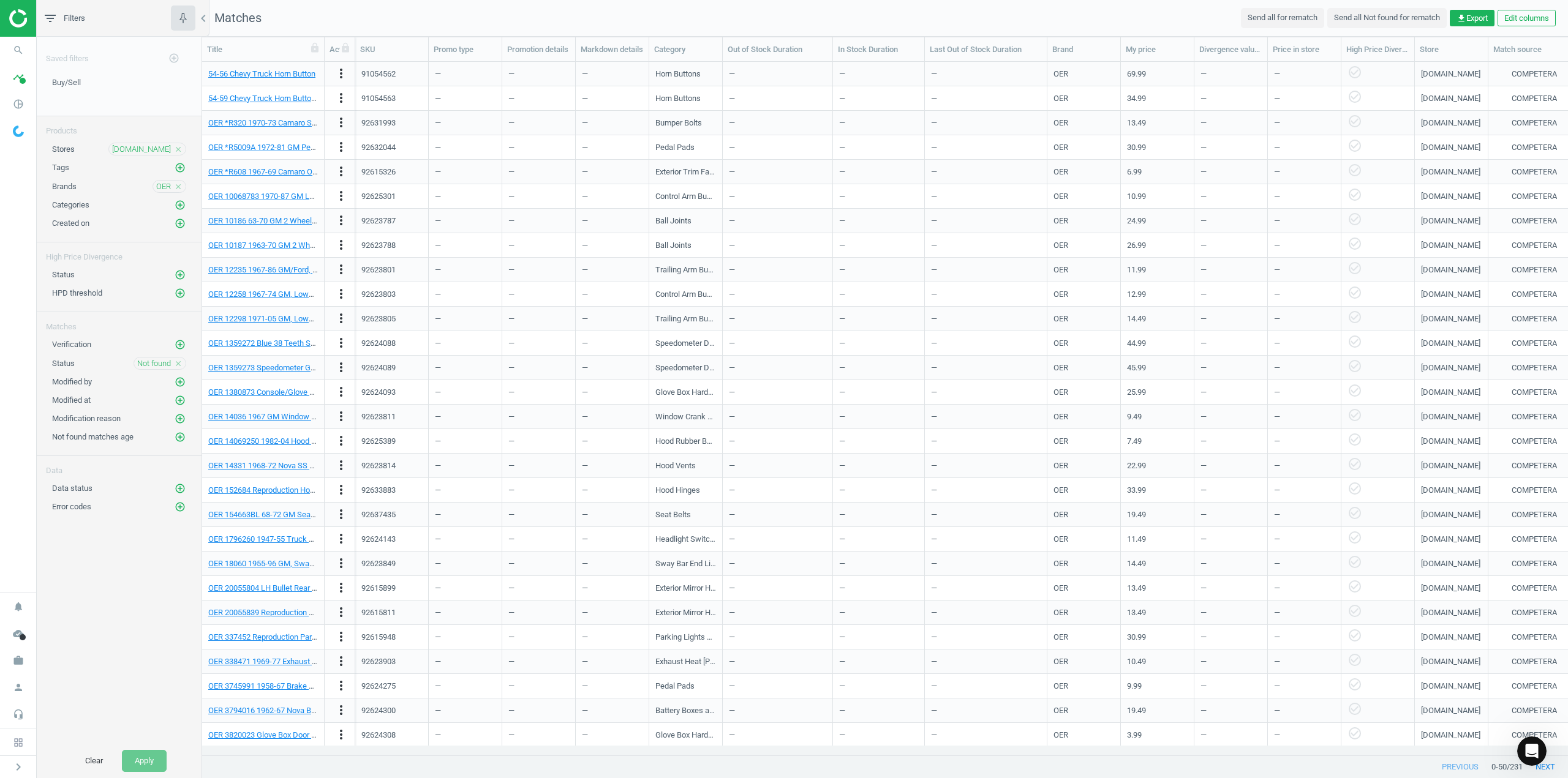
click at [177, 185] on icon "close" at bounding box center [178, 187] width 9 height 9
click at [177, 185] on icon "add_circle_outline" at bounding box center [180, 186] width 11 height 11
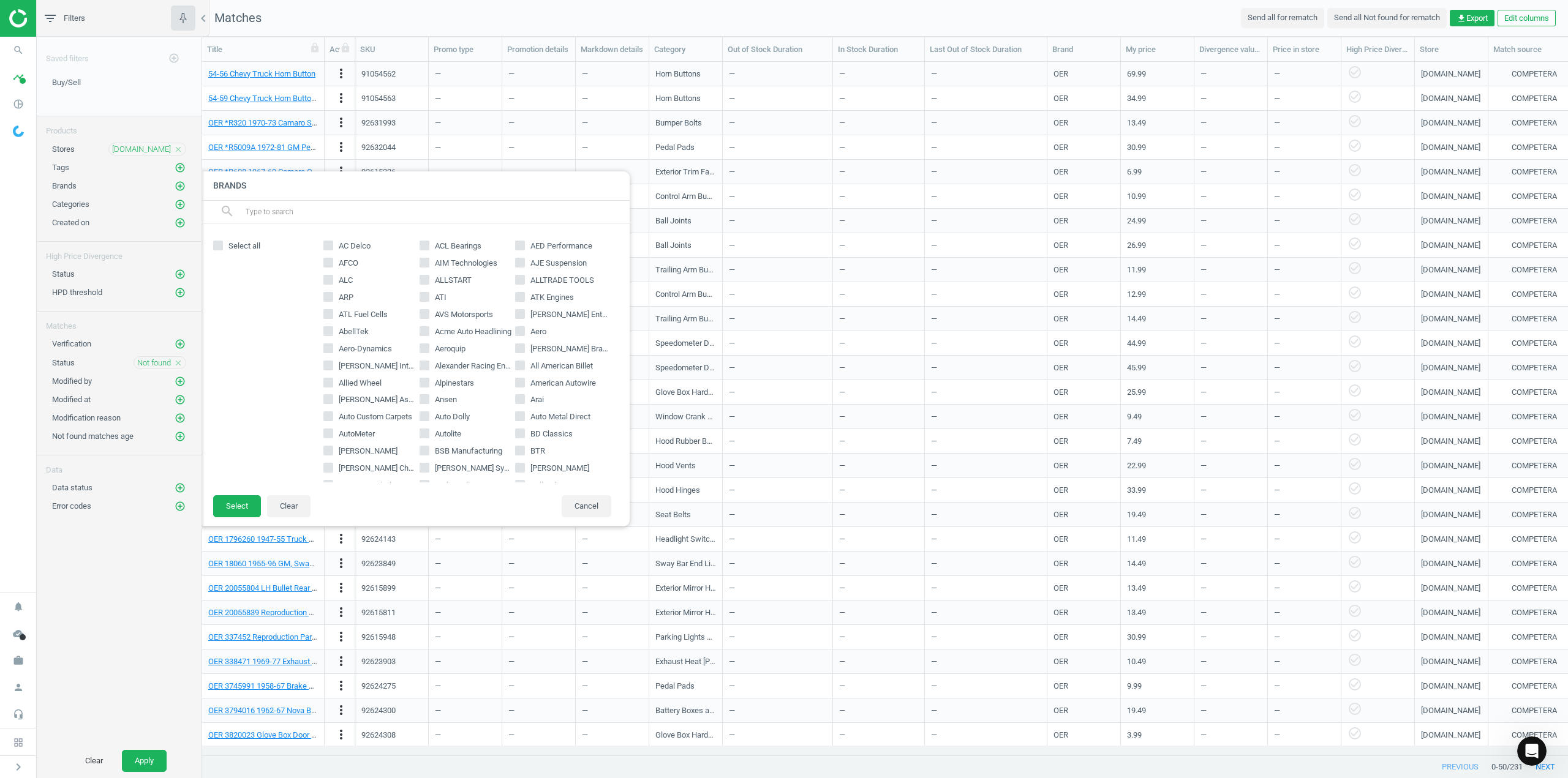
drag, startPoint x: 519, startPoint y: 364, endPoint x: 504, endPoint y: 372, distance: 17.0
click at [517, 364] on span at bounding box center [520, 365] width 9 height 9
click at [517, 366] on input "All American Billet" at bounding box center [521, 365] width 8 height 8
checkbox input "true"
click at [224, 510] on button "Select" at bounding box center [237, 506] width 48 height 22
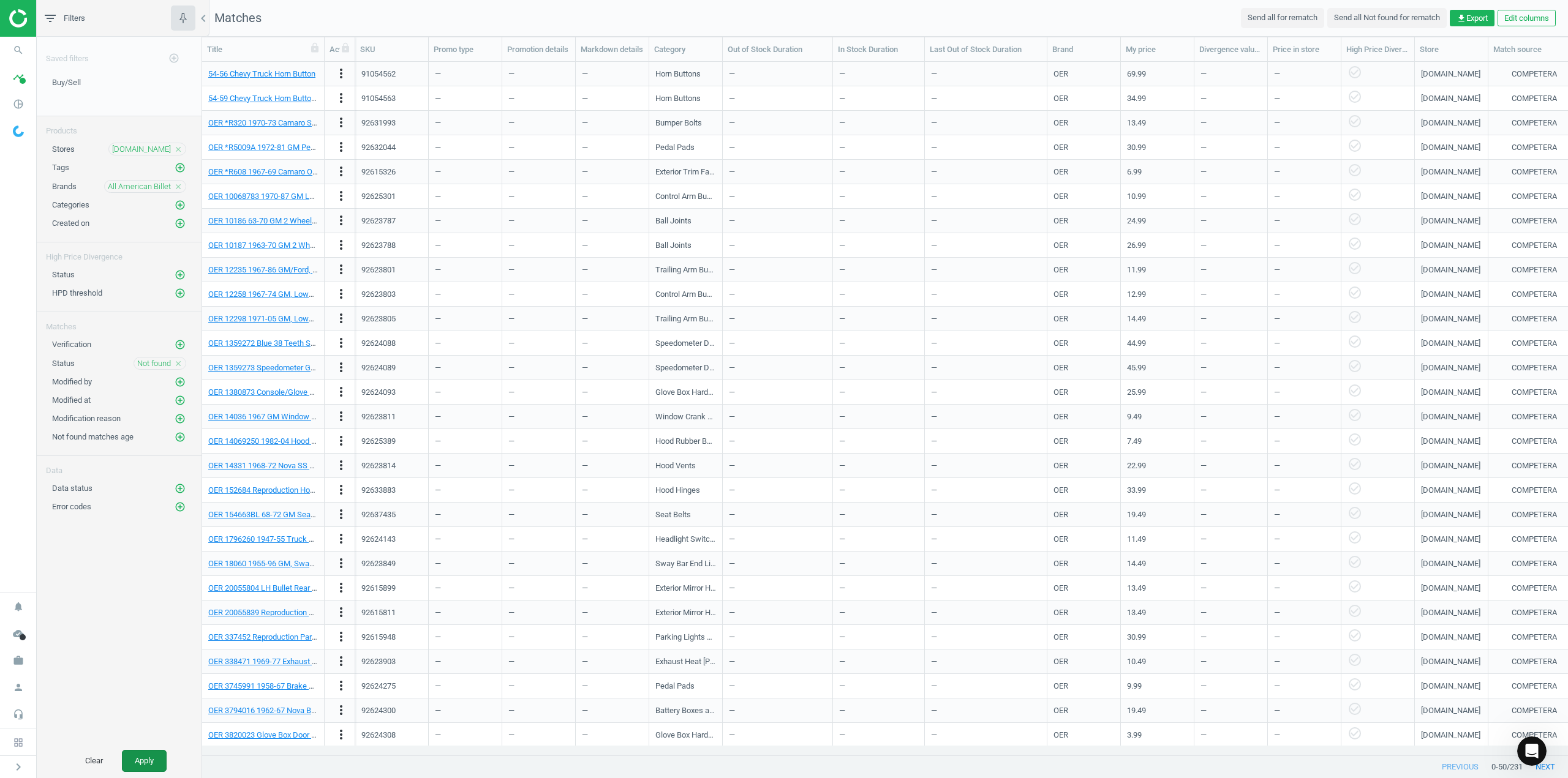
click at [145, 764] on button "Apply" at bounding box center [144, 761] width 45 height 22
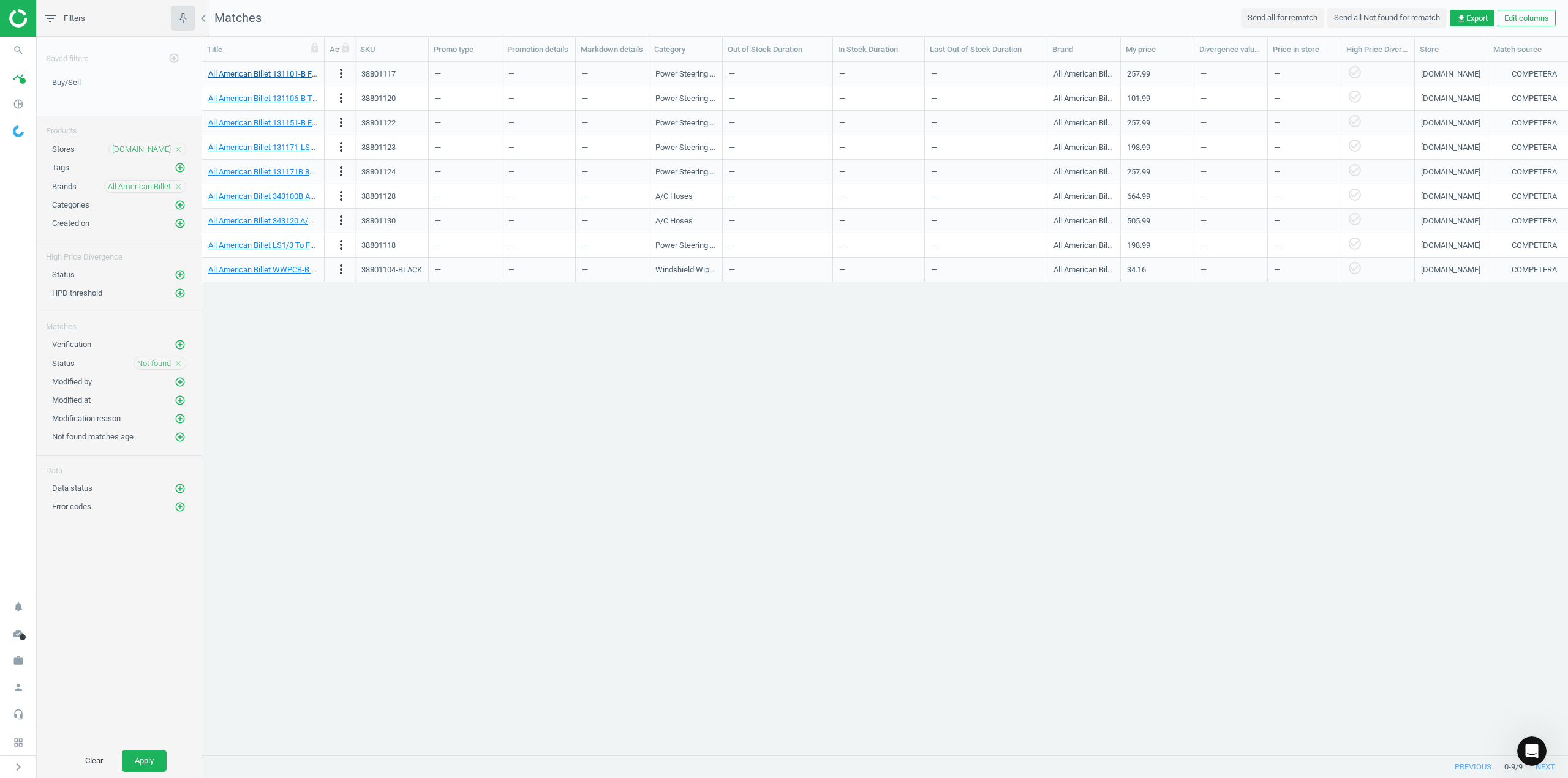
click at [275, 68] on body "Group 2 Created with Sketch. ic/cloud_download/grey600 Created with Sketch. gra…" at bounding box center [784, 389] width 1568 height 778
click at [274, 74] on link "All American Billet 131101-B Ford Rack to GM/Ford Pump Matte Blk" at bounding box center [324, 74] width 232 height 9
click at [262, 198] on link "All American Billet 343100B A/C Hose Kit 90 Degree With Service P" at bounding box center [323, 197] width 231 height 9
click at [178, 185] on icon "close" at bounding box center [178, 187] width 9 height 9
click at [179, 186] on icon "add_circle_outline" at bounding box center [180, 186] width 11 height 11
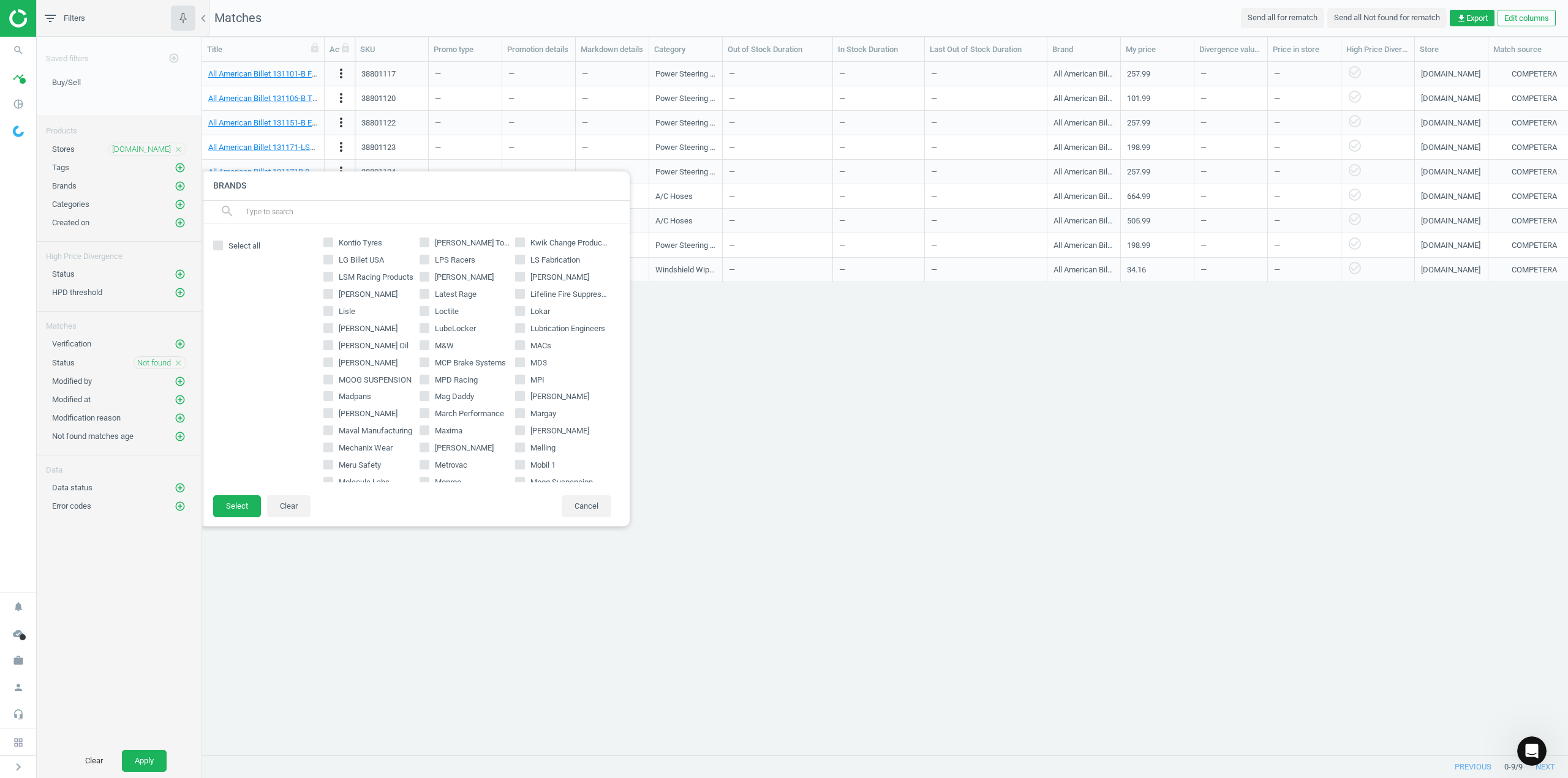
scroll to position [1102, 0]
click at [517, 443] on input "Melling" at bounding box center [521, 443] width 8 height 8
checkbox input "true"
click at [231, 503] on button "Select" at bounding box center [237, 506] width 48 height 22
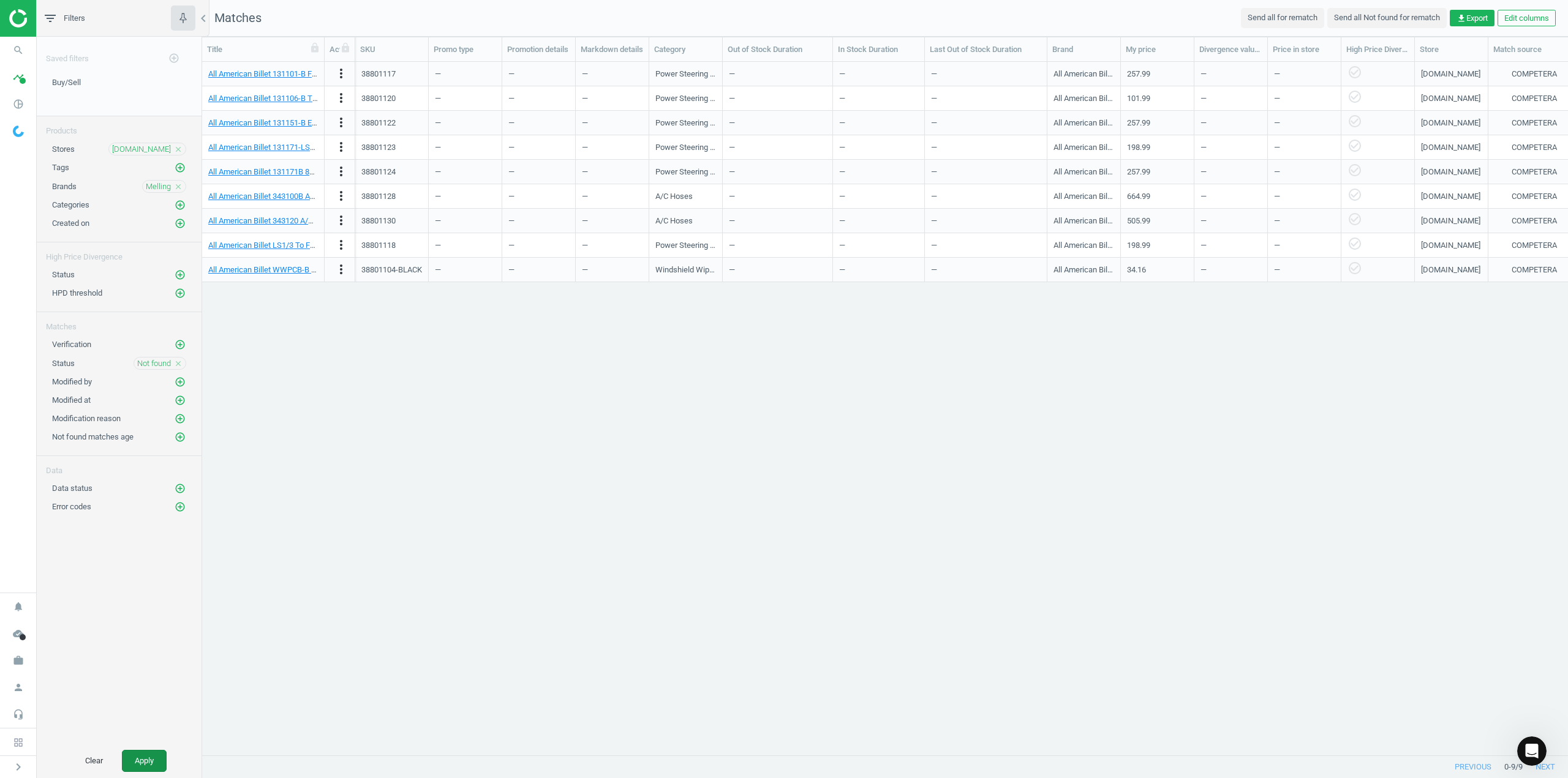
click at [137, 762] on button "Apply" at bounding box center [144, 761] width 45 height 22
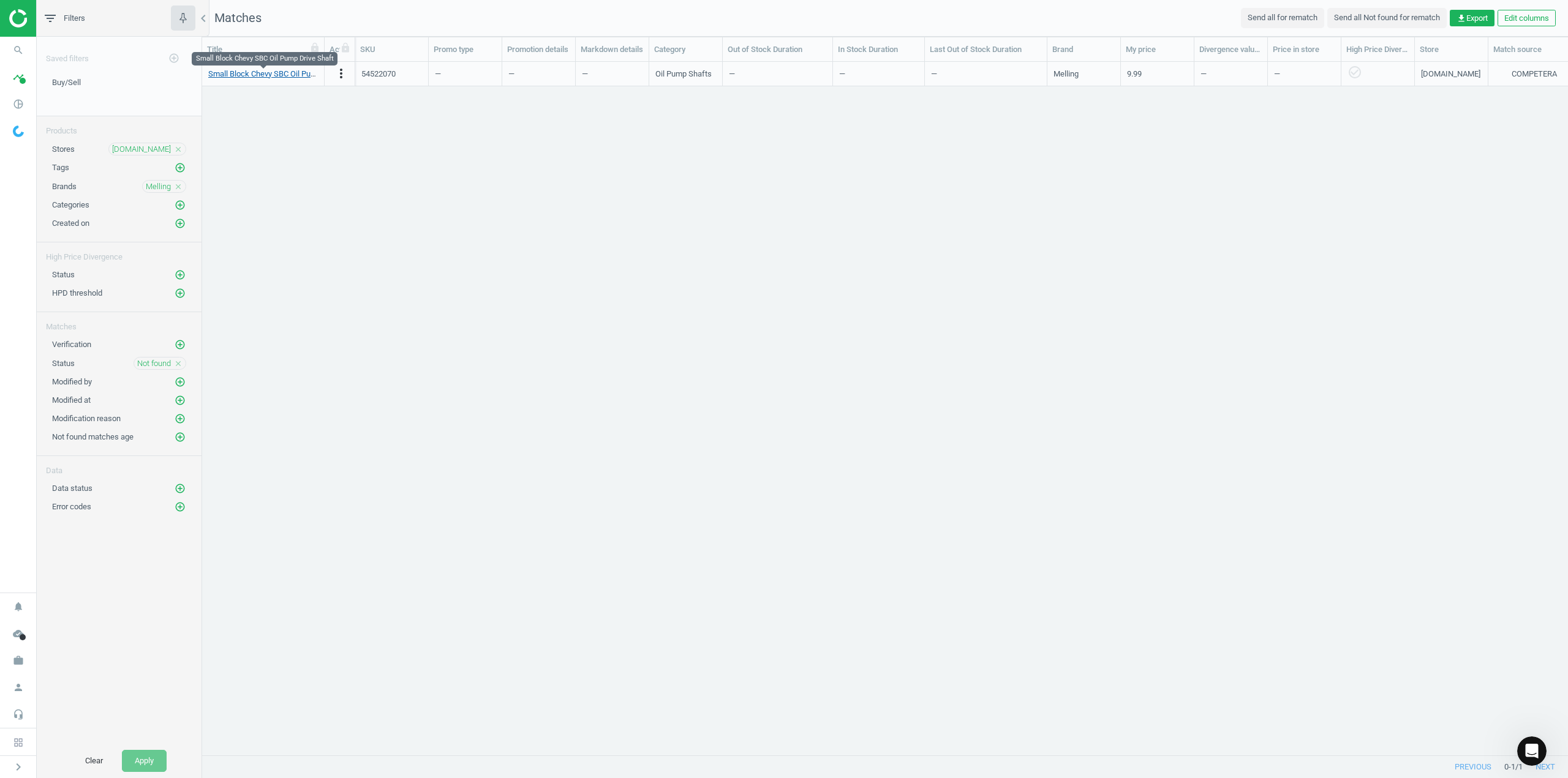
click at [287, 75] on link "Small Block Chevy SBC Oil Pump Drive Shaft" at bounding box center [285, 74] width 153 height 9
click at [329, 198] on div "Small Block Chevy SBC Oil Pump Drive Shaft more_vert 54522070 — — — Oil Pump Sh…" at bounding box center [885, 404] width 1366 height 684
click at [179, 188] on icon "close" at bounding box center [178, 187] width 9 height 9
click at [184, 183] on icon "add_circle_outline" at bounding box center [180, 186] width 11 height 11
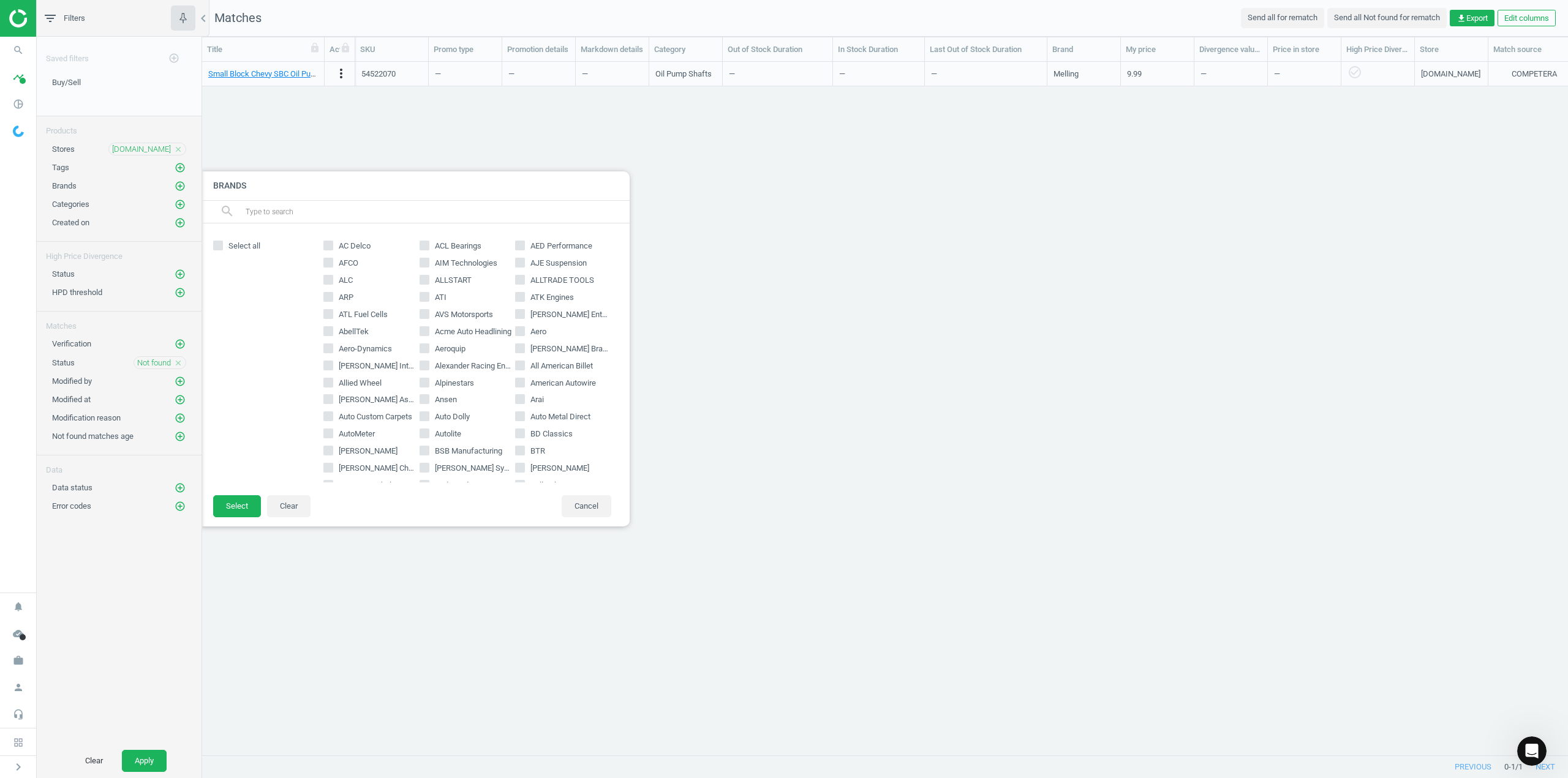
click at [303, 216] on input "text" at bounding box center [432, 212] width 376 height 20
click at [303, 216] on input "T" at bounding box center [432, 212] width 376 height 20
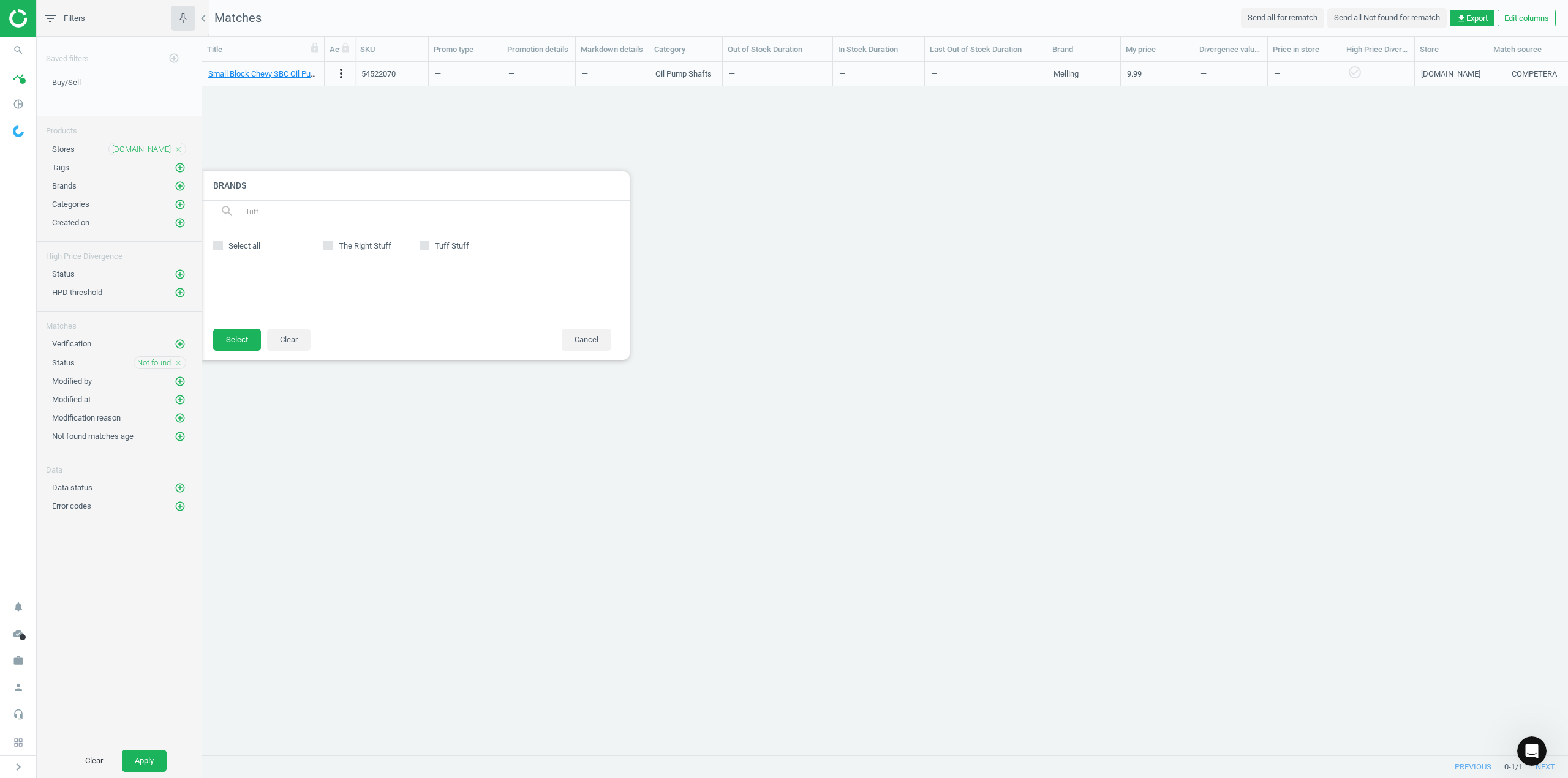
type input "Tuff"
click at [426, 245] on div "The Right Stuff Tuff Stuff" at bounding box center [467, 276] width 300 height 80
click at [426, 245] on input "Tuff Stuff" at bounding box center [424, 246] width 8 height 8
checkbox input "true"
click at [245, 339] on button "Select" at bounding box center [237, 339] width 48 height 22
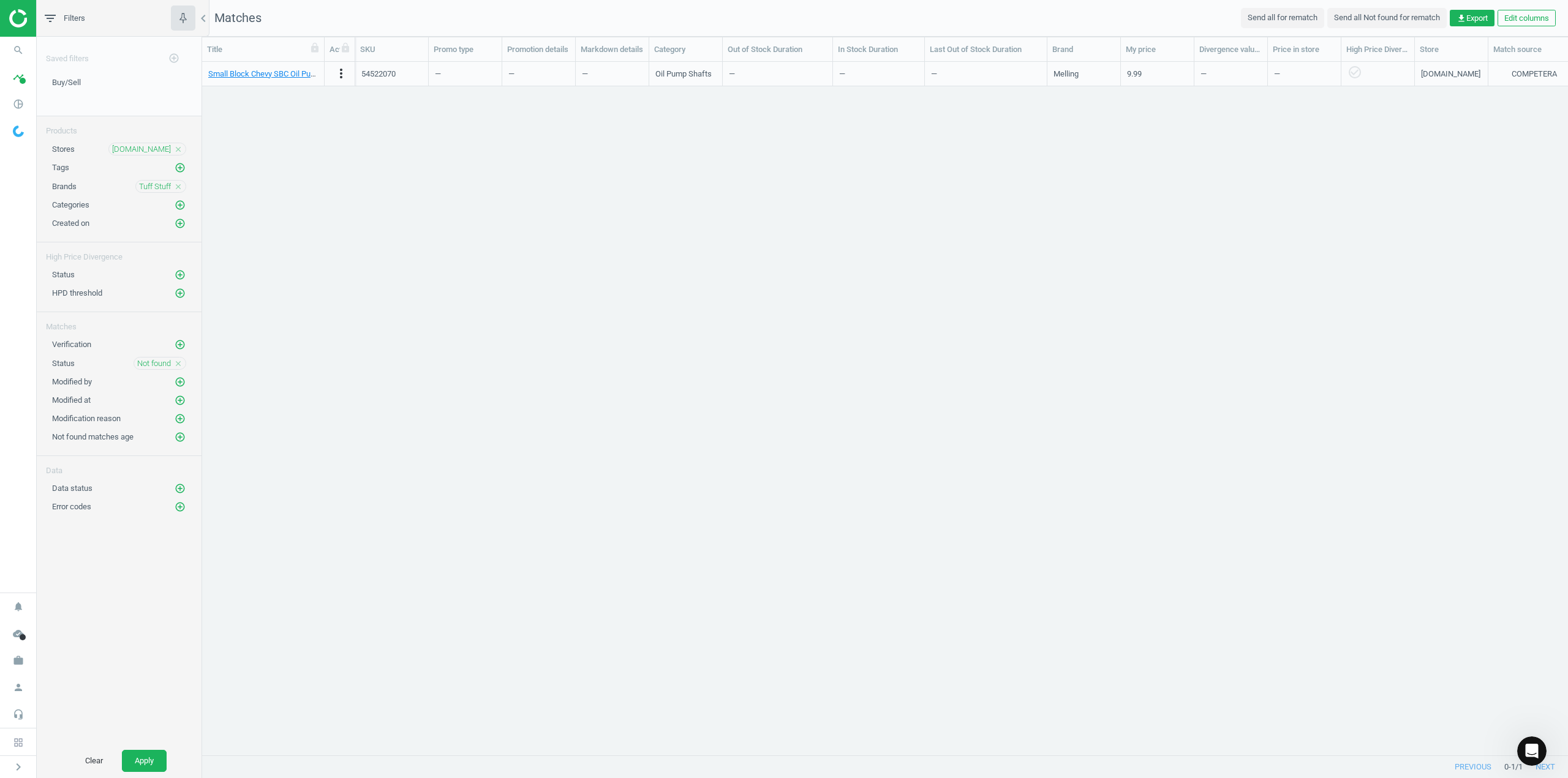
drag, startPoint x: 148, startPoint y: 756, endPoint x: 185, endPoint y: 750, distance: 37.5
click at [149, 756] on button "Apply" at bounding box center [144, 761] width 45 height 22
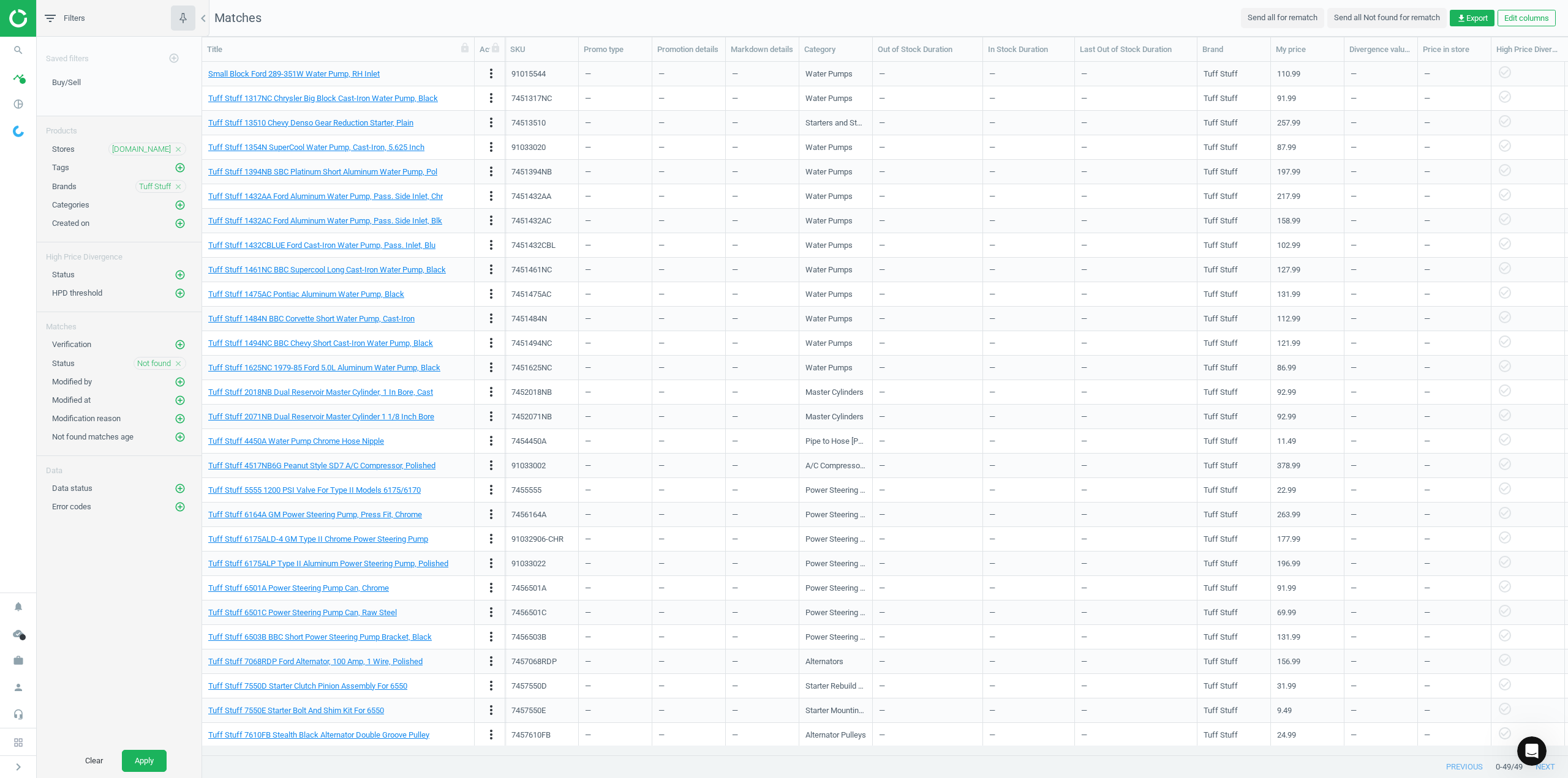
drag, startPoint x: 325, startPoint y: 49, endPoint x: 475, endPoint y: 59, distance: 150.3
click at [475, 59] on div at bounding box center [474, 49] width 12 height 24
click at [355, 222] on link "Tuff Stuff 1432AC Ford Aluminum Water Pump, Pass. Side Inlet, Blk" at bounding box center [325, 221] width 234 height 9
click at [18, 78] on icon "timeline" at bounding box center [18, 77] width 23 height 23
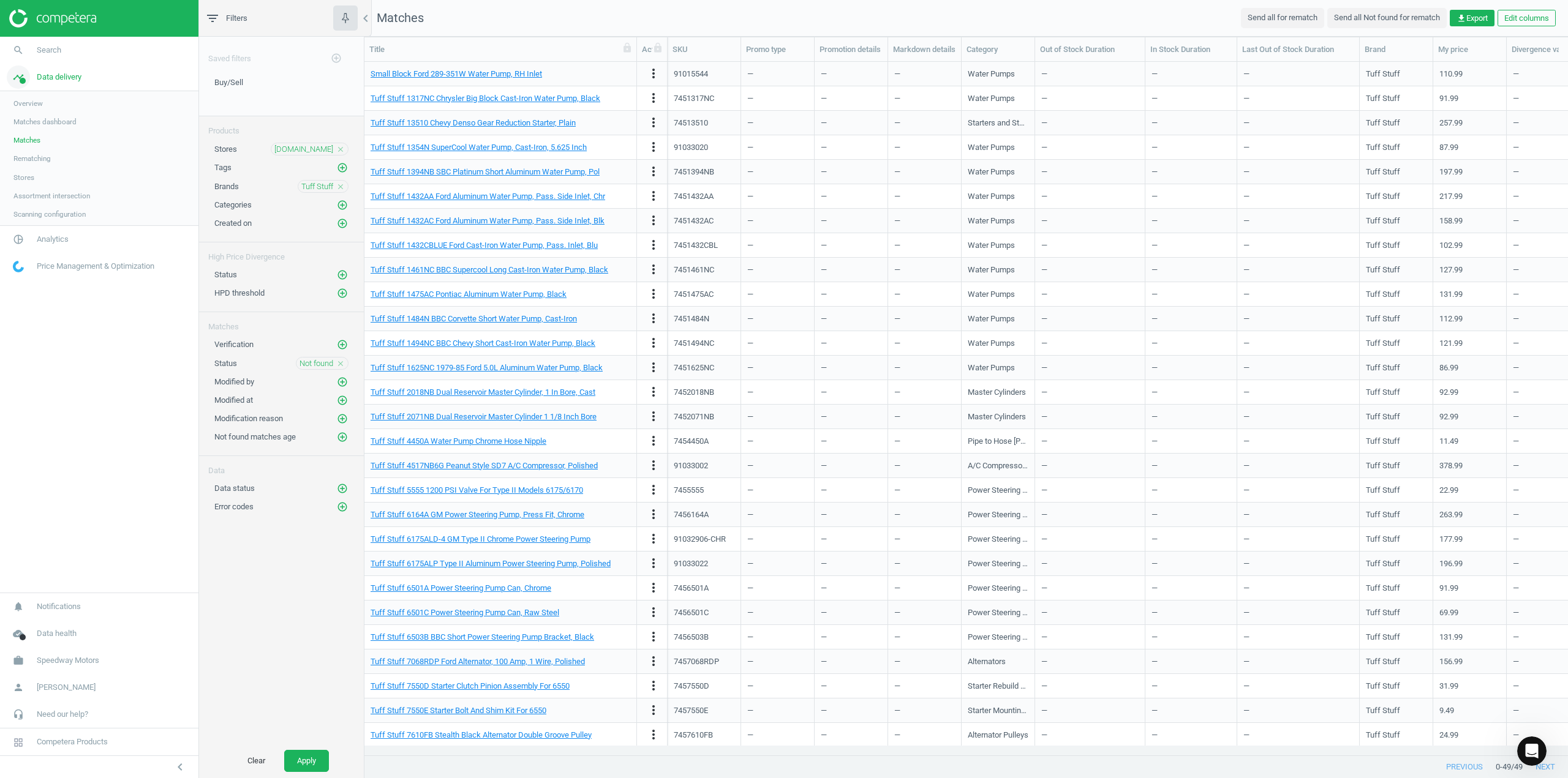
scroll to position [675, 1194]
click at [342, 187] on icon "close" at bounding box center [340, 187] width 9 height 9
click at [342, 187] on icon "add_circle_outline" at bounding box center [342, 186] width 11 height 11
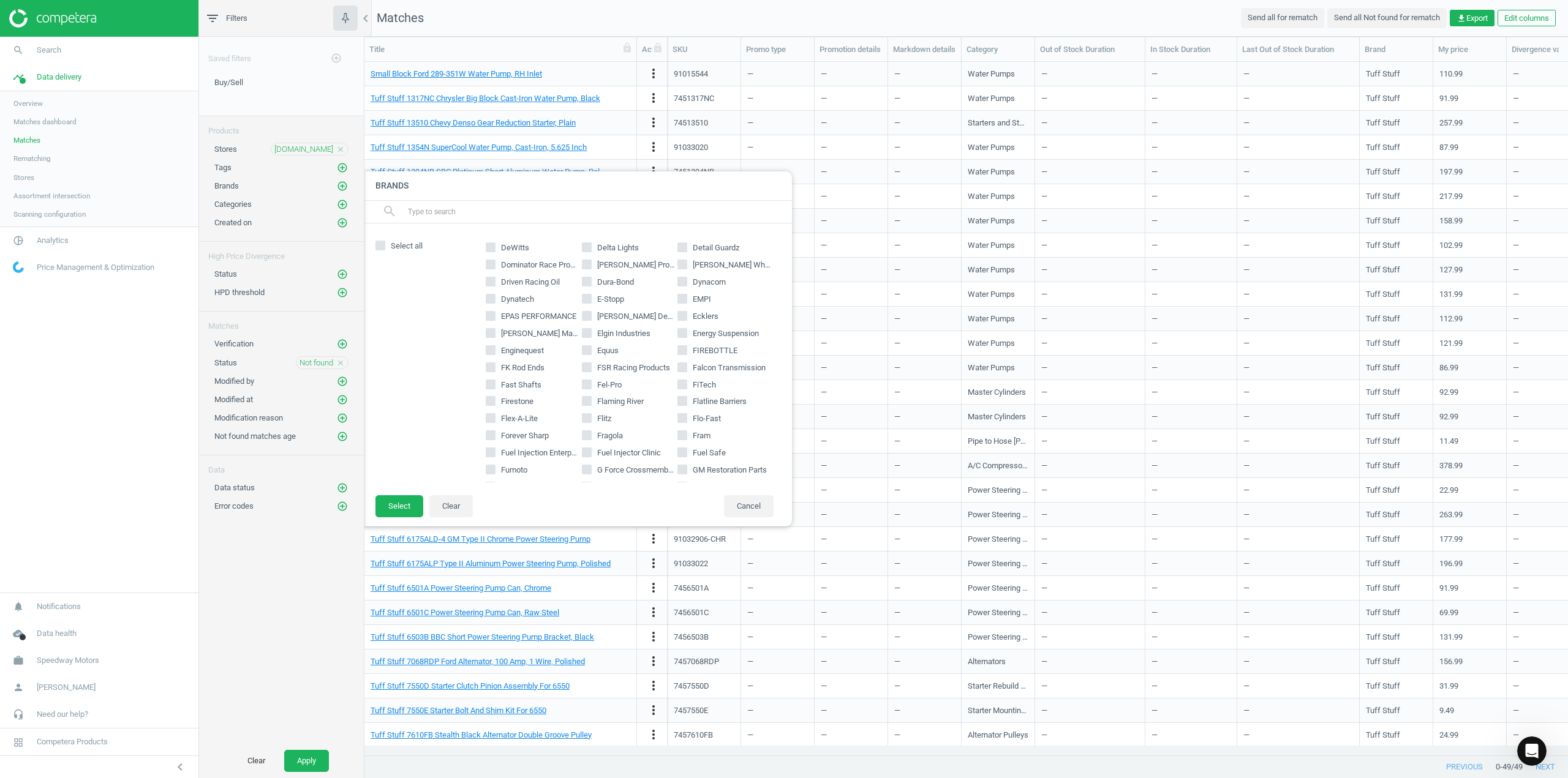
scroll to position [551, 0]
click at [582, 380] on input "Fel-Pro" at bounding box center [586, 379] width 8 height 8
checkbox input "true"
click at [398, 499] on button "Select" at bounding box center [399, 506] width 48 height 22
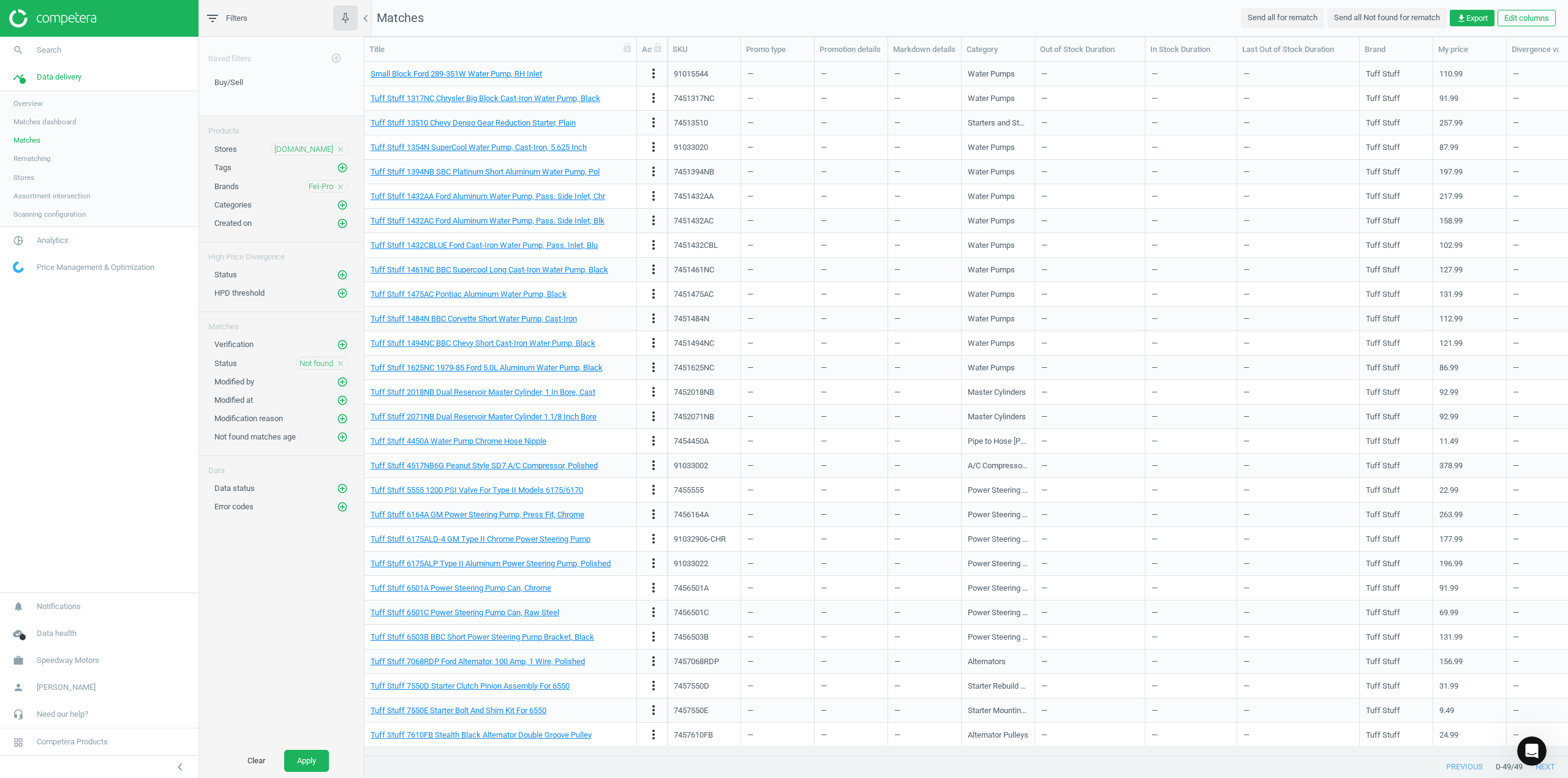
drag, startPoint x: 309, startPoint y: 758, endPoint x: 102, endPoint y: 757, distance: 207.0
click at [306, 759] on button "Apply" at bounding box center [306, 761] width 45 height 22
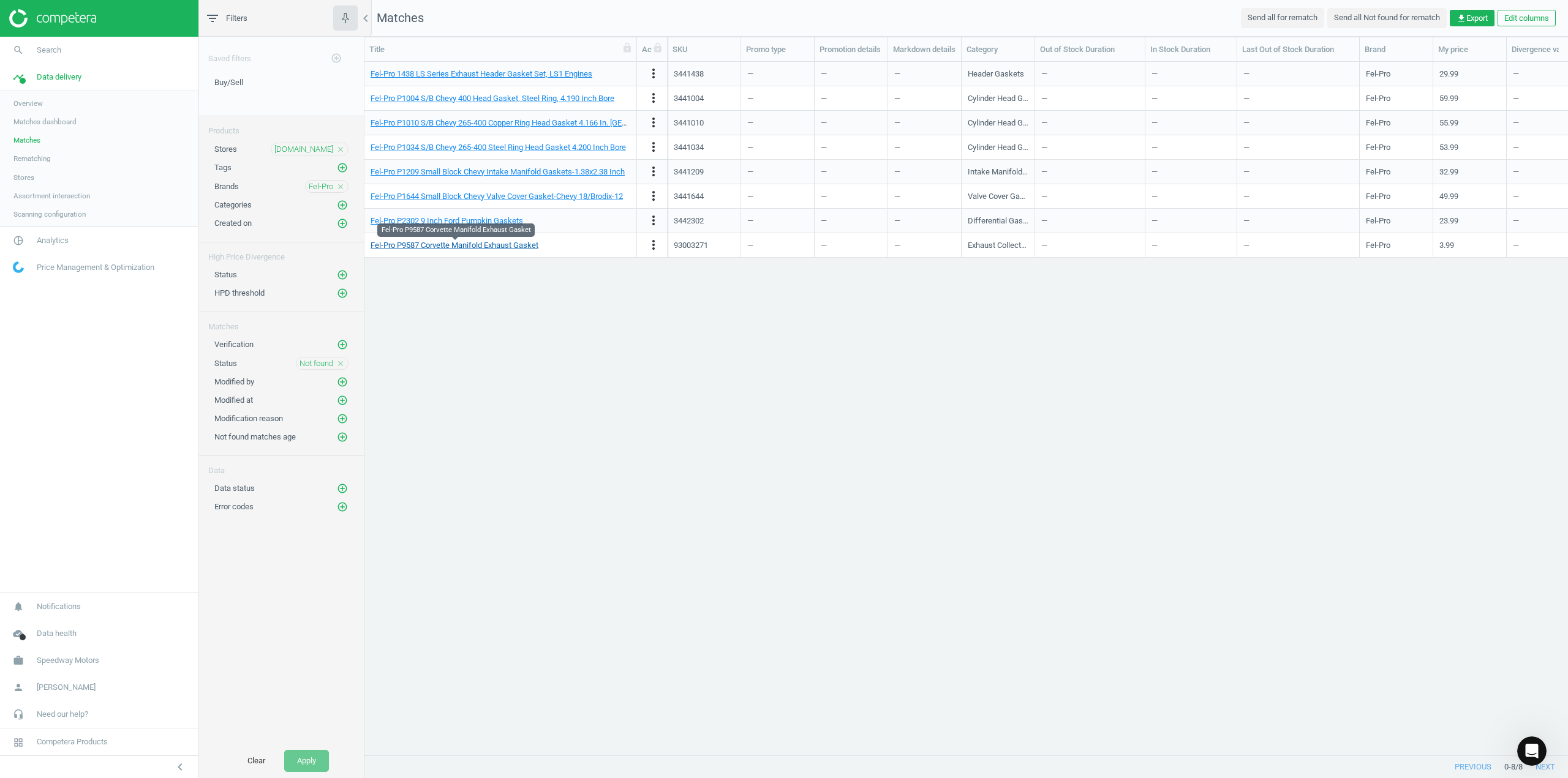
click at [436, 243] on link "Fel-Pro P9587 Corvette Manifold Exhaust Gasket" at bounding box center [454, 245] width 168 height 9
drag, startPoint x: 538, startPoint y: 408, endPoint x: 452, endPoint y: 407, distance: 86.0
click at [539, 408] on div "Fel-Pro 1438 LS Series Exhaust Header Gasket Set, LS1 Engines more_vert 3441438…" at bounding box center [966, 404] width 1204 height 684
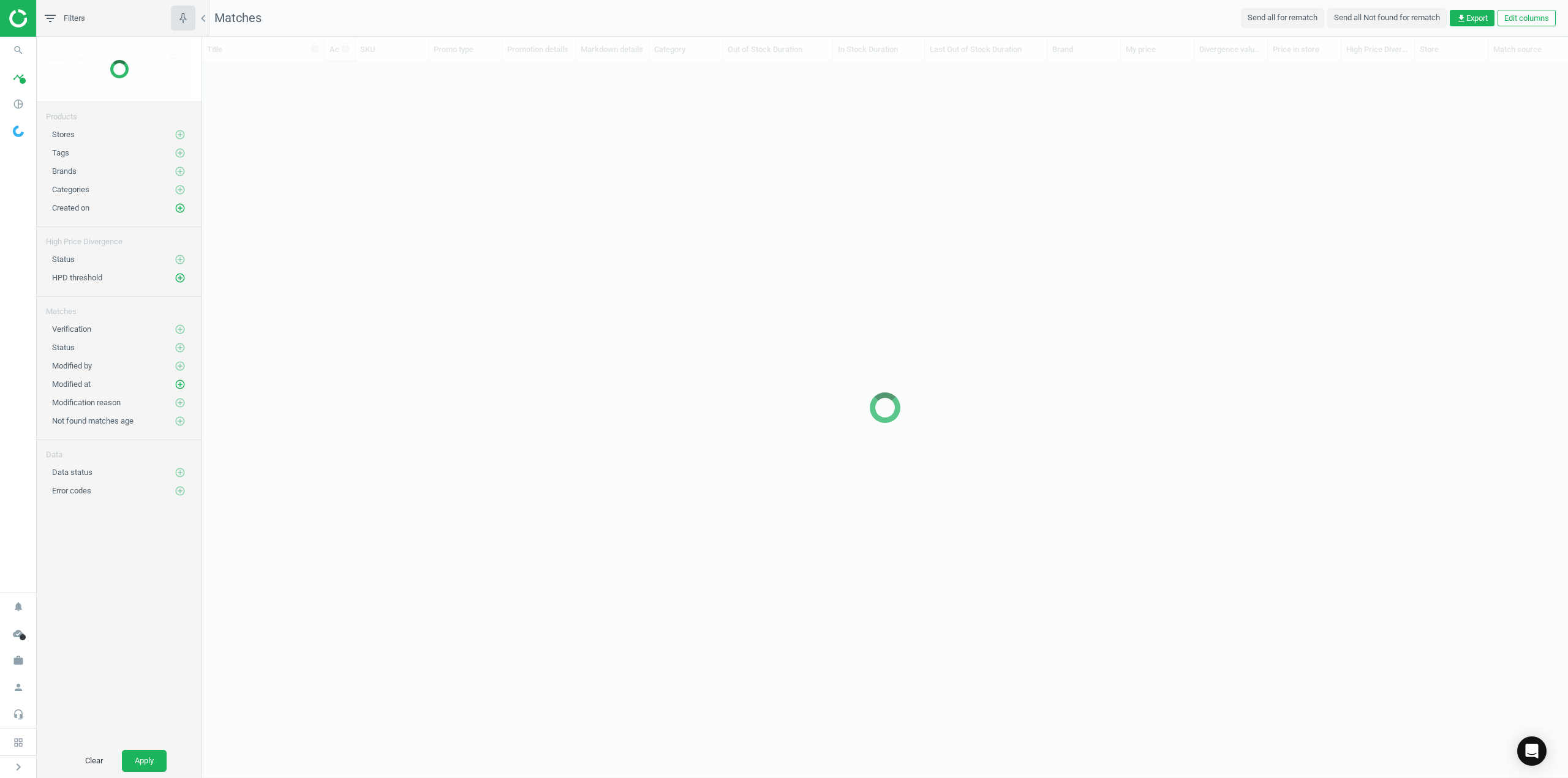
scroll to position [675, 1356]
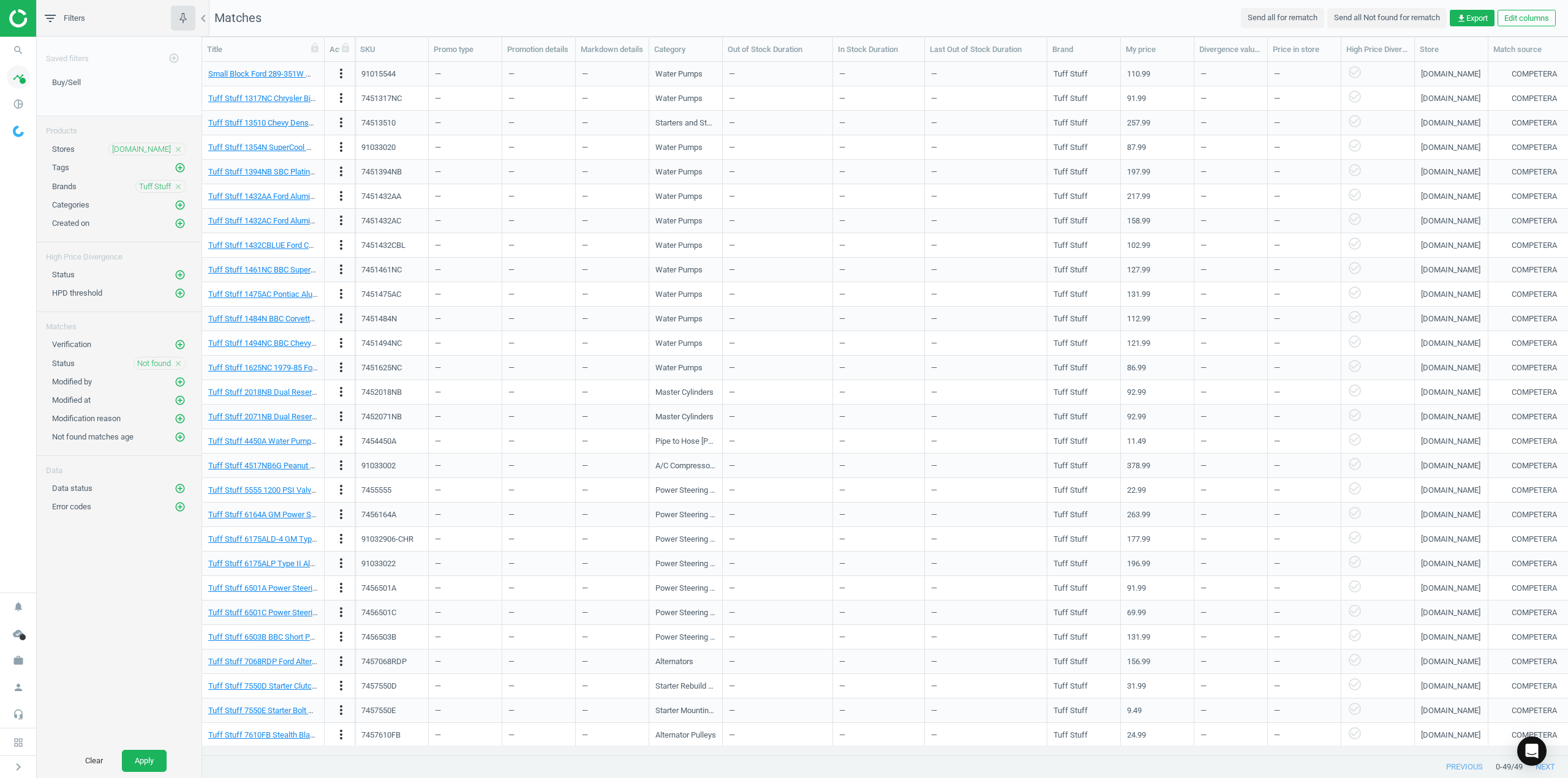
click at [12, 81] on icon "timeline" at bounding box center [18, 77] width 23 height 23
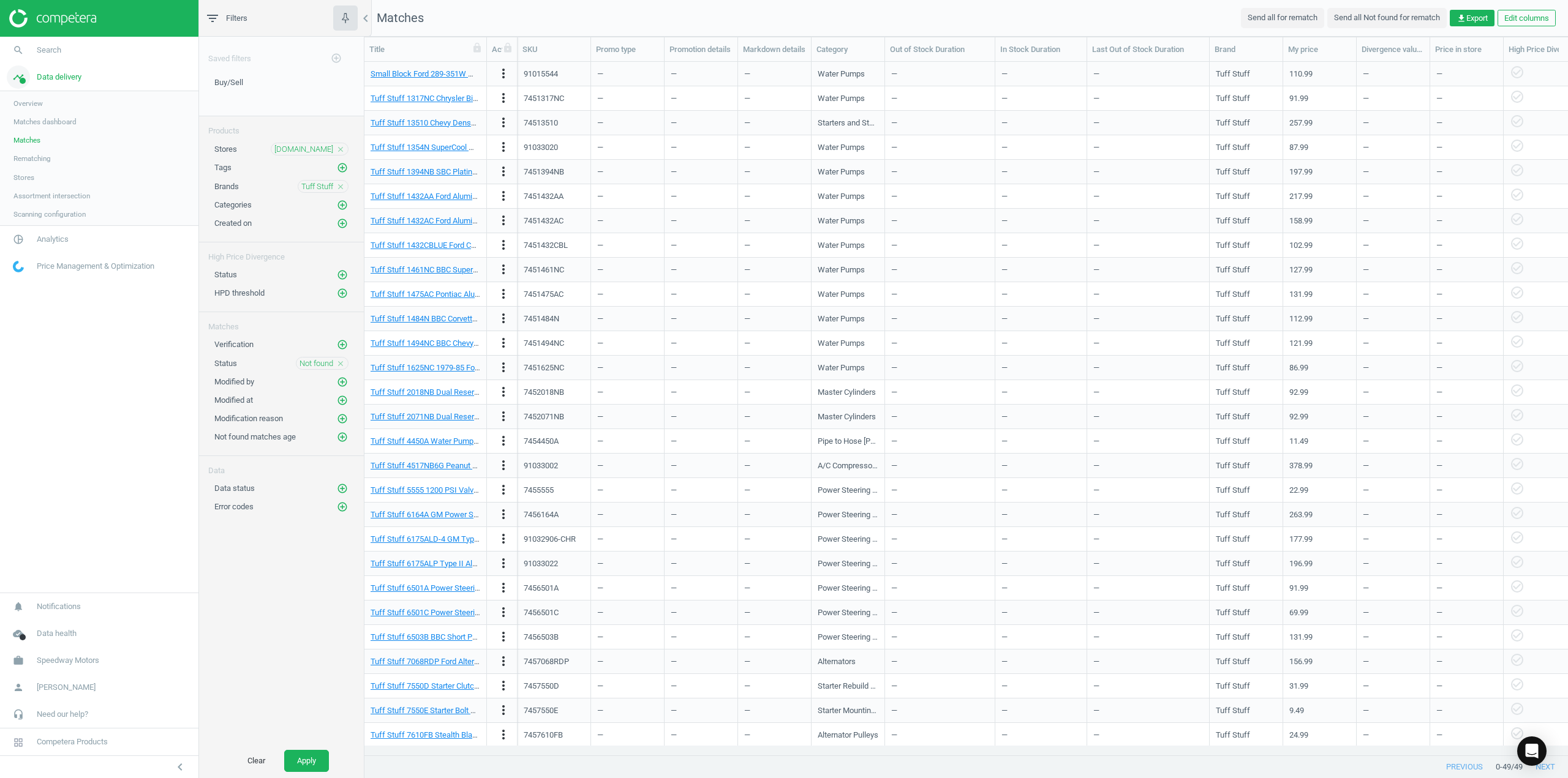
scroll to position [675, 1194]
click at [45, 243] on span "Analytics" at bounding box center [52, 241] width 32 height 11
click at [32, 150] on span "Products" at bounding box center [28, 149] width 29 height 9
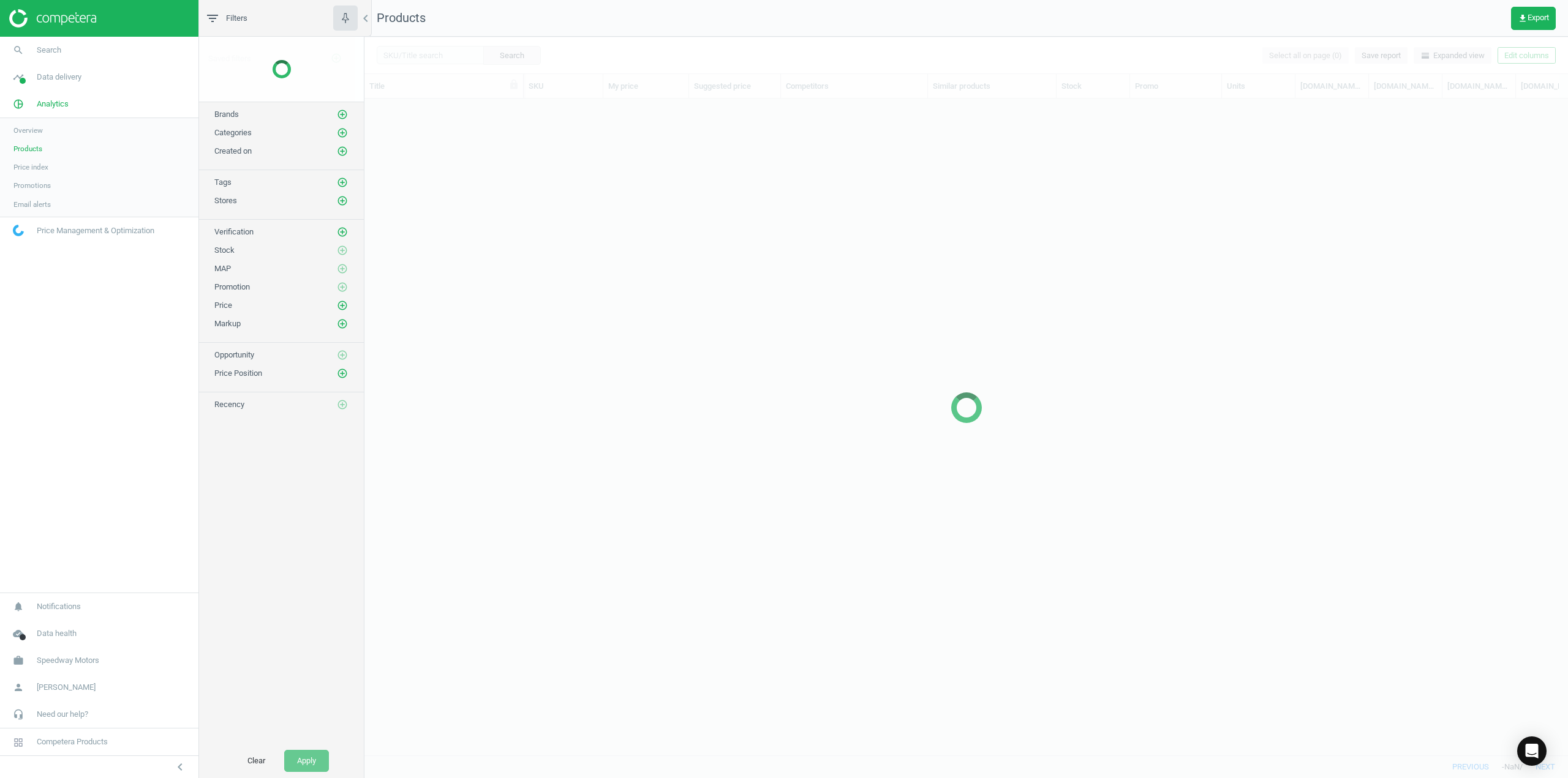
scroll to position [638, 1194]
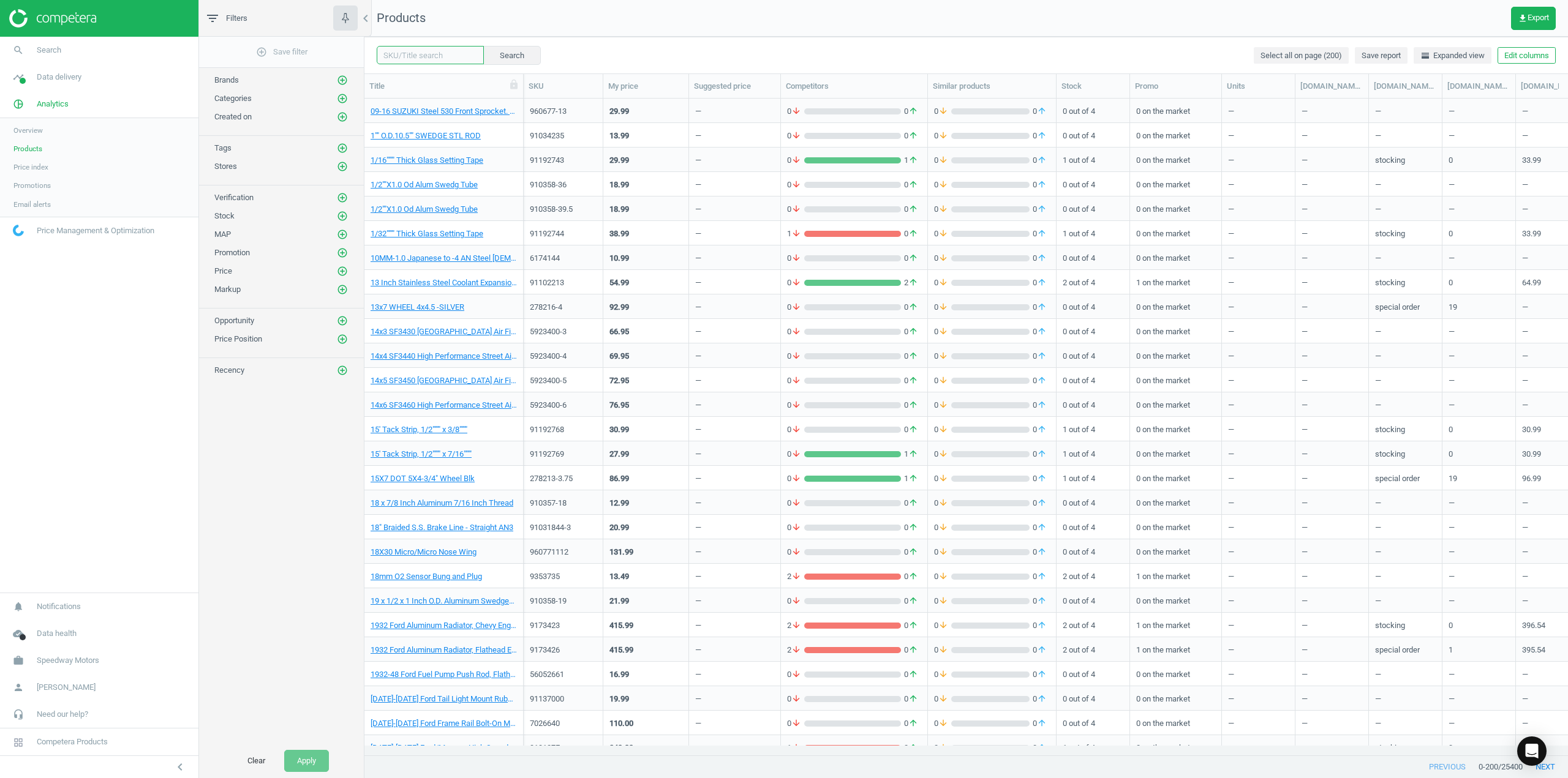
click at [434, 59] on input "text" at bounding box center [430, 55] width 108 height 18
paste input "1826036"
type input "1826036"
click at [506, 55] on button "Search" at bounding box center [511, 55] width 57 height 18
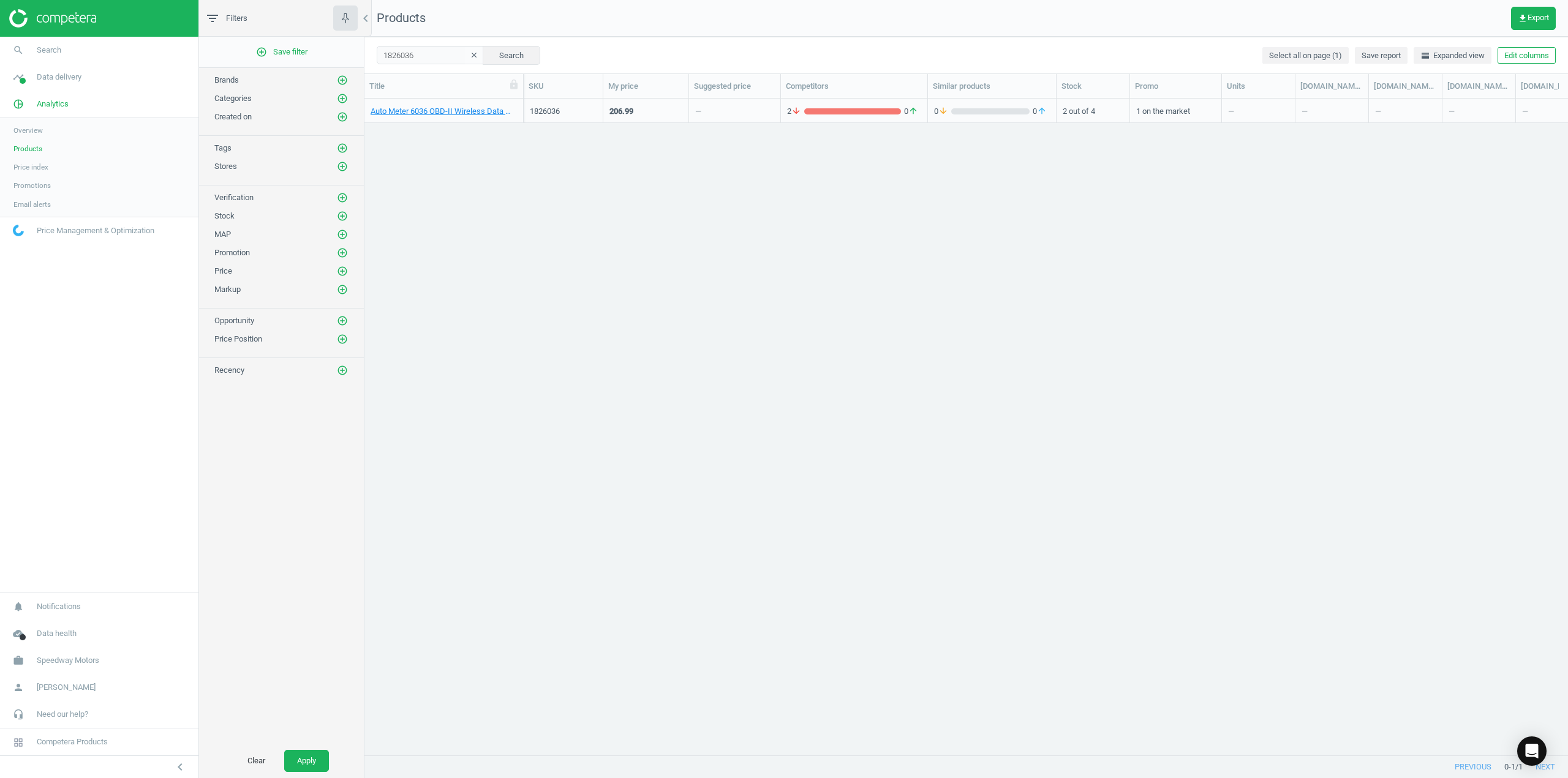
click at [400, 118] on div "Auto Meter 6036 OBD-II Wireless Data Module, Bluetooth Dashlink" at bounding box center [444, 114] width 146 height 16
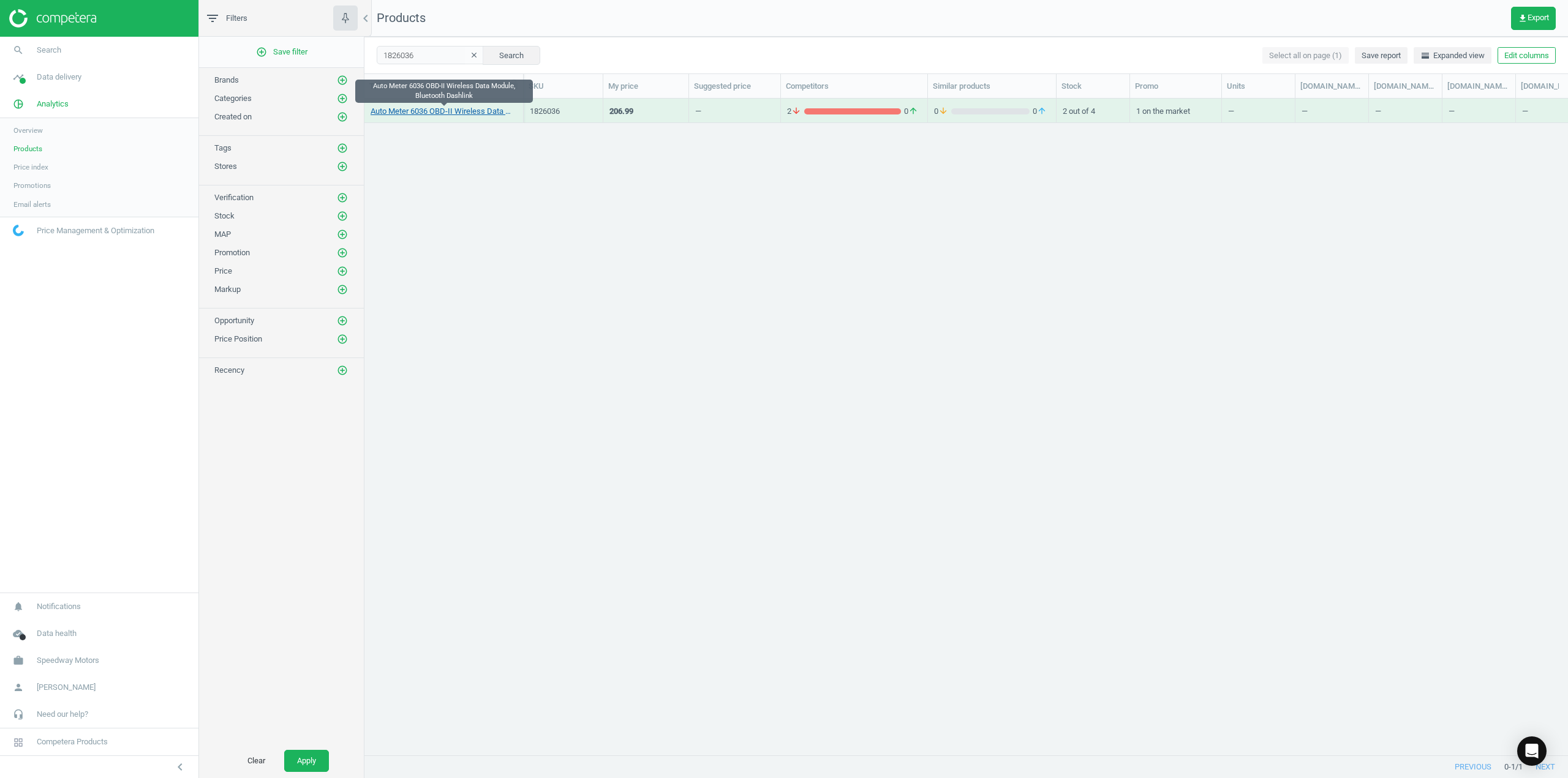
click at [398, 115] on link "Auto Meter 6036 OBD-II Wireless Data Module, Bluetooth Dashlink" at bounding box center [444, 112] width 146 height 11
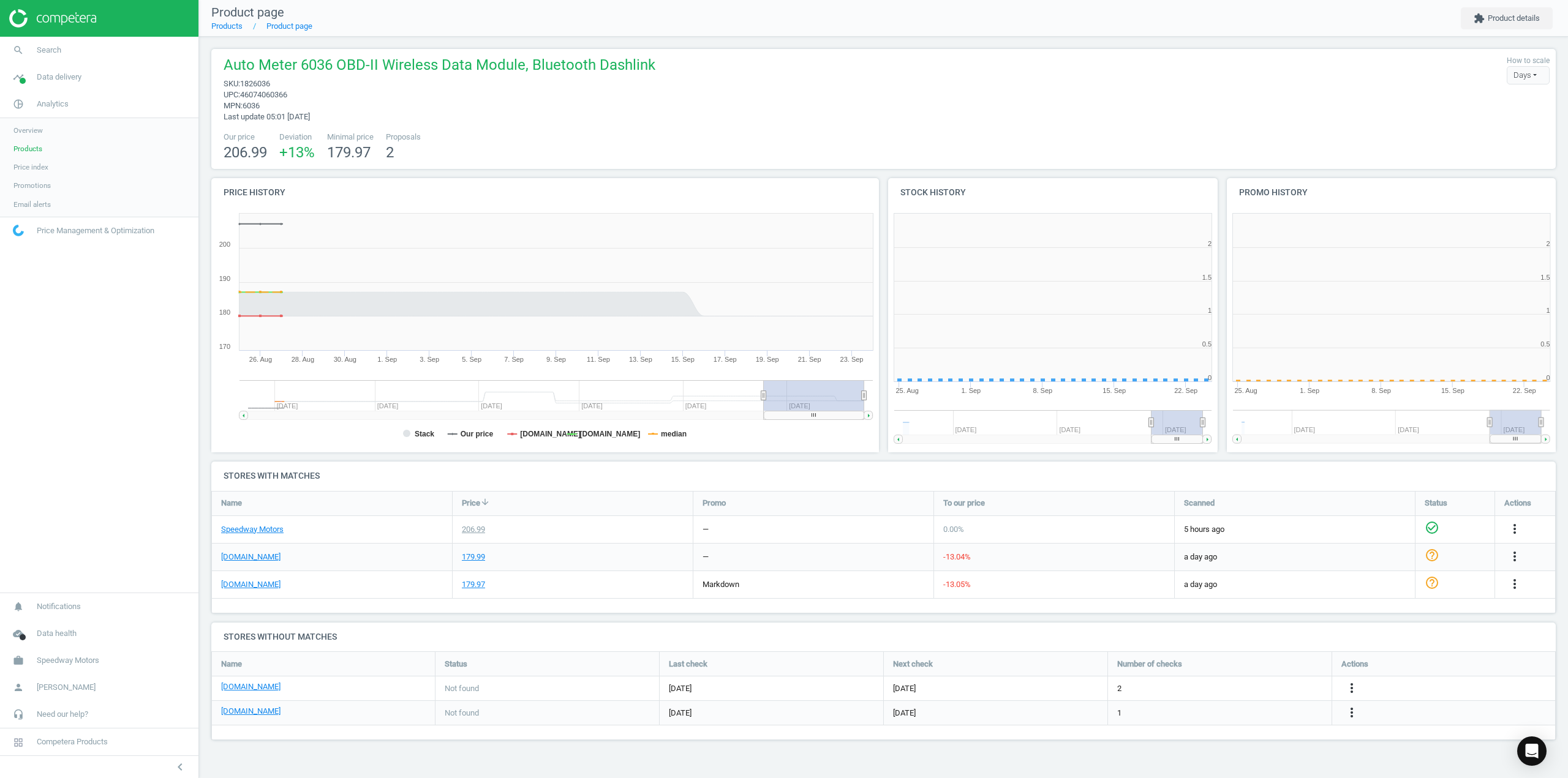
scroll to position [264, 348]
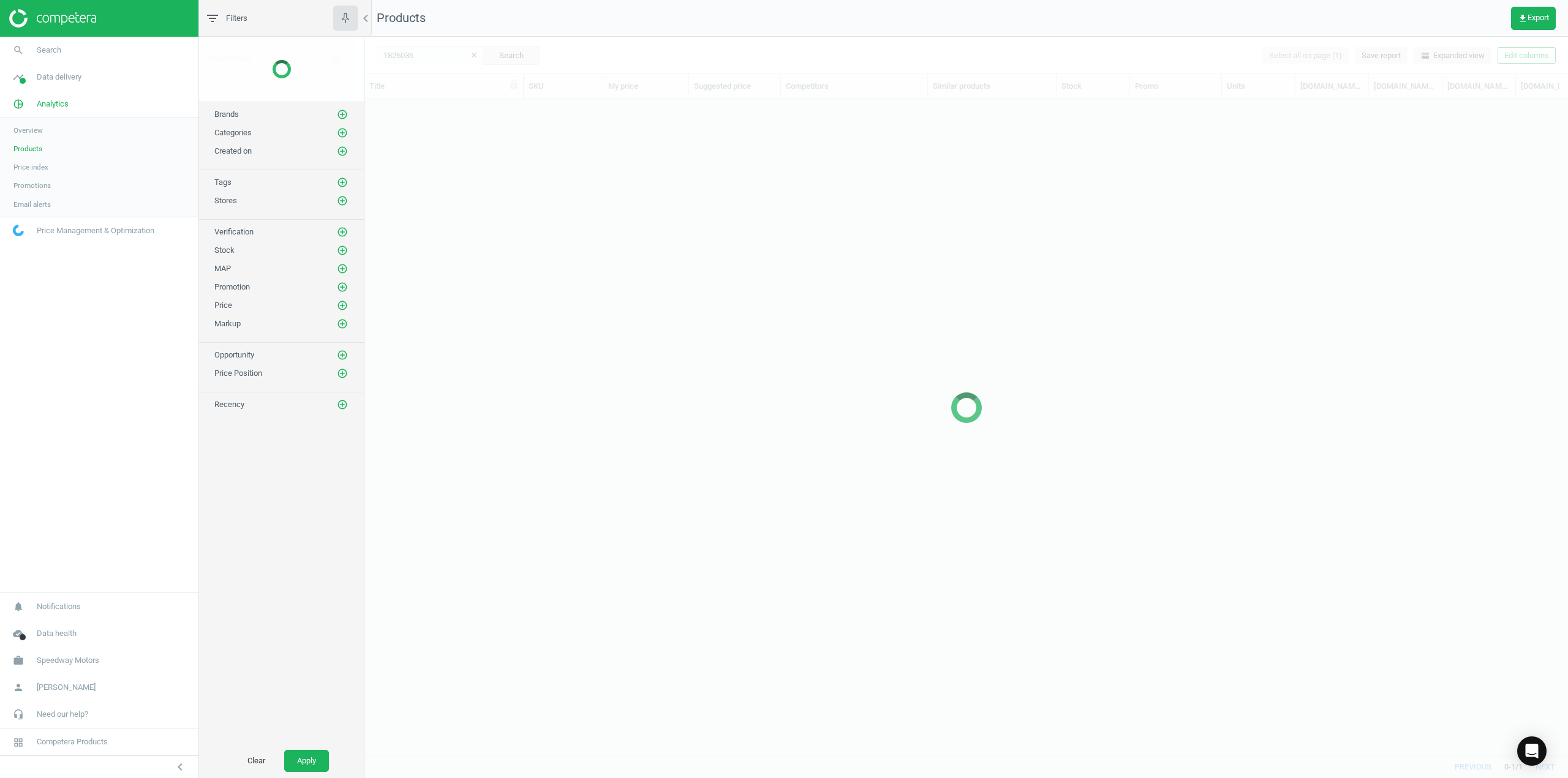
scroll to position [638, 1194]
click at [442, 55] on div at bounding box center [966, 407] width 1204 height 741
click at [409, 57] on div at bounding box center [966, 407] width 1204 height 741
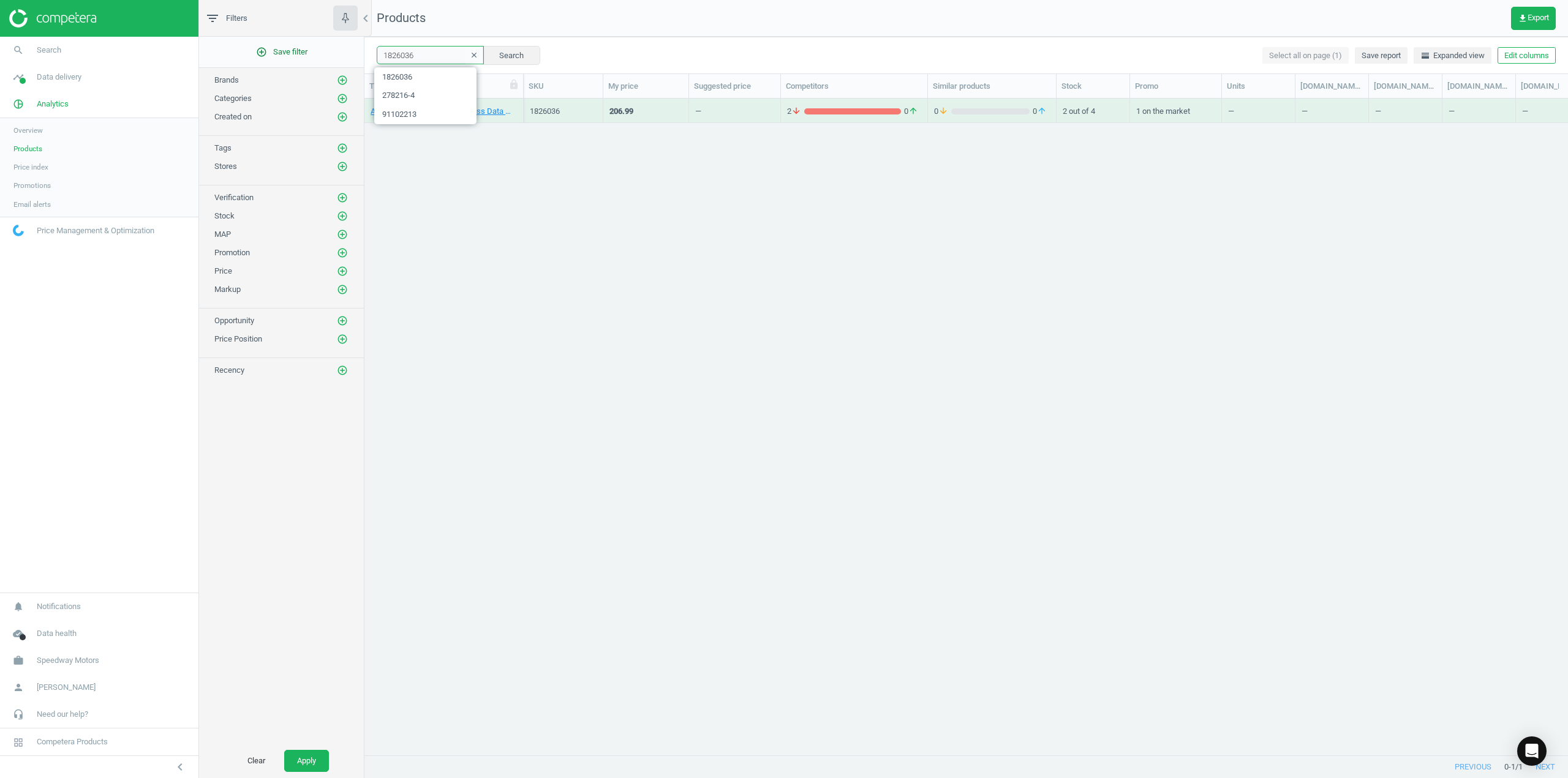
drag, startPoint x: 421, startPoint y: 53, endPoint x: 356, endPoint y: 53, distance: 65.0
click at [356, 53] on div "filter_list Filters chevron_left add_circle_outline Save filter Brands add_circ…" at bounding box center [883, 389] width 1369 height 778
paste input "278506-BLK"
type input "278506-BLK"
click at [504, 56] on button "Search" at bounding box center [511, 55] width 57 height 18
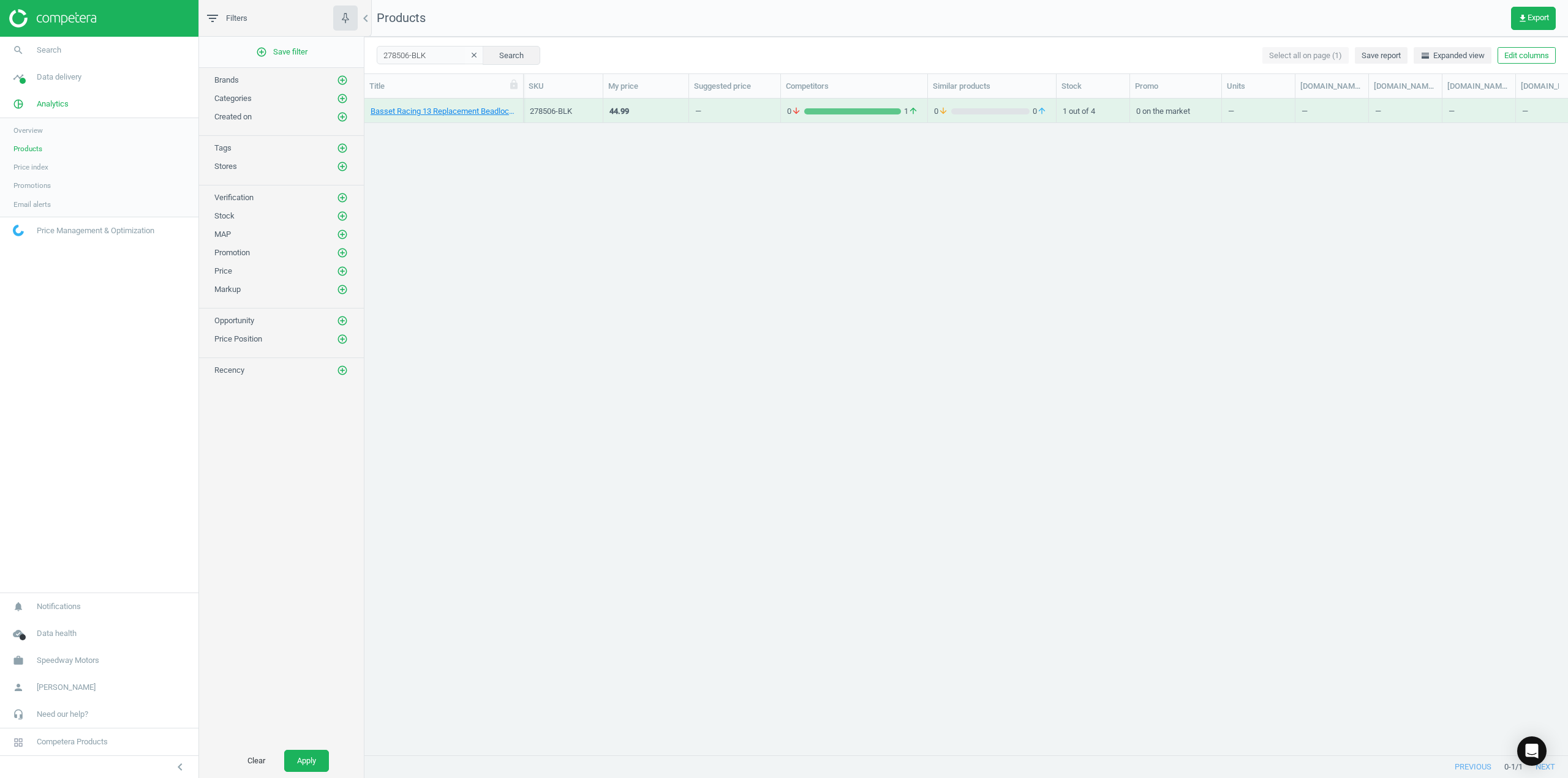
click at [542, 183] on div "Basset Racing 13 Replacement Beadlock Ring, Black 278506-BLK 44.99 — 0 arrow_do…" at bounding box center [966, 422] width 1204 height 647
click at [469, 114] on link "Basset Racing 13 Replacement Beadlock Ring, Black" at bounding box center [444, 112] width 146 height 11
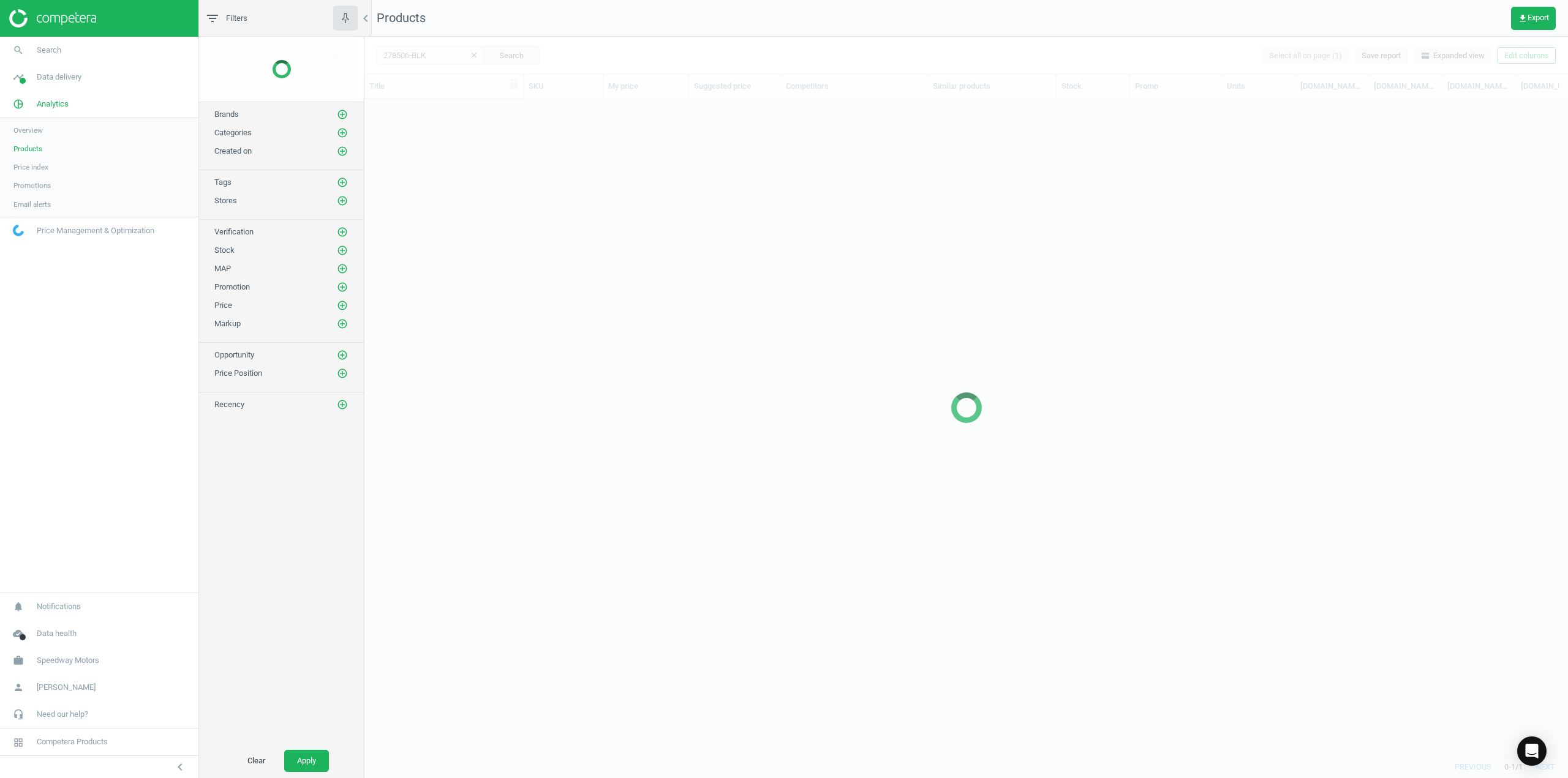
scroll to position [638, 1194]
click at [426, 55] on div at bounding box center [966, 407] width 1204 height 741
click at [398, 56] on div at bounding box center [966, 407] width 1204 height 741
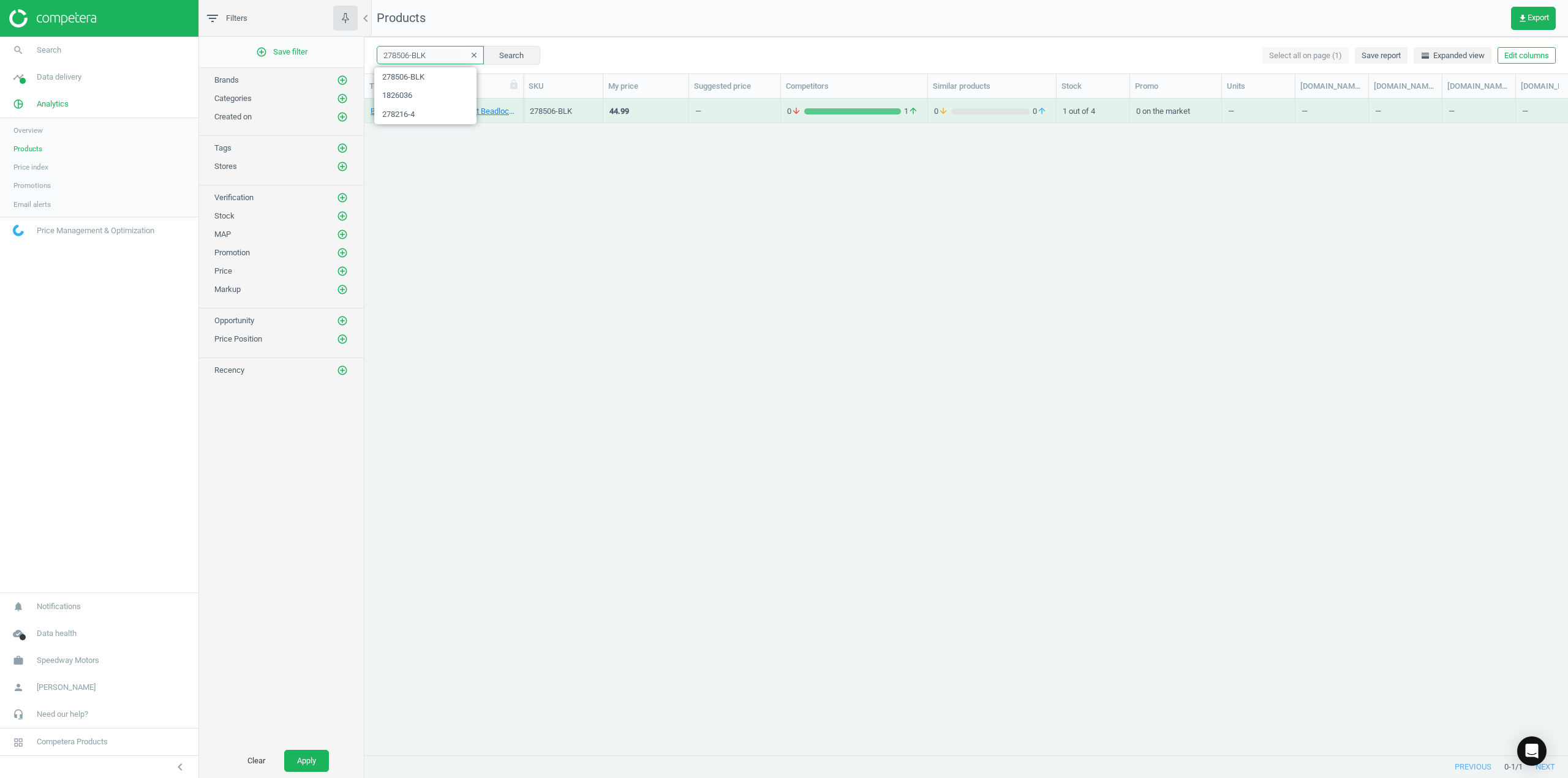
drag, startPoint x: 431, startPoint y: 56, endPoint x: 366, endPoint y: 53, distance: 65.1
click at [375, 54] on div "278506-BLK clear Search Select all on page (1) Save report horizontal_split Exp…" at bounding box center [966, 55] width 1204 height 37
paste input "10622200CR"
type input "10622200CR"
click at [453, 116] on link "AFCO 22200CR 12 Inch Extreme Chrome Coil-Over Spring, 200 Rate" at bounding box center [444, 112] width 146 height 11
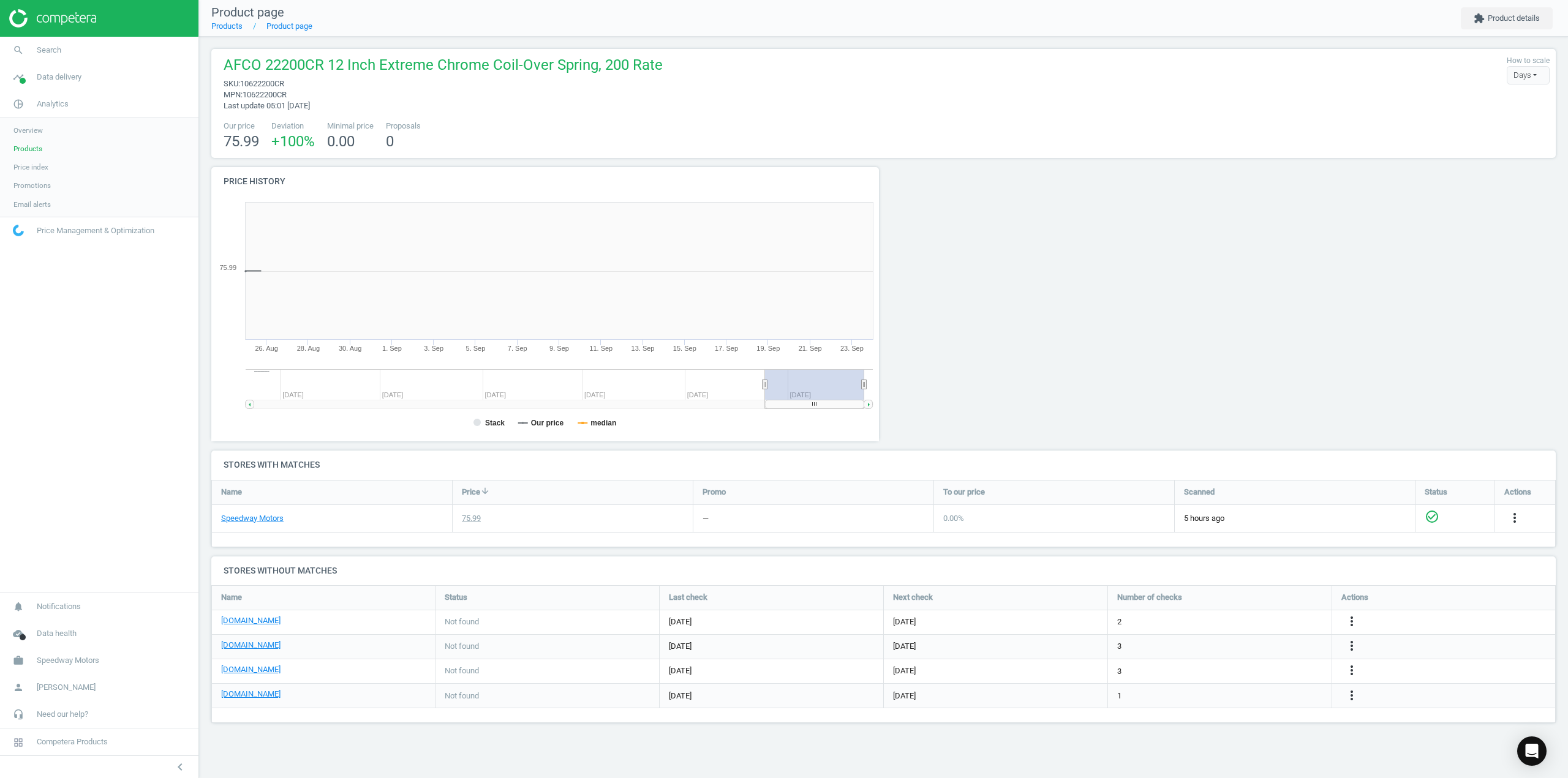
scroll to position [264, 686]
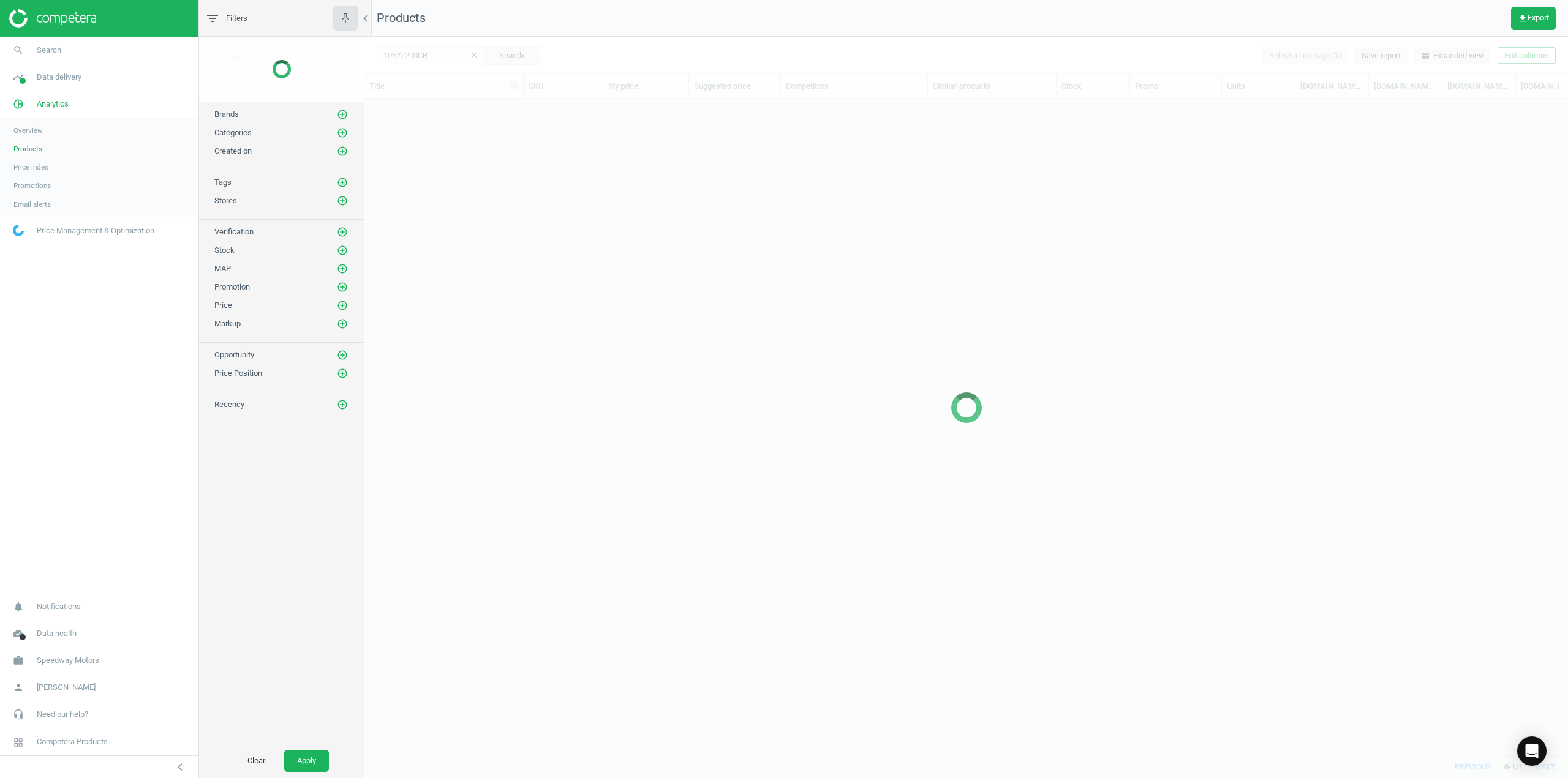
scroll to position [638, 1194]
click at [432, 49] on div at bounding box center [966, 407] width 1204 height 741
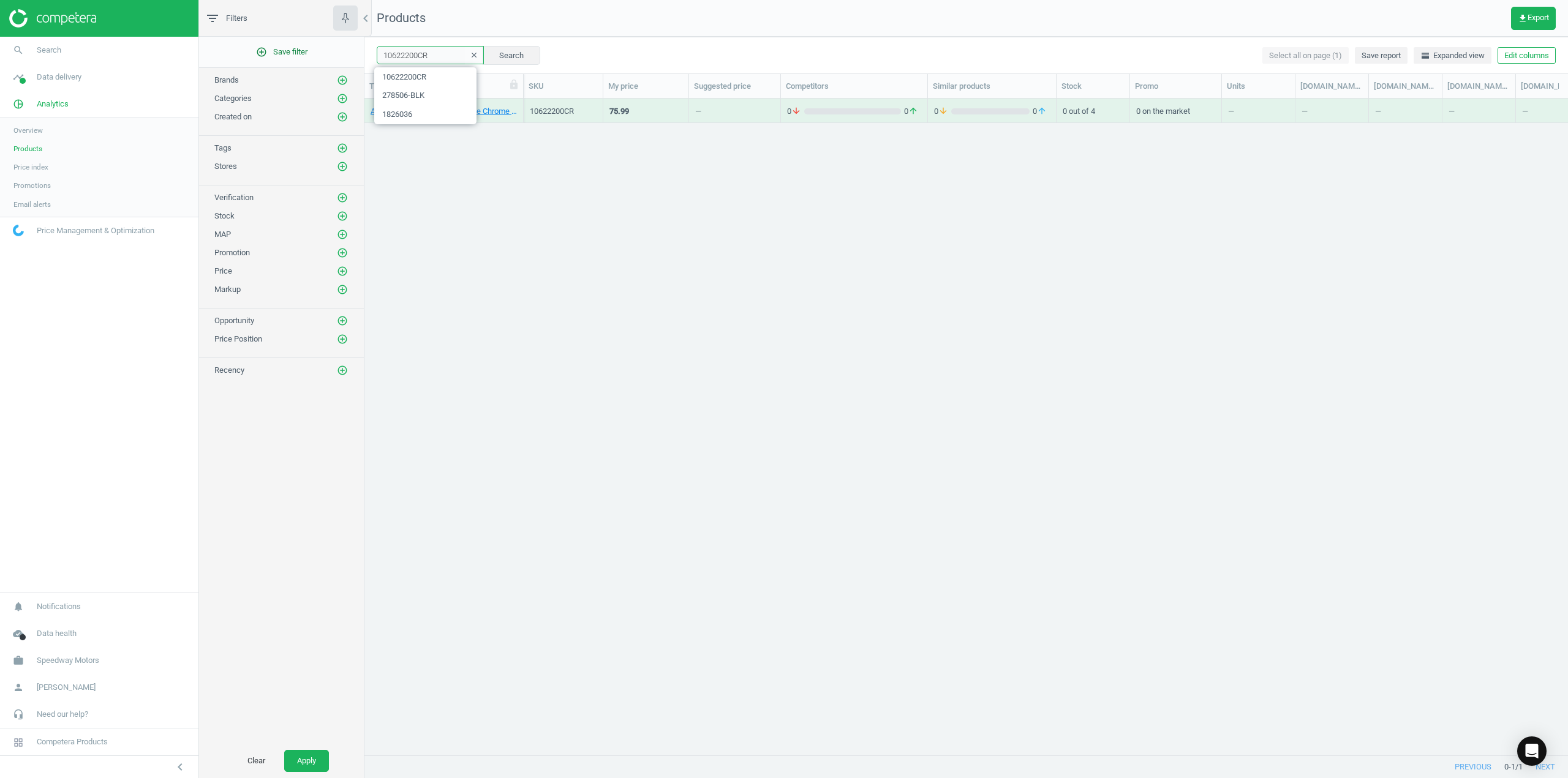
drag, startPoint x: 432, startPoint y: 59, endPoint x: 354, endPoint y: 57, distance: 78.0
click at [354, 57] on div "filter_list Filters chevron_left add_circle_outline Save filter Brands add_circ…" at bounding box center [883, 389] width 1369 height 778
paste input "3165"
type input "10623165CR"
click at [499, 57] on button "Search" at bounding box center [511, 55] width 57 height 18
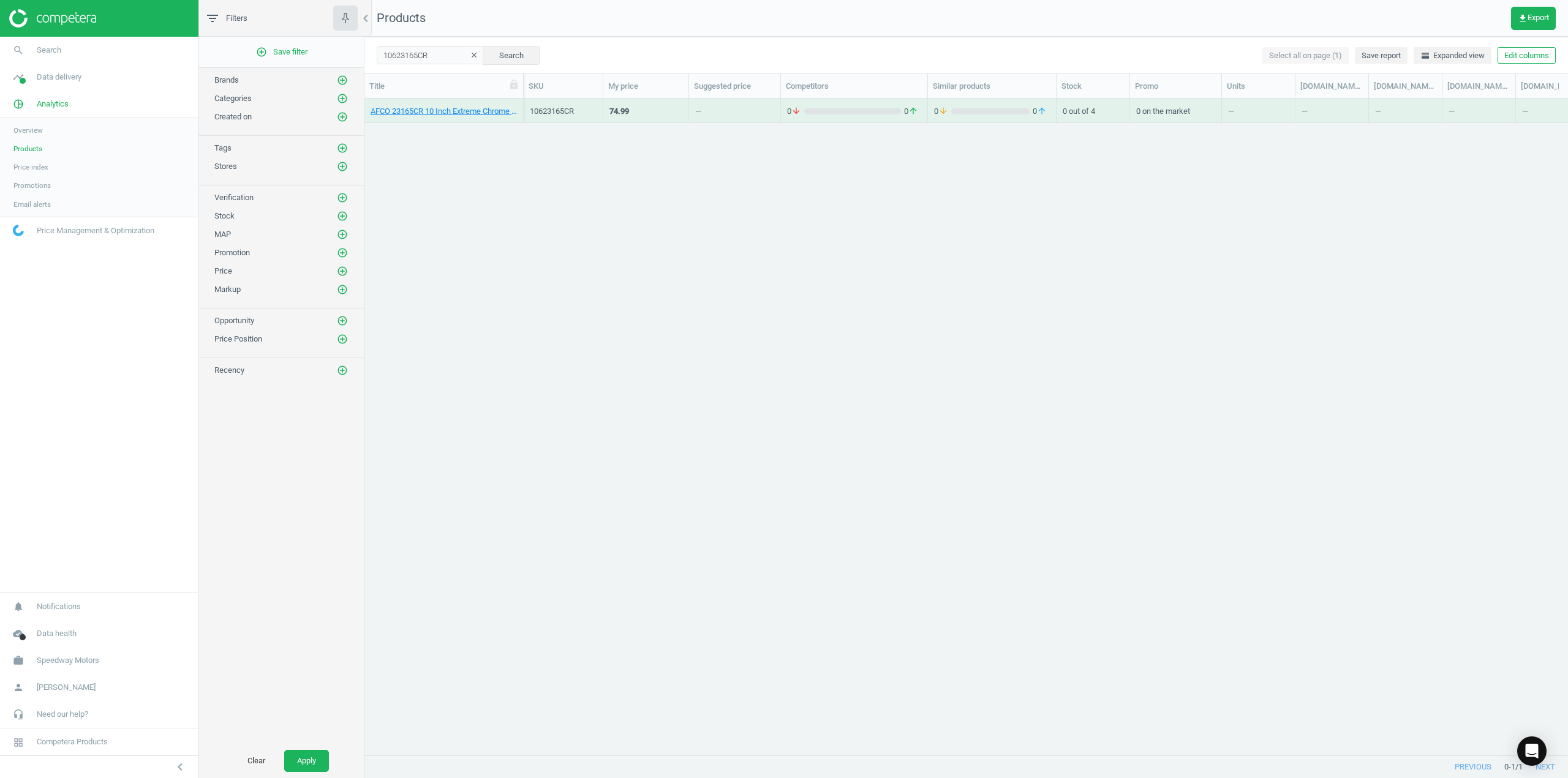
click at [467, 122] on div "AFCO 23165CR 10 Inch Extreme Chrome Coil-Over Spring, 165 Rate" at bounding box center [444, 111] width 159 height 24
click at [461, 116] on link "AFCO 23165CR 10 Inch Extreme Chrome Coil-Over Spring, 165 Rate" at bounding box center [444, 112] width 146 height 11
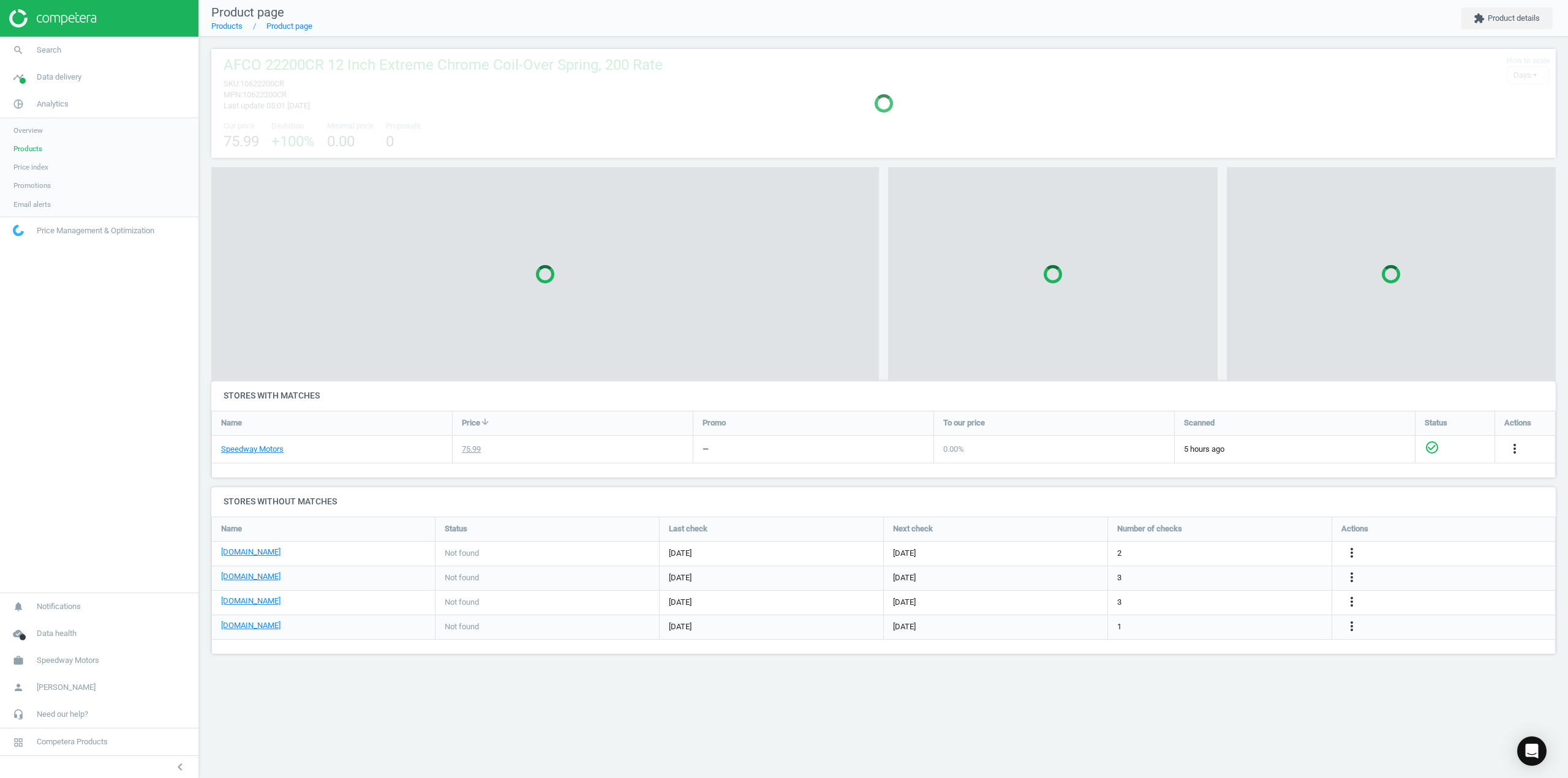
scroll to position [157, 1363]
